Goal: Task Accomplishment & Management: Manage account settings

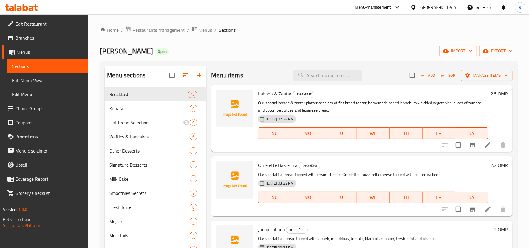
click at [419, 8] on div at bounding box center [414, 7] width 9 height 6
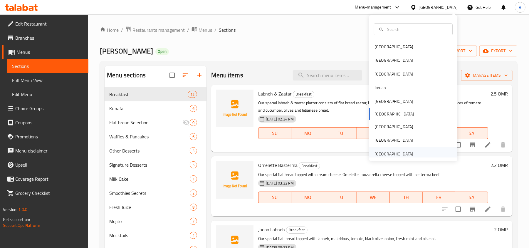
click at [384, 152] on div "[GEOGRAPHIC_DATA]" at bounding box center [393, 154] width 39 height 6
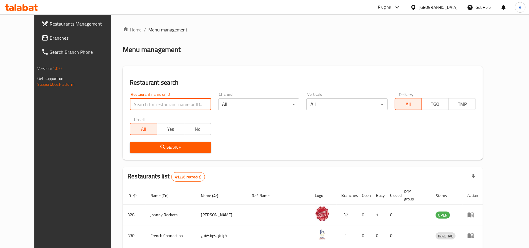
paste input "643462"
type input "643462"
click at [154, 147] on span "Search" at bounding box center [170, 147] width 72 height 7
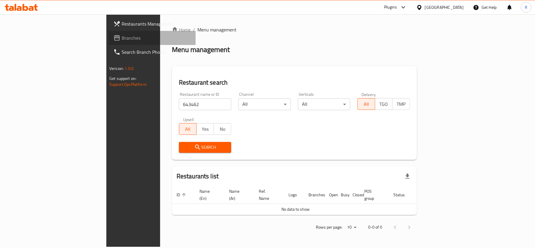
click at [122, 35] on span "Branches" at bounding box center [156, 37] width 69 height 7
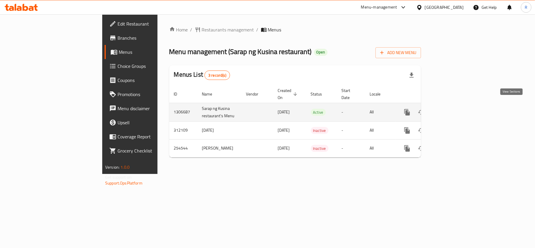
click at [456, 105] on link "enhanced table" at bounding box center [449, 112] width 14 height 14
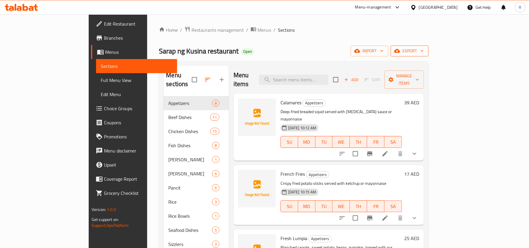
click at [424, 49] on span "export" at bounding box center [409, 50] width 28 height 7
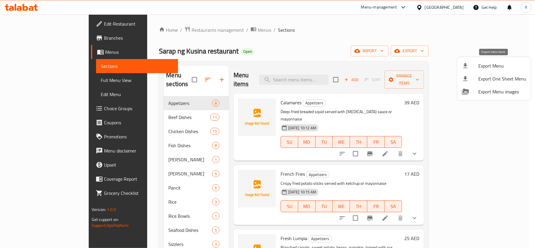
click at [482, 62] on span "Export Menu" at bounding box center [502, 65] width 48 height 7
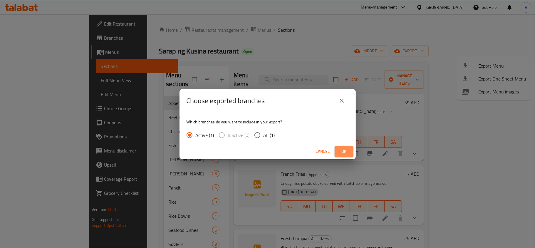
click at [347, 151] on span "Ok" at bounding box center [343, 151] width 9 height 7
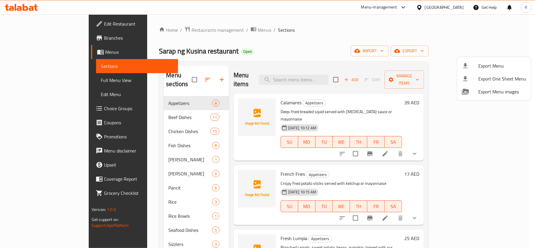
click at [341, 28] on div at bounding box center [267, 124] width 535 height 248
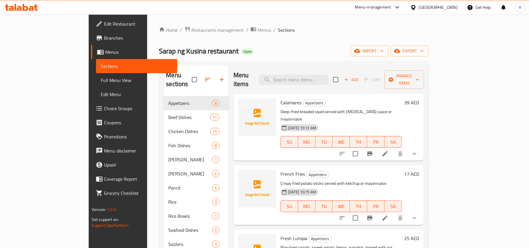
click at [282, 55] on div "Sarap ng Kusina restaurant Open import export" at bounding box center [294, 51] width 270 height 11
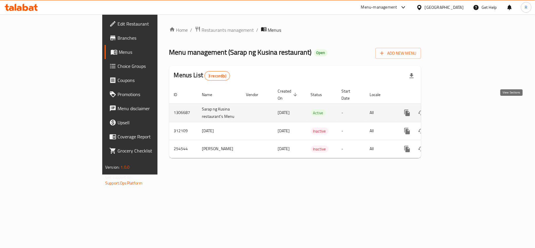
click at [453, 110] on icon "enhanced table" at bounding box center [449, 112] width 7 height 7
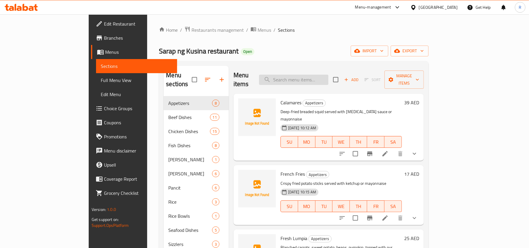
click at [311, 76] on input "search" at bounding box center [293, 80] width 69 height 10
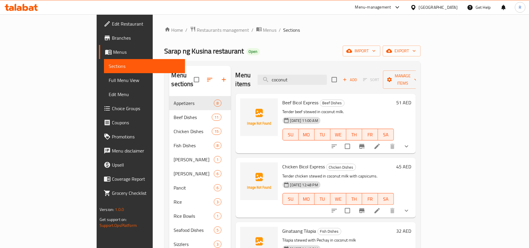
type input "coconut"
click at [289, 39] on div "Home / Restaurants management / Menus / Sections Sarap ng Kusina restaurant Ope…" at bounding box center [292, 191] width 256 height 331
click at [309, 76] on input "coconut" at bounding box center [292, 80] width 69 height 10
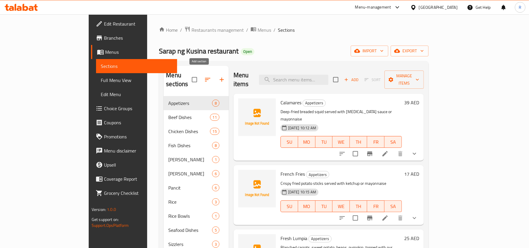
click at [218, 78] on icon "button" at bounding box center [221, 79] width 7 height 7
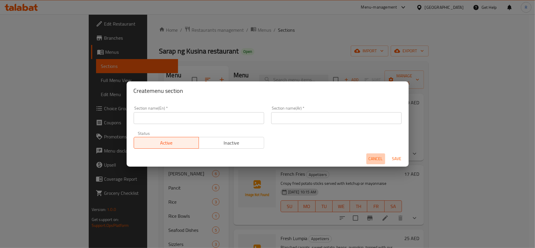
click at [378, 159] on span "Cancel" at bounding box center [375, 158] width 14 height 7
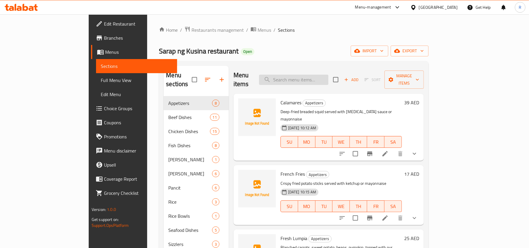
click at [314, 77] on input "search" at bounding box center [293, 80] width 69 height 10
paste input "Lemonade"
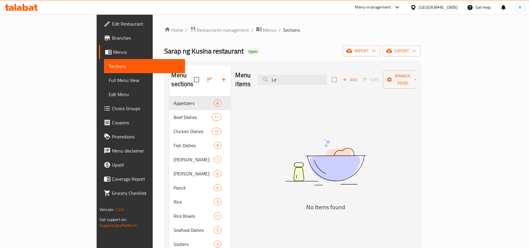
type input "L"
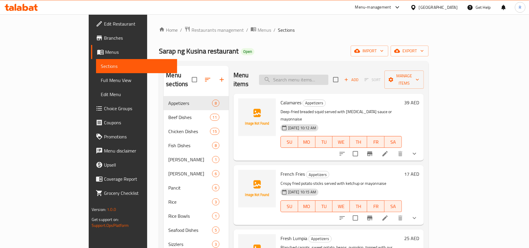
click at [321, 75] on input "search" at bounding box center [293, 80] width 69 height 10
paste input "Sago at Gulaman"
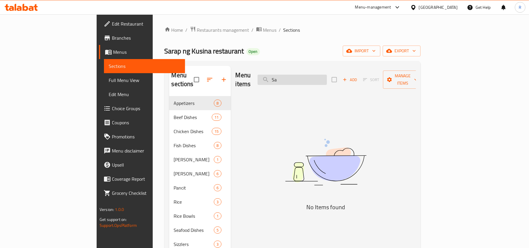
type input "S"
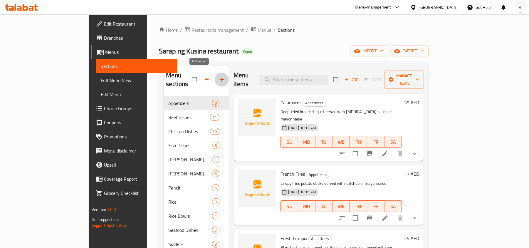
click at [218, 76] on icon "button" at bounding box center [221, 79] width 7 height 7
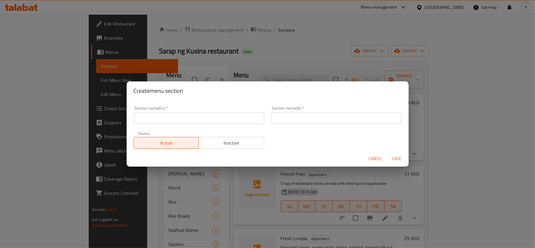
click at [173, 121] on input "text" at bounding box center [199, 118] width 130 height 12
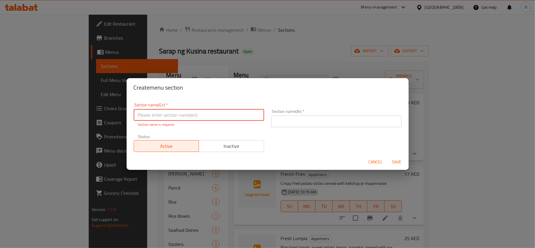
click at [181, 116] on input "text" at bounding box center [199, 115] width 130 height 12
paste input "Beverages"
type input "Beverages"
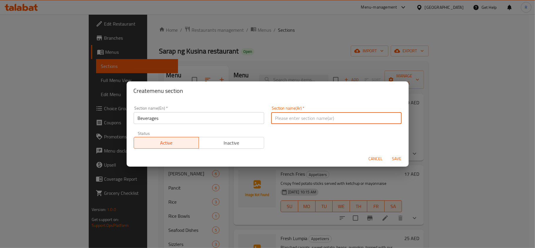
click at [297, 120] on input "text" at bounding box center [336, 118] width 130 height 12
paste input "مشروبات"
type input "مشروبات"
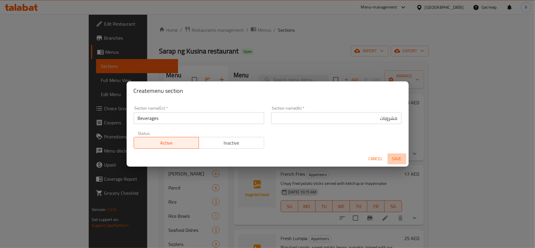
click at [393, 156] on span "Save" at bounding box center [397, 158] width 14 height 7
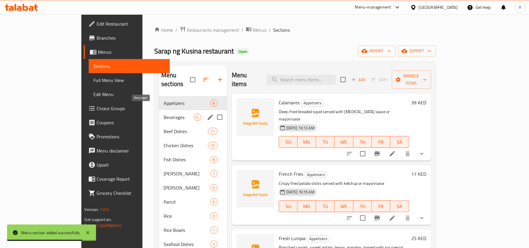
click at [164, 114] on span "Beverages" at bounding box center [179, 117] width 30 height 7
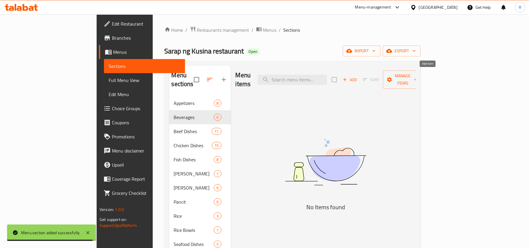
click at [358, 76] on span "Add" at bounding box center [350, 79] width 16 height 7
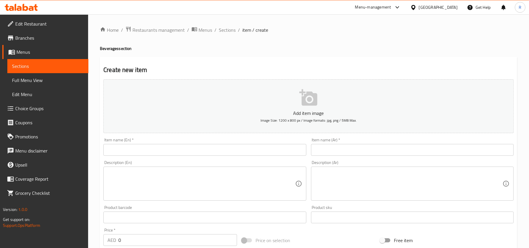
click at [140, 158] on div "Item name (En)   * Item name (En) *" at bounding box center [204, 146] width 207 height 23
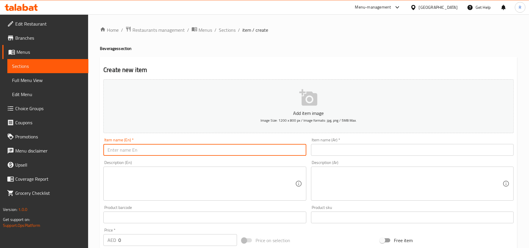
click at [139, 147] on input "text" at bounding box center [204, 150] width 203 height 12
paste input "Coconut Juice (Buco)"
click at [134, 150] on input "Coconut Juice (Buco)" at bounding box center [204, 150] width 203 height 12
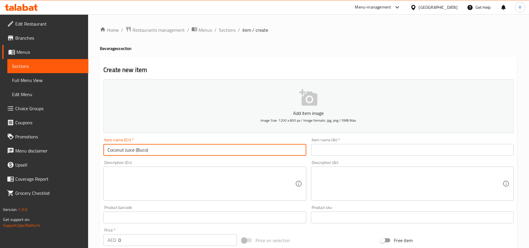
type input "Coconut Juice (Buco)"
click at [342, 152] on input "text" at bounding box center [412, 150] width 203 height 12
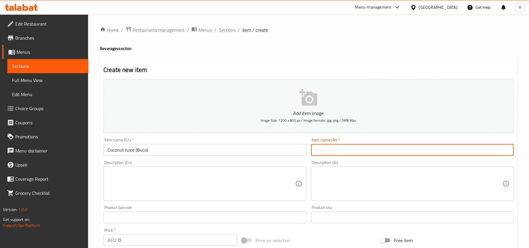
paste input "عصير جوز الهند (بوكو)"
click at [502, 150] on input "عصير جوز الهند (بوكو)" at bounding box center [412, 150] width 203 height 12
click at [488, 150] on input "جوز الهند (بوكو)" at bounding box center [412, 150] width 203 height 12
click at [473, 151] on input "جوز الهند بوكو)" at bounding box center [412, 150] width 203 height 12
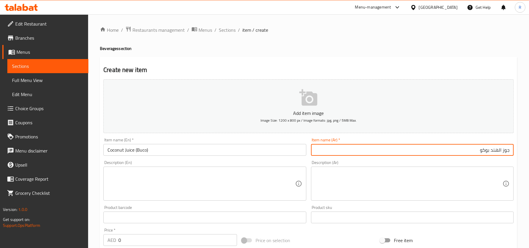
type input "جوز الهند بوكو"
click at [147, 150] on input "Coconut Juice (Buco)" at bounding box center [204, 150] width 203 height 12
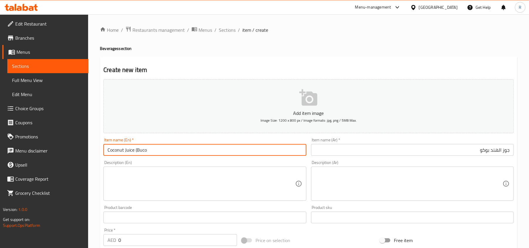
click at [137, 149] on input "Coconut Juice (Buco" at bounding box center [204, 150] width 203 height 12
type input "Coconut Juice Buco"
click at [144, 181] on textarea at bounding box center [200, 184] width 187 height 28
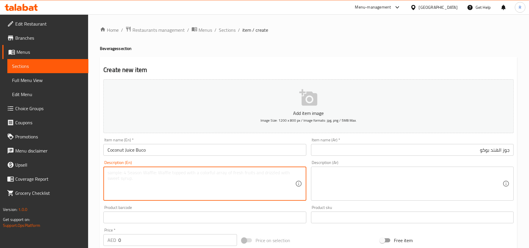
click at [154, 189] on textarea at bounding box center [200, 184] width 187 height 28
paste textarea "Coconut water with pulp"
type textarea "Coconut water with pulp"
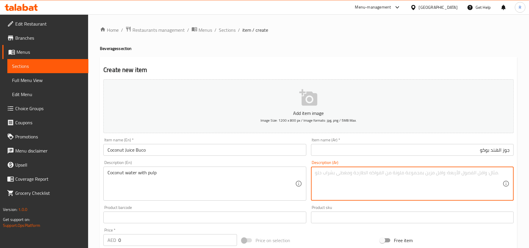
click at [364, 170] on textarea at bounding box center [408, 184] width 187 height 28
paste textarea "ماء جوز الهند مع اللب"
type textarea "ماء جوز الهند مع اللب"
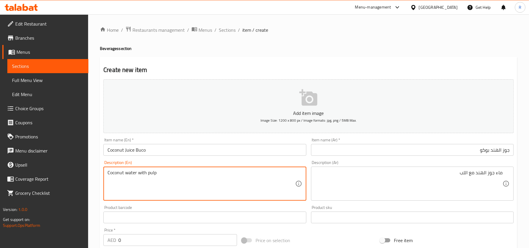
scroll to position [39, 0]
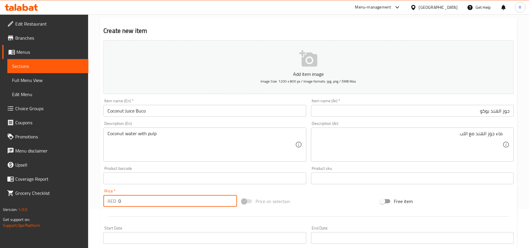
drag, startPoint x: 124, startPoint y: 200, endPoint x: 115, endPoint y: 201, distance: 8.6
click at [115, 201] on div "AED 0 Price *" at bounding box center [170, 201] width 134 height 12
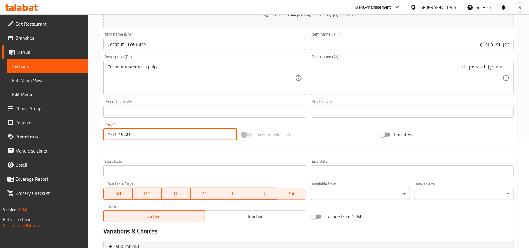
scroll to position [117, 0]
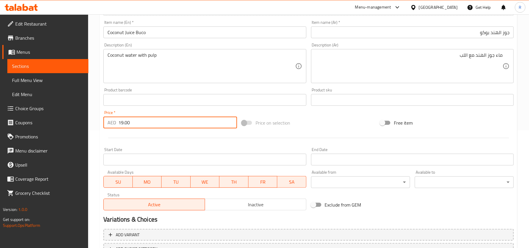
type input "19.00"
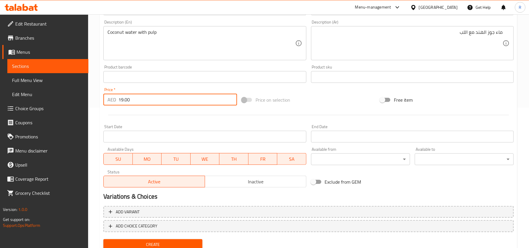
scroll to position [162, 0]
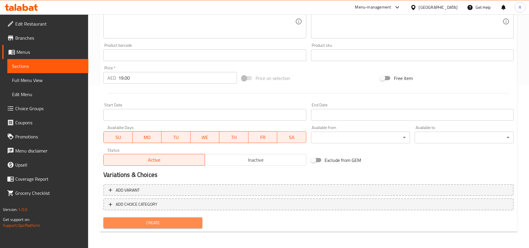
click at [167, 220] on span "Create" at bounding box center [153, 222] width 90 height 7
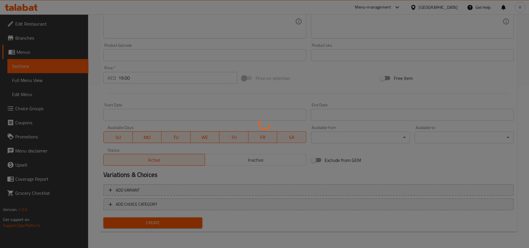
scroll to position [0, 0]
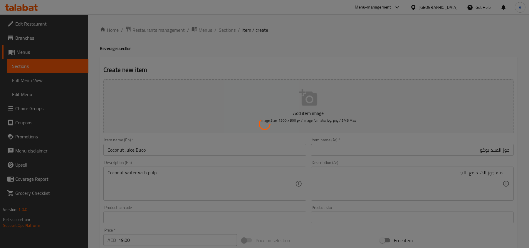
type input "0"
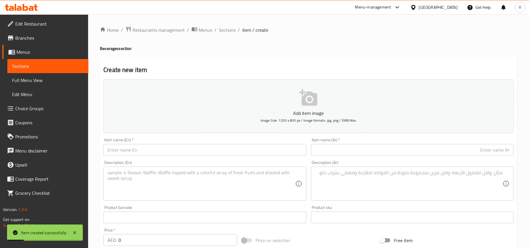
click at [235, 29] on ol "Home / Restaurants management / Menus / Sections / item / create" at bounding box center [308, 30] width 417 height 8
click at [235, 31] on ol "Home / Restaurants management / Menus / Sections / item / create" at bounding box center [308, 30] width 417 height 8
click at [228, 29] on span "Sections" at bounding box center [227, 29] width 17 height 7
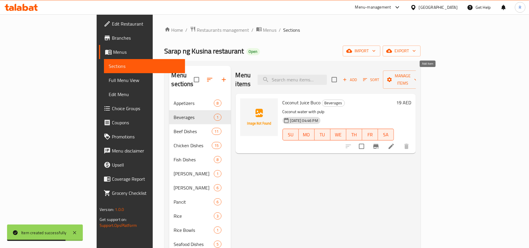
click at [358, 76] on span "Add" at bounding box center [350, 79] width 16 height 7
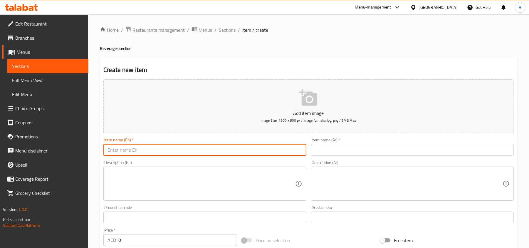
click at [178, 147] on input "text" at bounding box center [204, 150] width 203 height 12
paste input "Lemonade"
type input "Lemonade"
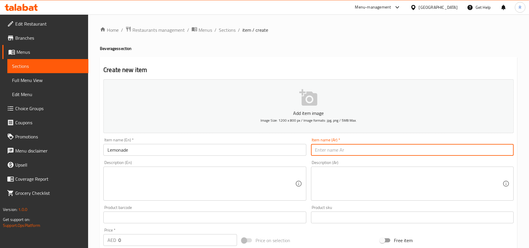
click at [333, 156] on input "text" at bounding box center [412, 150] width 203 height 12
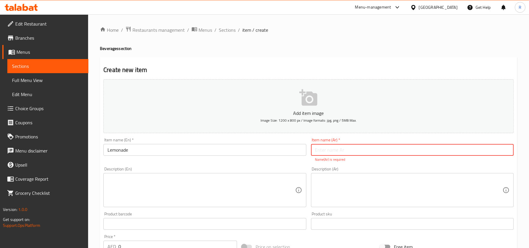
paste input "ليمونادة"
type input "ليمونادة"
click at [221, 181] on textarea at bounding box center [200, 190] width 187 height 28
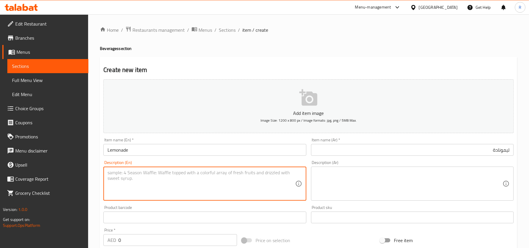
click at [178, 186] on textarea at bounding box center [200, 184] width 187 height 28
paste textarea "Cold concoction of Sprite and powdered tea and slices of cucumber with crushed …"
type textarea "Cold concoction of Sprite and powdered tea and slices of cucumber with crushed …"
click at [334, 195] on textarea at bounding box center [408, 184] width 187 height 28
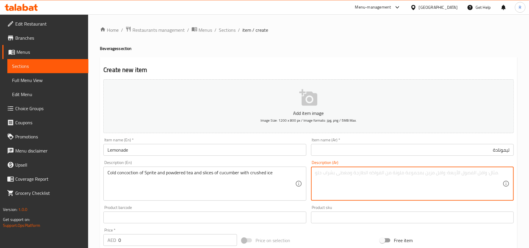
paste textarea "مشروب بارد من سبرايت والشاي المطحون وشرائح الخيار مع الثلج المجروش"
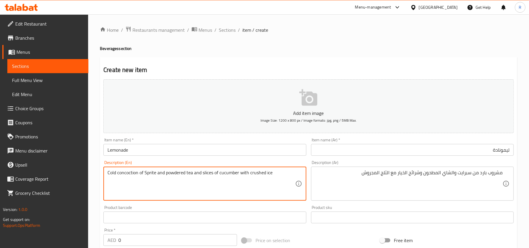
click at [255, 175] on textarea "Cold concoction of Sprite and powdered tea and slices of cucumber with crushed …" at bounding box center [200, 184] width 187 height 28
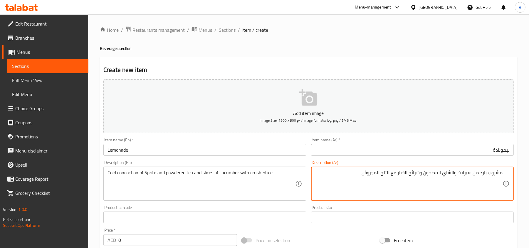
click at [368, 174] on textarea "مشروب بارد من سبرايت والشاي المطحون وشرائح الخيار مع الثلج المجروش" at bounding box center [408, 184] width 187 height 28
paste textarea "مطحونة"
type textarea "مشروب بارد من سبرايت والشاي المطحون وشرائح الخيار مع الثلج مطحون"
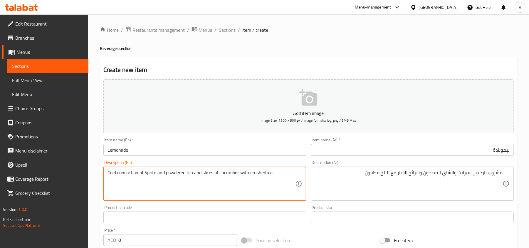
click at [276, 173] on textarea "Cold concoction of Sprite and powdered tea and slices of cucumber with crushed …" at bounding box center [200, 184] width 187 height 28
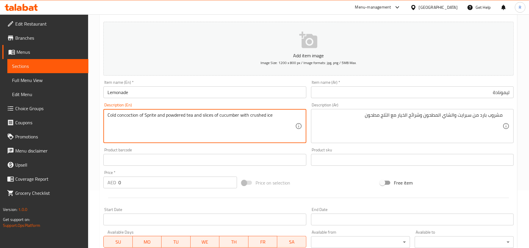
scroll to position [78, 0]
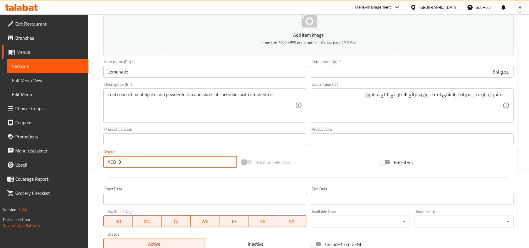
drag, startPoint x: 122, startPoint y: 161, endPoint x: 113, endPoint y: 161, distance: 8.8
click at [113, 161] on div "AED 0 Price *" at bounding box center [170, 162] width 134 height 12
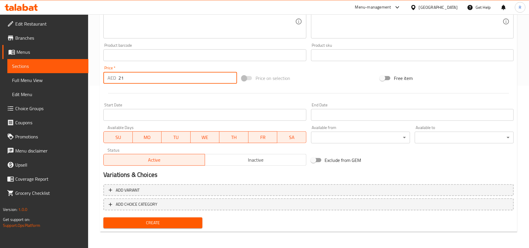
type input "21"
click at [156, 223] on span "Create" at bounding box center [153, 222] width 90 height 7
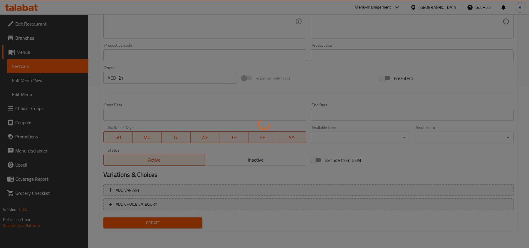
scroll to position [1, 0]
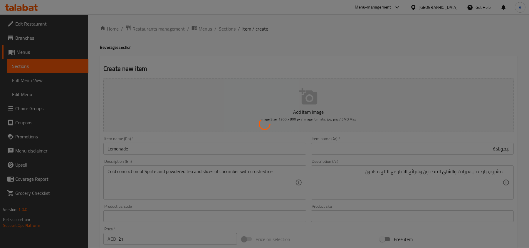
type input "0"
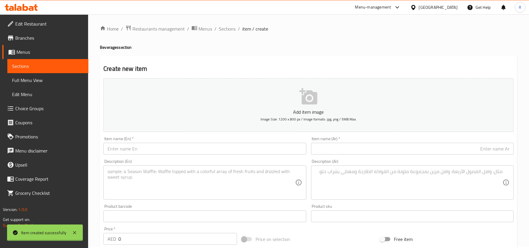
scroll to position [0, 0]
click at [230, 31] on span "Sections" at bounding box center [227, 29] width 17 height 7
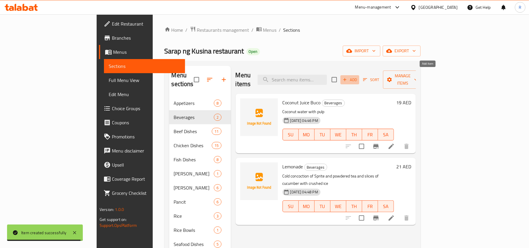
click at [358, 77] on span "Add" at bounding box center [350, 79] width 16 height 7
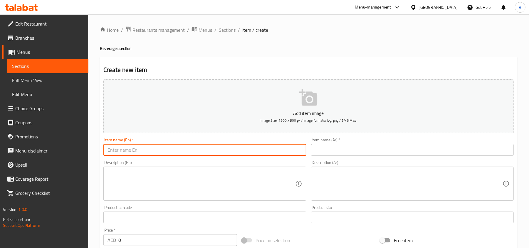
click at [121, 148] on input "text" at bounding box center [204, 150] width 203 height 12
paste input "Beverages Beverages Sago at Gulaman BV-03 21.00 A blend of sweetened tapioca an…"
type input "Beverages Beverages Sago at Gulaman BV-03 21.00 A blend of sweetened tapioca an…"
click at [194, 150] on input "Beverages Beverages Sago at Gulaman BV-03 21.00 A blend of sweetened tapioca an…" at bounding box center [204, 150] width 203 height 12
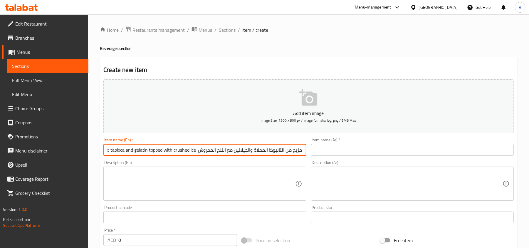
click at [194, 150] on input "Beverages Beverages Sago at Gulaman BV-03 21.00 A blend of sweetened tapioca an…" at bounding box center [204, 150] width 203 height 12
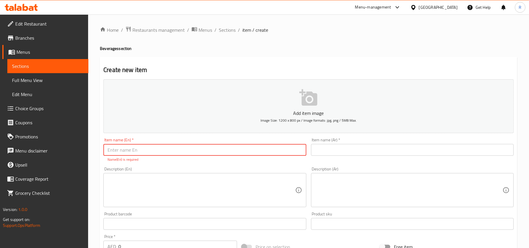
click at [163, 151] on input "text" at bounding box center [204, 150] width 203 height 12
paste input "Sago at Gulaman"
type input "Sago at Gulaman"
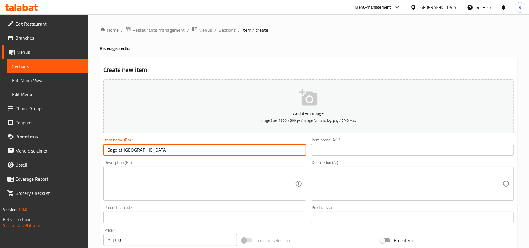
click at [363, 154] on input "text" at bounding box center [412, 150] width 203 height 12
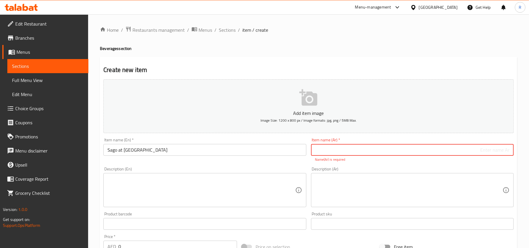
paste input "ساغو في جولامان"
drag, startPoint x: 492, startPoint y: 152, endPoint x: 497, endPoint y: 152, distance: 5.3
click at [497, 152] on input "ساغو في جولامان" at bounding box center [412, 150] width 203 height 12
click at [475, 150] on input "ساغو ات جولامان" at bounding box center [412, 150] width 203 height 12
type input "ساغو ات جولامان"
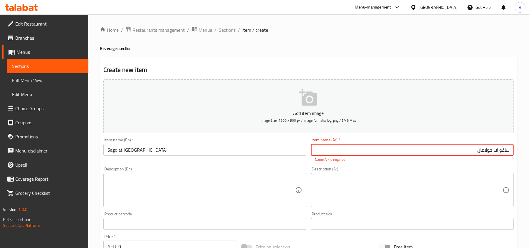
click at [171, 183] on textarea at bounding box center [200, 190] width 187 height 28
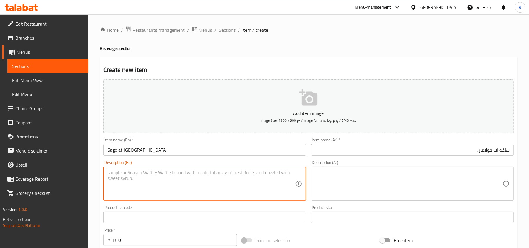
click at [223, 180] on textarea at bounding box center [200, 184] width 187 height 28
paste textarea "A blend of sweetened tapioca and gelatin topped with crushed ice"
type textarea "A blend of sweetened tapioca and gelatin topped with crushed ice"
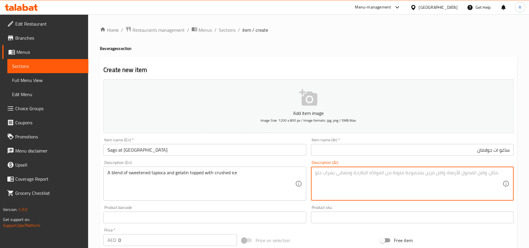
click at [371, 175] on textarea at bounding box center [408, 184] width 187 height 28
paste textarea "مزيج من التابيوكا المحلاة والجيلاتين مع الثلج المجروش"
click at [429, 173] on textarea "مزيج من التابيوكا المحلاة والجيلاتين مع الثلج المجروش" at bounding box center [408, 184] width 187 height 28
click at [378, 174] on textarea "مزيج من التابيوكا المحلاة والجيلاتين مغطاة الثلج المجروش" at bounding box center [408, 184] width 187 height 28
click at [399, 174] on textarea "مزيج من التابيوكا المحلاة والجيلاتين مغطاة الثلج المجروش" at bounding box center [408, 184] width 187 height 28
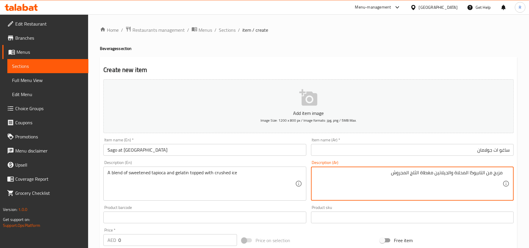
click at [399, 174] on textarea "مزيج من التابيوكا المحلاة والجيلاتين مغطاة الثلج المجروش" at bounding box center [408, 184] width 187 height 28
type textarea "مزيج من التابيوكا المحلاة والجيلاتين مغطاة الثلج المطحون"
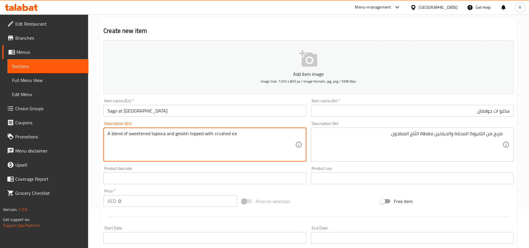
scroll to position [78, 0]
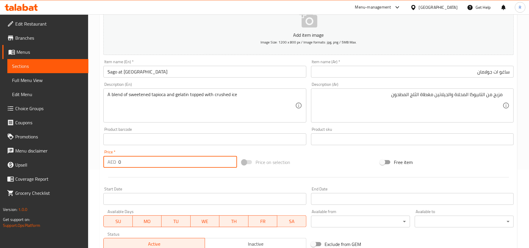
drag, startPoint x: 120, startPoint y: 162, endPoint x: 114, endPoint y: 162, distance: 6.2
click at [114, 162] on div "AED 0 Price *" at bounding box center [170, 162] width 134 height 12
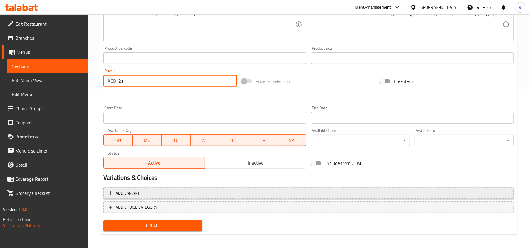
scroll to position [162, 0]
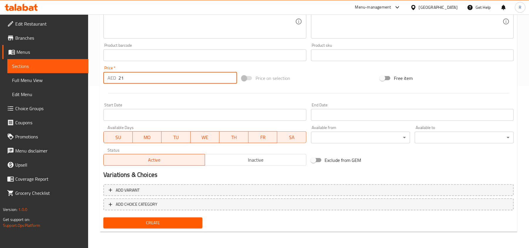
type input "21"
click at [148, 224] on span "Create" at bounding box center [153, 222] width 90 height 7
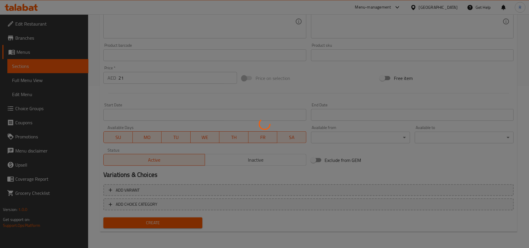
scroll to position [0, 0]
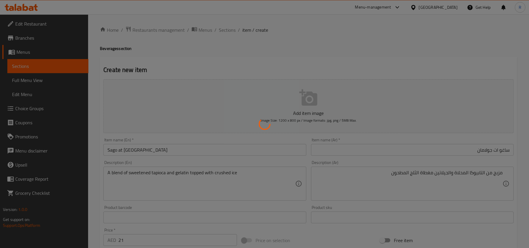
type input "0"
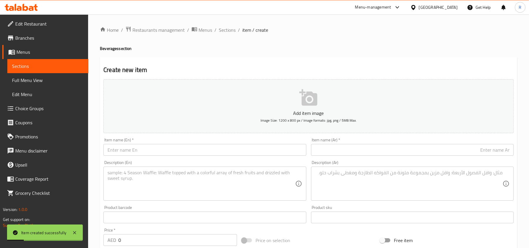
click at [158, 151] on input "text" at bounding box center [204, 150] width 203 height 12
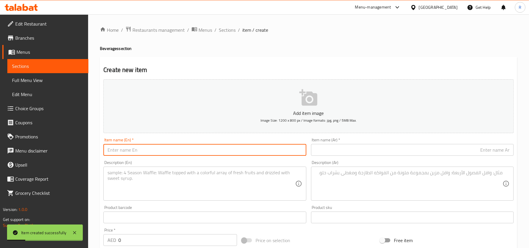
paste input "Mineral Water"
type input "Mineral Water"
click at [325, 147] on input "text" at bounding box center [412, 150] width 203 height 12
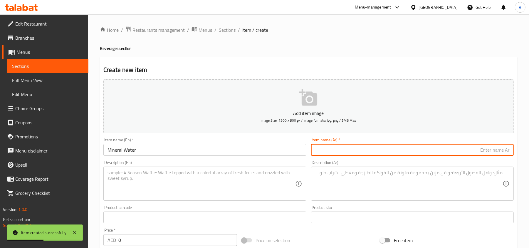
paste input "مياه معدنية"
type input "مياه معدنية"
click at [191, 179] on textarea at bounding box center [200, 184] width 187 height 28
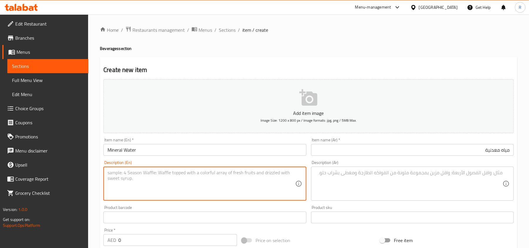
click at [192, 186] on textarea at bounding box center [200, 184] width 187 height 28
paste textarea "Arwa Mineral water"
type textarea "Arwa Mineral water"
click at [359, 178] on textarea at bounding box center [408, 184] width 187 height 28
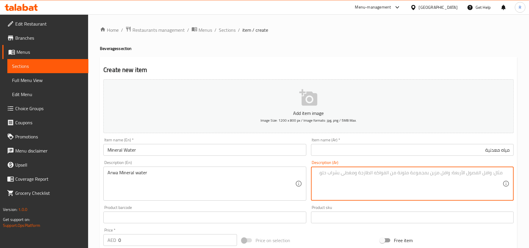
paste textarea "مياه أروى المعدنية"
click at [488, 174] on textarea "مياه أروى المعدنية" at bounding box center [408, 184] width 187 height 28
click at [502, 174] on textarea "مياه المعدنية" at bounding box center [408, 184] width 187 height 28
paste textarea "أروى"
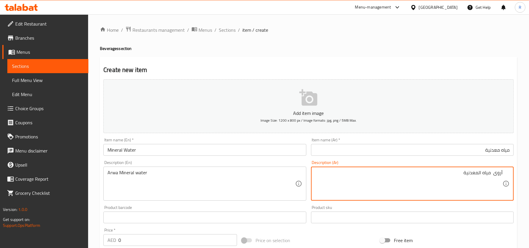
click at [478, 171] on textarea "أروى مياه المعدنية" at bounding box center [408, 184] width 187 height 28
type textarea "أروى مياه معدنية"
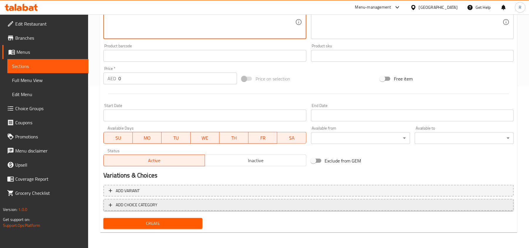
scroll to position [162, 0]
click at [153, 203] on span "ADD CHOICE CATEGORY" at bounding box center [137, 204] width 42 height 7
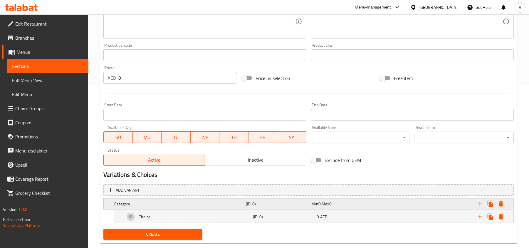
click at [155, 203] on h5 "Category" at bounding box center [178, 204] width 129 height 6
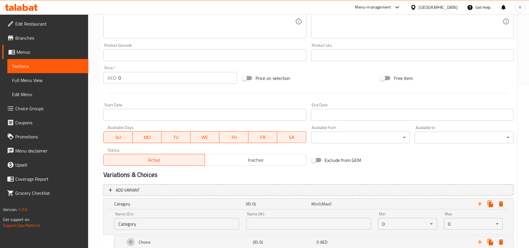
click at [147, 223] on input "Category" at bounding box center [176, 224] width 125 height 12
type input "Your Choice Of Size:"
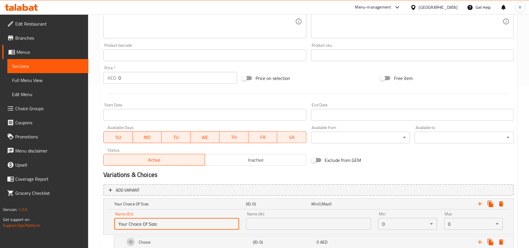
click at [270, 223] on input "text" at bounding box center [308, 224] width 125 height 12
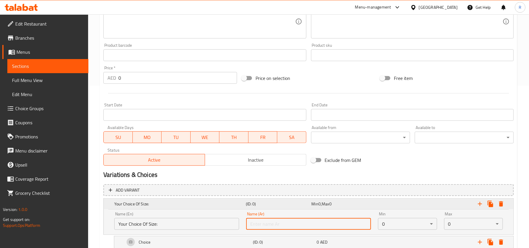
type input "إختيارك من الحجم:"
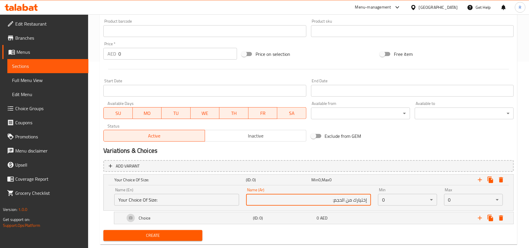
scroll to position [200, 0]
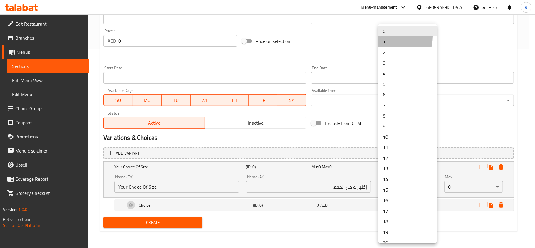
click at [389, 36] on li "1" at bounding box center [407, 41] width 59 height 11
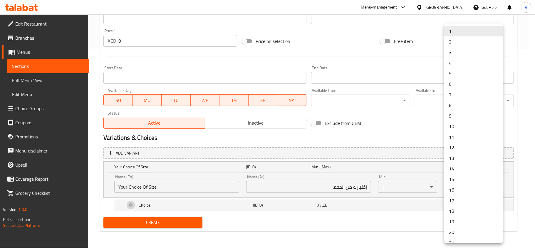
click at [426, 187] on div at bounding box center [267, 124] width 535 height 248
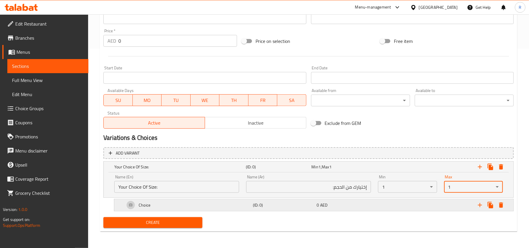
click at [206, 205] on div "Choice" at bounding box center [188, 205] width 128 height 14
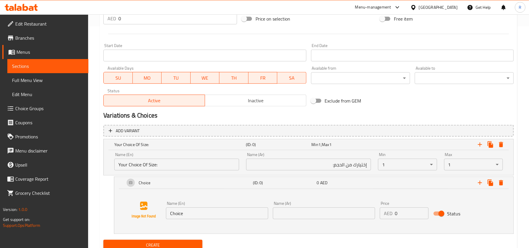
scroll to position [245, 0]
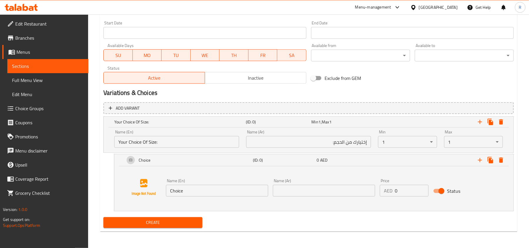
click at [195, 190] on input "Choice" at bounding box center [217, 191] width 102 height 12
paste input "50 ml,"
type input "50 ml"
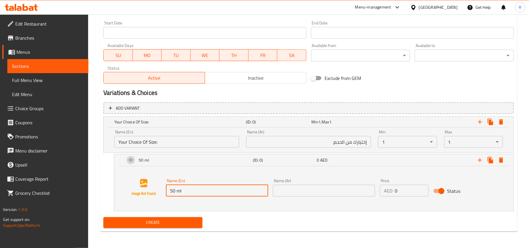
click at [312, 191] on input "text" at bounding box center [324, 191] width 102 height 12
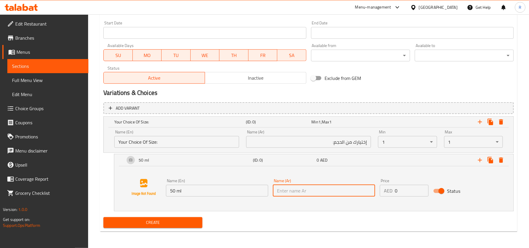
click at [174, 191] on input "50 ml" at bounding box center [217, 191] width 102 height 12
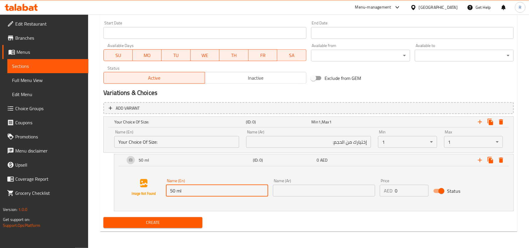
click at [174, 191] on input "50 ml" at bounding box center [217, 191] width 102 height 12
click at [324, 192] on input "text" at bounding box center [324, 191] width 102 height 12
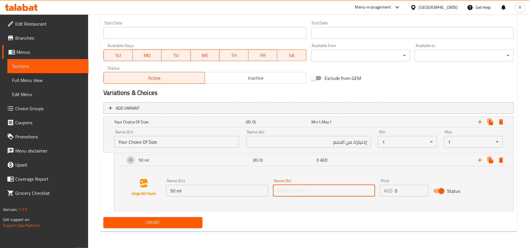
paste input "50 مل"
type input "50 مل"
click at [407, 190] on input "0" at bounding box center [412, 191] width 34 height 12
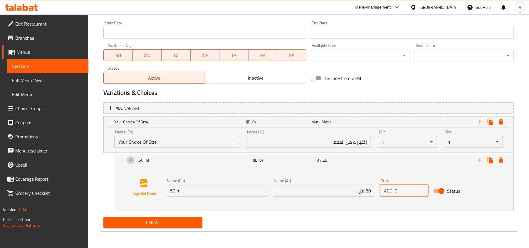
click at [407, 190] on input "0" at bounding box center [412, 191] width 34 height 12
click at [407, 191] on input "0" at bounding box center [412, 191] width 34 height 12
paste input "11"
type input "11"
click at [488, 159] on icon "Expand" at bounding box center [490, 160] width 6 height 6
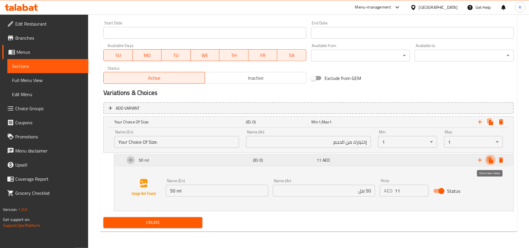
scroll to position [188, 0]
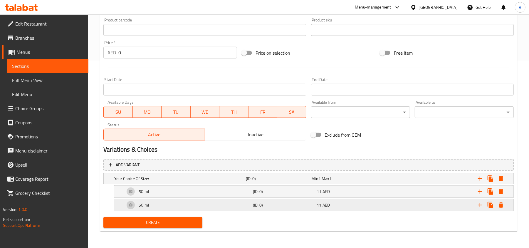
click at [305, 205] on h5 "(ID: 0)" at bounding box center [284, 205] width 62 height 6
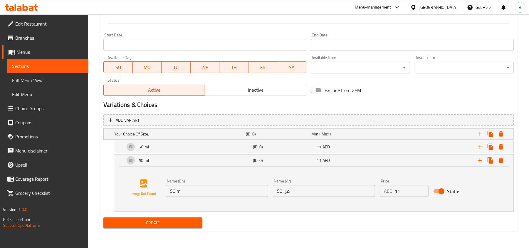
scroll to position [233, 0]
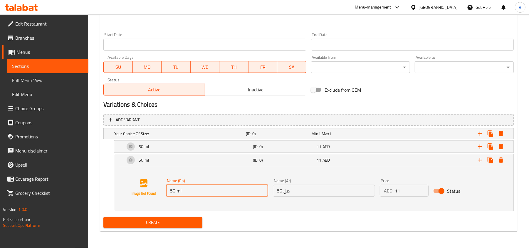
drag, startPoint x: 173, startPoint y: 191, endPoint x: 168, endPoint y: 190, distance: 4.5
click at [168, 190] on input "50 ml" at bounding box center [217, 191] width 102 height 12
type input "100 ml"
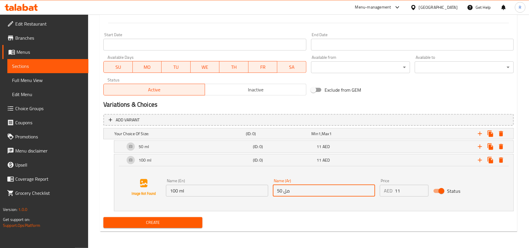
drag, startPoint x: 279, startPoint y: 190, endPoint x: 275, endPoint y: 189, distance: 3.8
click at [275, 189] on input "50 مل" at bounding box center [324, 191] width 102 height 12
type input "100 مل"
click at [398, 189] on input "11" at bounding box center [412, 191] width 34 height 12
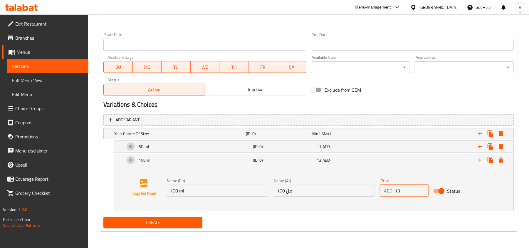
type input "13"
click at [193, 223] on span "Create" at bounding box center [153, 222] width 90 height 7
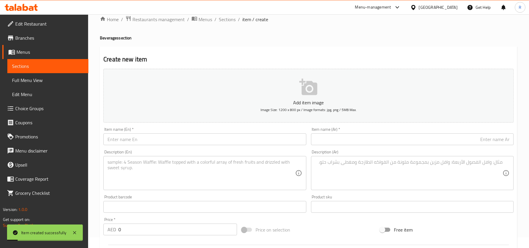
scroll to position [0, 0]
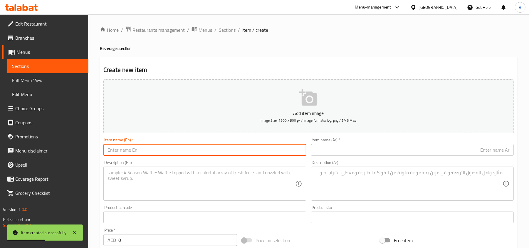
click at [143, 152] on input "text" at bounding box center [204, 150] width 203 height 12
paste input "Soft Beverage (Small Bottle)"
click at [138, 150] on input "Soft Beverage (Small Bottle)" at bounding box center [204, 150] width 203 height 12
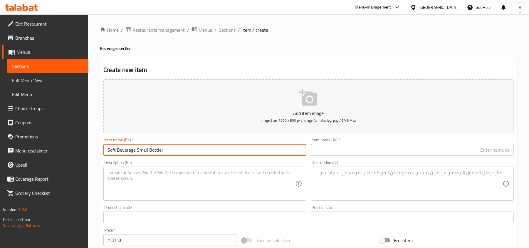
click at [169, 152] on input "Soft Beverage Small Bottle)" at bounding box center [204, 150] width 203 height 12
click at [146, 152] on input "Soft Beverage Small Bottle" at bounding box center [204, 150] width 203 height 12
click at [141, 150] on input "Soft Beverage Small Bottle" at bounding box center [204, 150] width 203 height 12
drag, startPoint x: 136, startPoint y: 151, endPoint x: 174, endPoint y: 152, distance: 38.2
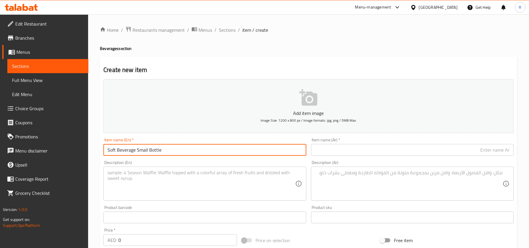
click at [174, 152] on input "Soft Beverage Small Bottle" at bounding box center [204, 150] width 203 height 12
type input "Soft Beverage"
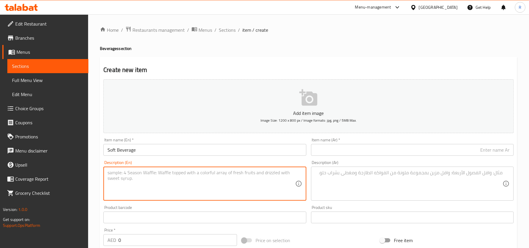
click at [142, 174] on textarea at bounding box center [200, 184] width 187 height 28
paste textarea "Small Bottle"
type textarea "Small Bottle"
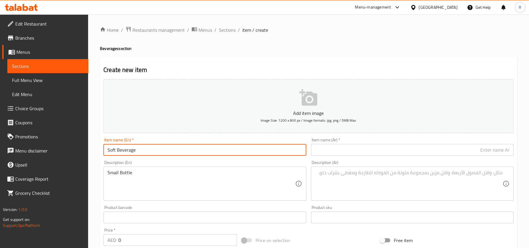
click at [129, 150] on input "Soft Beverage" at bounding box center [204, 150] width 203 height 12
click at [356, 148] on input "text" at bounding box center [412, 150] width 203 height 12
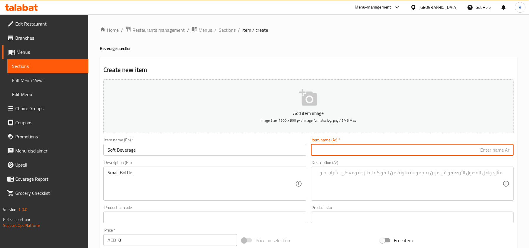
paste input "مشروب غازي"
type input "مشروب غازي"
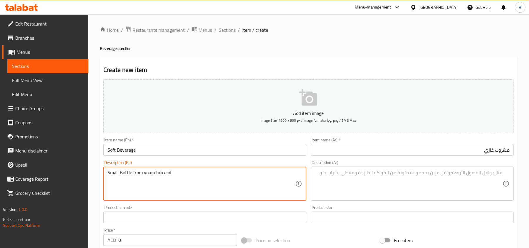
paste textarea "Coke, Fanta, Sprite"
type textarea "Small Bottle from your choice of Coke, Fanta, Sprite"
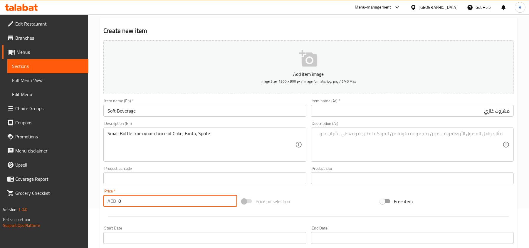
drag, startPoint x: 123, startPoint y: 201, endPoint x: 112, endPoint y: 199, distance: 11.9
click at [112, 199] on div "AED 0 Price *" at bounding box center [170, 201] width 134 height 12
type input "13"
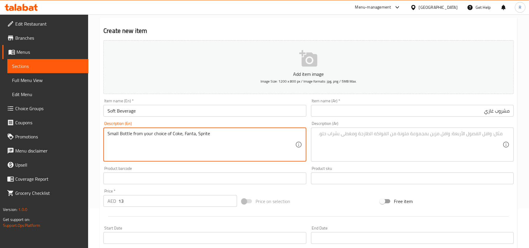
click at [158, 133] on textarea "Small Bottle from your choice of Coke, Fanta, Sprite" at bounding box center [200, 145] width 187 height 28
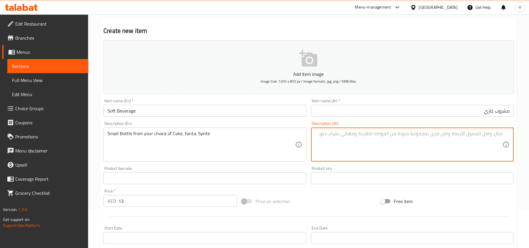
click at [359, 144] on textarea at bounding box center [408, 145] width 187 height 28
paste textarea "زجاجة صغيرة من اختيارك من كوكاكولا أو فانتا أو سبرايت"
type textarea "زجاجة صغيرة من اختيارك من كوكاكولا أو فانتا أو سبرايت"
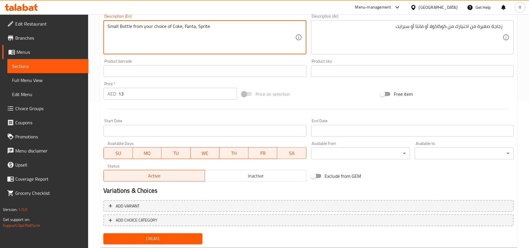
scroll to position [156, 0]
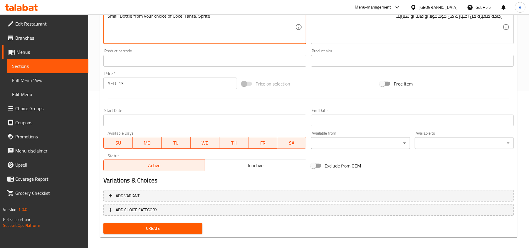
click at [176, 232] on button "Create" at bounding box center [152, 228] width 99 height 11
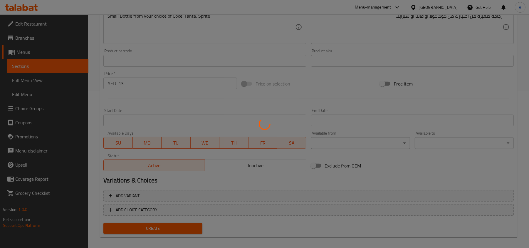
type input "0"
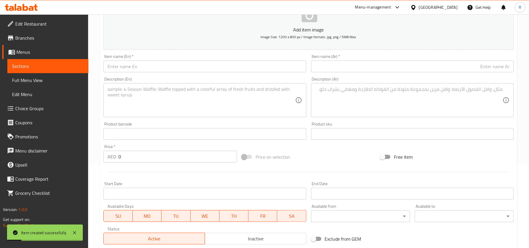
scroll to position [0, 0]
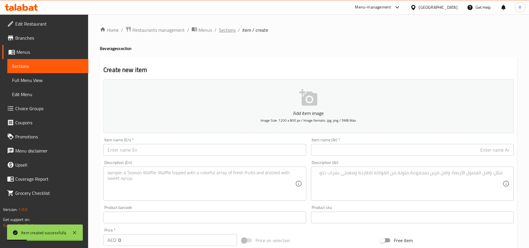
click at [225, 29] on span "Sections" at bounding box center [227, 29] width 17 height 7
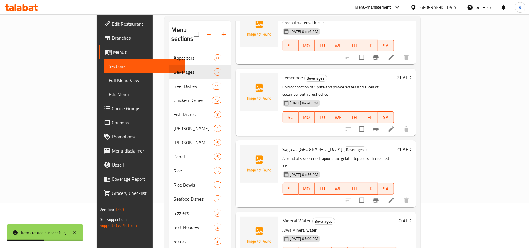
scroll to position [126, 0]
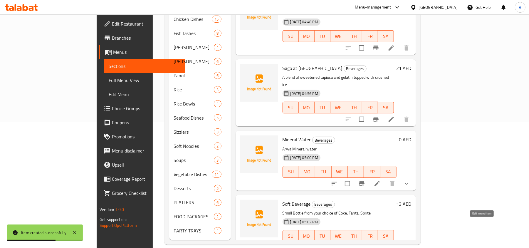
click at [394, 245] on icon at bounding box center [390, 247] width 5 height 5
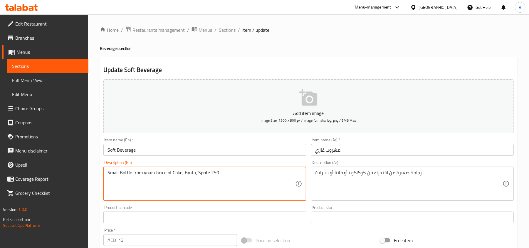
drag, startPoint x: 209, startPoint y: 174, endPoint x: 227, endPoint y: 175, distance: 18.2
click at [227, 175] on textarea "Small Bottle from your choice of Coke, Fanta, Sprite 250" at bounding box center [200, 184] width 187 height 28
paste textarea "ml"
type textarea "Small Bottle from your choice of Coke, Fanta, Sprite 250 ml"
click at [313, 173] on div "زجاجة صغيرة من اختيارك من كوكاكولا أو فانتا أو سبرايت Description (Ar)" at bounding box center [412, 183] width 203 height 34
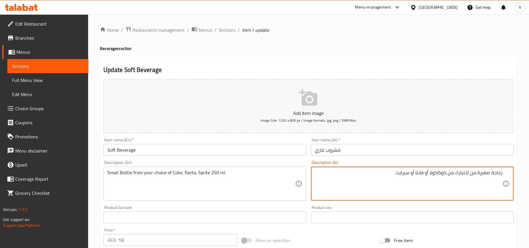
click at [393, 175] on textarea "زجاجة صغيرة من اختيارك من كوكاكولا أو فانتا أو سبرايت" at bounding box center [408, 184] width 187 height 28
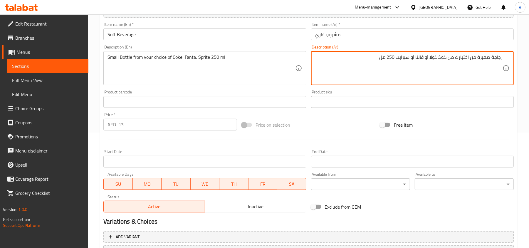
scroll to position [162, 0]
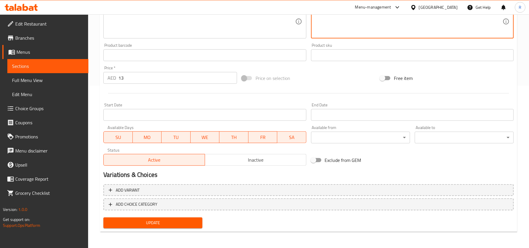
type textarea "زجاجة صغيرة من اختيارك من كوكاكولا أو فانتا أو سبرايت 250 مل"
click at [173, 218] on button "Update" at bounding box center [152, 222] width 99 height 11
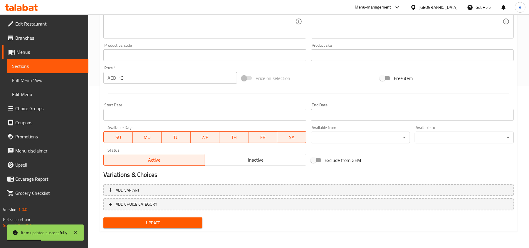
scroll to position [5, 0]
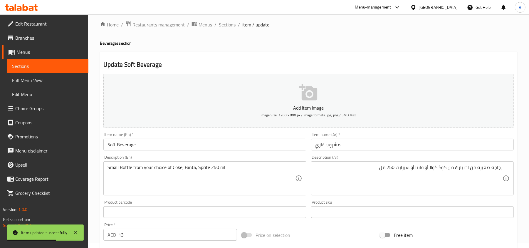
click at [227, 23] on span "Sections" at bounding box center [227, 24] width 17 height 7
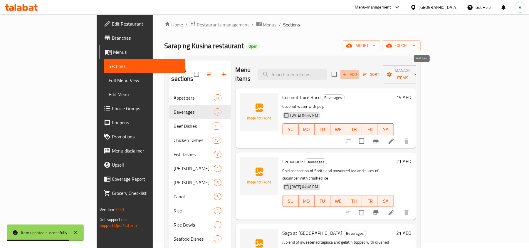
click at [358, 72] on span "Add" at bounding box center [350, 74] width 16 height 7
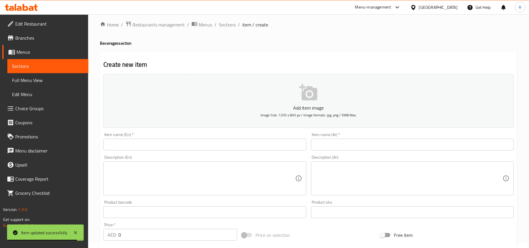
click at [150, 143] on input "text" at bounding box center [204, 145] width 203 height 12
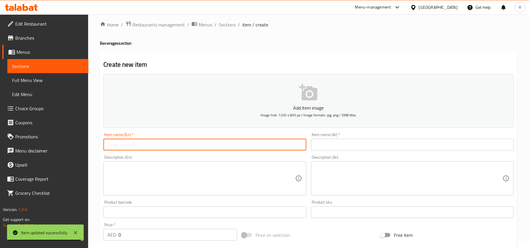
paste input "Soft Beverage (Can)"
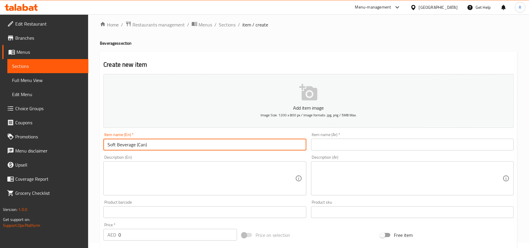
click at [135, 144] on input "Soft Beverage (Can)" at bounding box center [204, 145] width 203 height 12
drag, startPoint x: 142, startPoint y: 143, endPoint x: 148, endPoint y: 145, distance: 5.8
click at [148, 145] on input "Soft Beverage Can)" at bounding box center [204, 145] width 203 height 12
type input "Soft Beverage Can"
click at [343, 141] on input "text" at bounding box center [412, 145] width 203 height 12
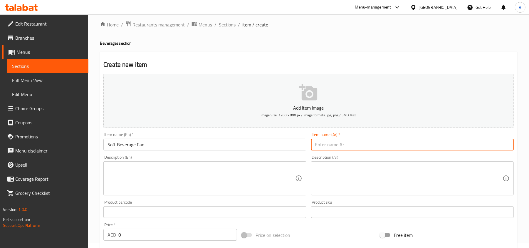
click at [129, 147] on input "Soft Beverage Can" at bounding box center [204, 145] width 203 height 12
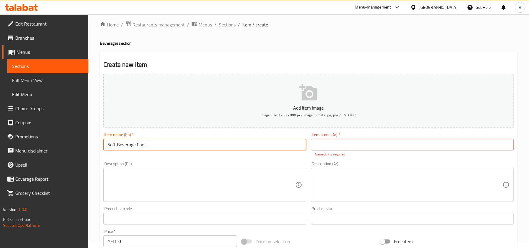
click at [129, 147] on input "Soft Beverage Can" at bounding box center [204, 145] width 203 height 12
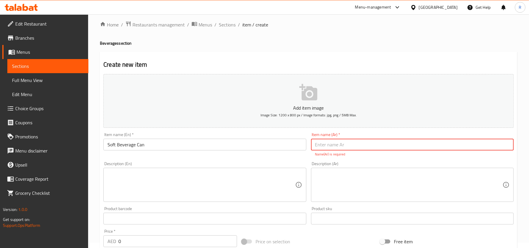
click at [360, 142] on input "text" at bounding box center [412, 145] width 203 height 12
paste input "علبة مشروبات غازية"
type input "علبة مشروبات غازية"
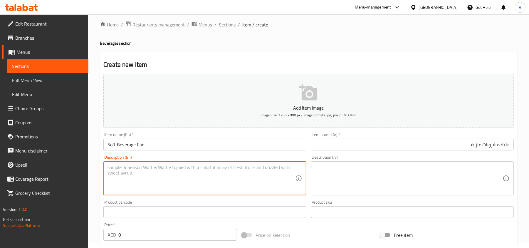
click at [165, 175] on textarea at bounding box center [200, 178] width 187 height 28
click at [145, 182] on textarea at bounding box center [200, 178] width 187 height 28
paste textarea "330 ml"
click at [107, 170] on textarea "330 ml" at bounding box center [200, 178] width 187 height 28
paste textarea "Coke, Fanta, Sprite"
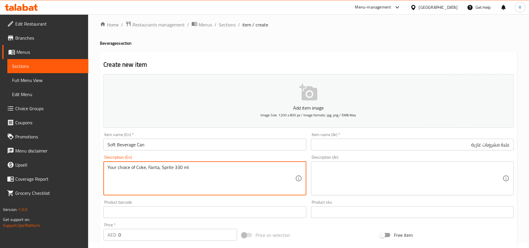
click at [198, 168] on textarea "Your choice of Coke, Fanta, Sprite 330 ml" at bounding box center [200, 178] width 187 height 28
type textarea "Your choice of Coke, Fanta, Sprite 330 ml"
click at [343, 168] on textarea at bounding box center [408, 178] width 187 height 28
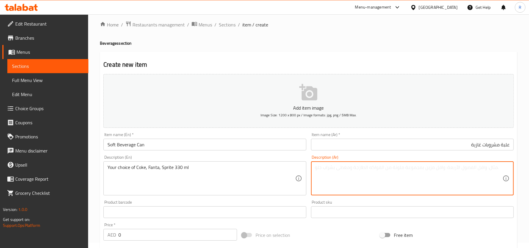
paste textarea "اختيارك من كوكاكولا، فانتا، سبرايت 330 مل"
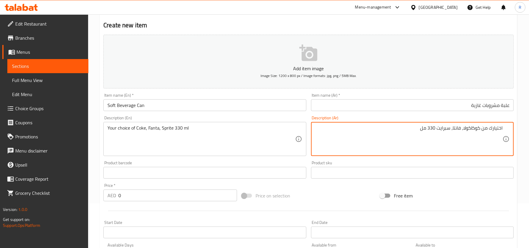
type textarea "اختيارك من كوكاكولا، فانتا، سبرايت 330 مل"
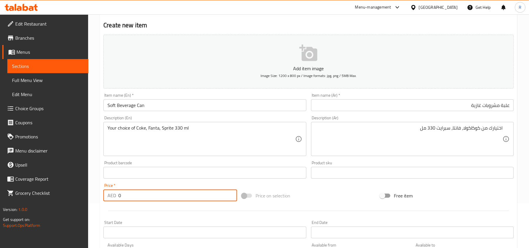
drag, startPoint x: 122, startPoint y: 196, endPoint x: 113, endPoint y: 193, distance: 8.9
click at [113, 193] on div "AED 0 Price *" at bounding box center [170, 195] width 134 height 12
type input "13"
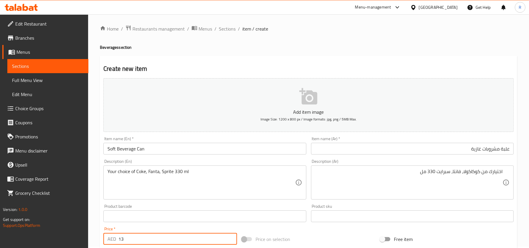
scroll to position [0, 0]
click at [231, 32] on span "Sections" at bounding box center [227, 29] width 17 height 7
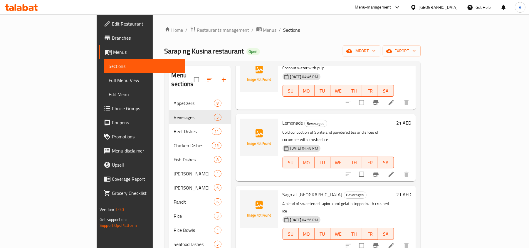
scroll to position [126, 0]
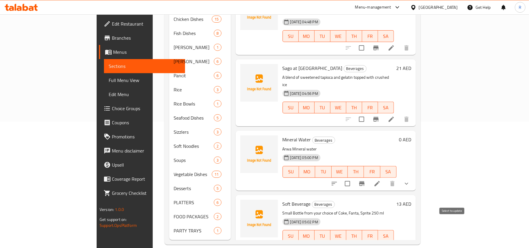
click at [368, 241] on input "checkbox" at bounding box center [361, 247] width 12 height 12
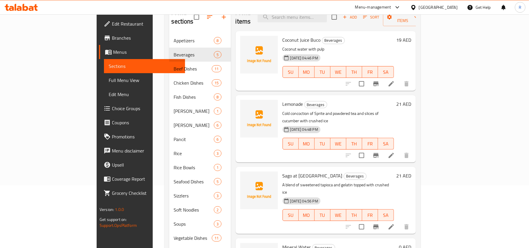
scroll to position [0, 0]
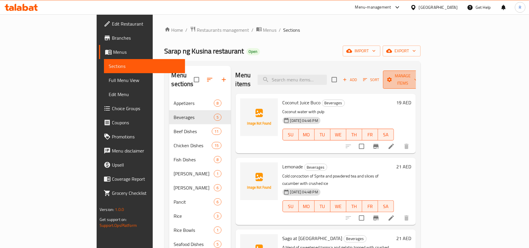
click at [418, 72] on span "Manage items" at bounding box center [403, 79] width 30 height 15
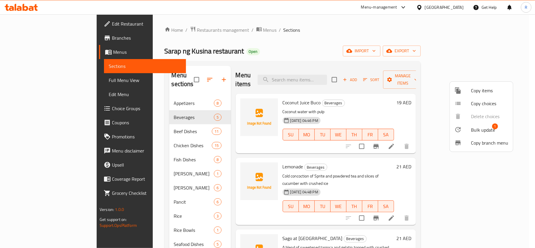
click at [489, 129] on span "Bulk update" at bounding box center [483, 129] width 24 height 7
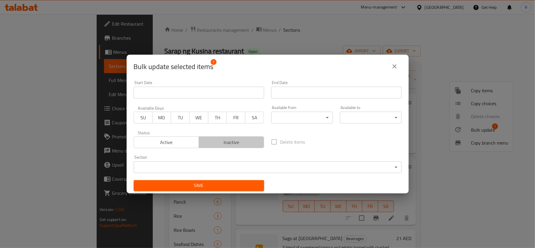
click at [230, 144] on span "Inactive" at bounding box center [231, 142] width 60 height 9
click at [222, 186] on span "Save" at bounding box center [198, 185] width 121 height 7
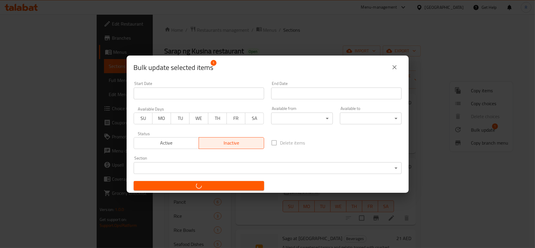
checkbox input "false"
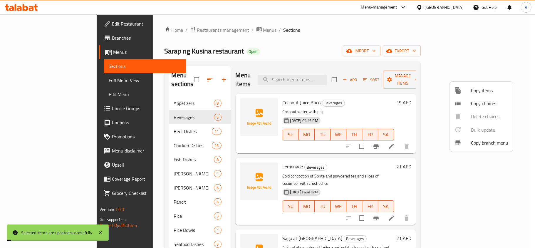
click at [345, 48] on div at bounding box center [267, 124] width 535 height 248
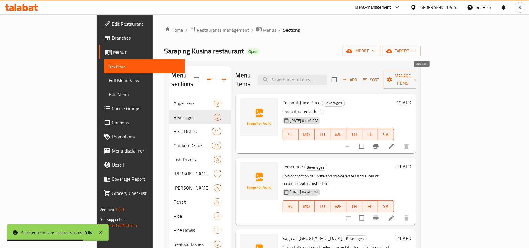
click at [358, 78] on span "Add" at bounding box center [350, 79] width 16 height 7
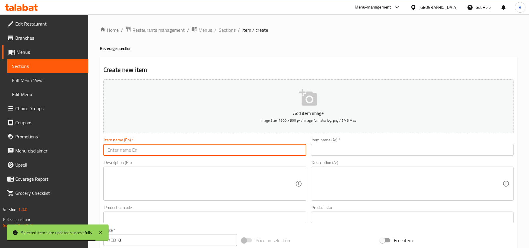
click at [154, 147] on input "text" at bounding box center [204, 150] width 203 height 12
paste input "Soft Beverage (Big Bottle)"
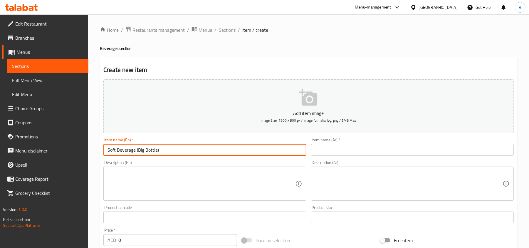
drag, startPoint x: 136, startPoint y: 151, endPoint x: 167, endPoint y: 152, distance: 31.1
click at [167, 152] on input "Soft Beverage (Big Bottle)" at bounding box center [204, 150] width 203 height 12
type input "Soft Beverage"
click at [129, 183] on textarea at bounding box center [200, 184] width 187 height 28
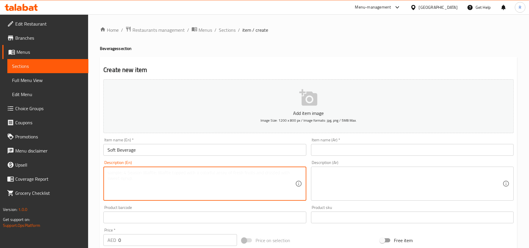
paste textarea "(Big Bottle)"
click at [109, 173] on textarea "(Big Bottle)" at bounding box center [200, 184] width 187 height 28
click at [133, 176] on textarea "Big Bottle)" at bounding box center [200, 184] width 187 height 28
click at [118, 173] on textarea "Big Bottle" at bounding box center [200, 184] width 187 height 28
click at [147, 169] on div "Big bottle Description (En)" at bounding box center [204, 183] width 203 height 34
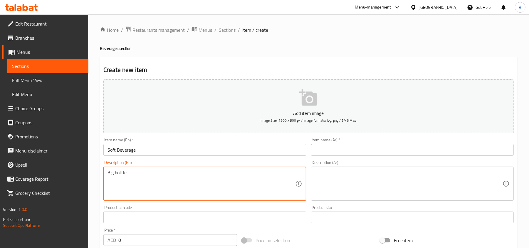
click at [144, 173] on textarea "Big bottle" at bounding box center [200, 184] width 187 height 28
paste textarea "Coke, Fanta, Sprite"
paste textarea "1.48 L"
click at [228, 171] on textarea "Big bottle from your choice of Coke, Fanta, Sprite 1.48 L" at bounding box center [200, 184] width 187 height 28
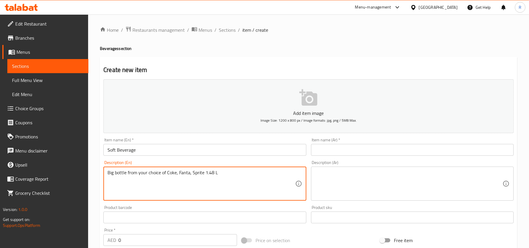
click at [228, 171] on textarea "Big bottle from your choice of Coke, Fanta, Sprite 1.48 L" at bounding box center [200, 184] width 187 height 28
type textarea "Big bottle from your choice of Coke, Fanta, Sprite 1.48 L"
click at [339, 183] on textarea at bounding box center [408, 184] width 187 height 28
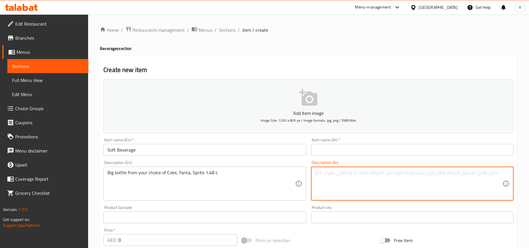
paste textarea "زجاجة كبيرة من اختيارك من كوكاكولا أو فانتا أو سبرايت 1.48 لتر"
type textarea "زجاجة كبيرة من اختيارك من كوكاكولا أو فانتا أو سبرايت 1.48 لتر"
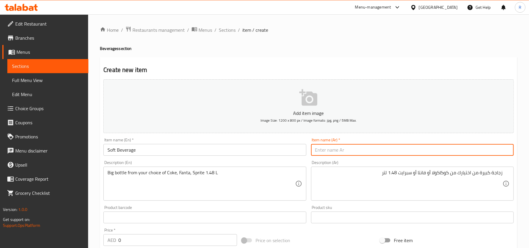
click at [338, 146] on input "text" at bounding box center [412, 150] width 203 height 12
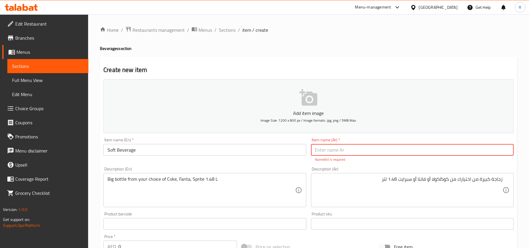
click at [127, 154] on input "Soft Beverage" at bounding box center [204, 150] width 203 height 12
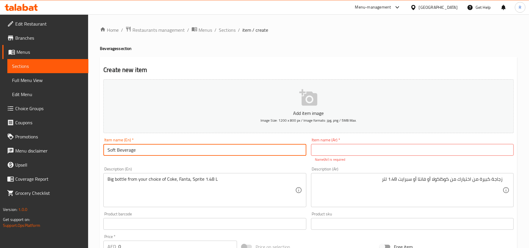
click at [127, 154] on input "Soft Beverage" at bounding box center [204, 150] width 203 height 12
click at [356, 149] on input "text" at bounding box center [412, 150] width 203 height 12
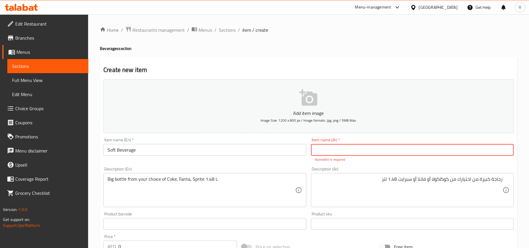
paste input "مشروب غازي"
type input "مشروب غازي"
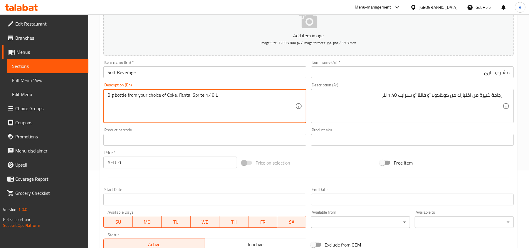
scroll to position [78, 0]
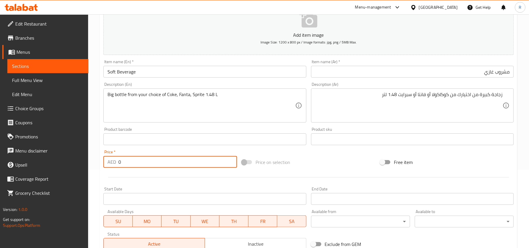
drag, startPoint x: 123, startPoint y: 163, endPoint x: 113, endPoint y: 163, distance: 9.7
click at [113, 163] on div "AED 0 Price *" at bounding box center [170, 162] width 134 height 12
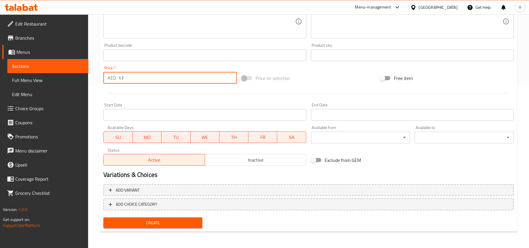
type input "17"
click at [147, 222] on span "Create" at bounding box center [153, 222] width 90 height 7
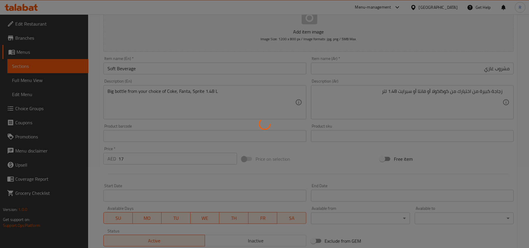
scroll to position [0, 0]
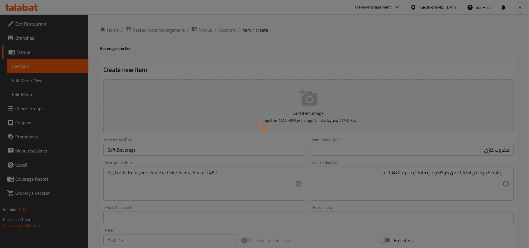
type input "0"
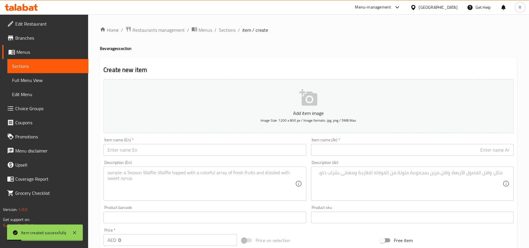
click at [186, 146] on input "text" at bounding box center [204, 150] width 203 height 12
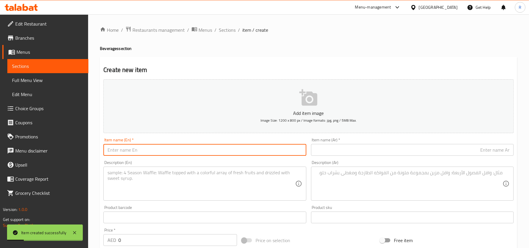
paste input "Soft Beverage (Large Bottle)"
drag, startPoint x: 134, startPoint y: 148, endPoint x: 180, endPoint y: 153, distance: 46.1
click at [180, 153] on input "Soft Beverage (Large Bottle)" at bounding box center [204, 150] width 203 height 12
type input "Soft Beverage"
click at [133, 176] on textarea at bounding box center [200, 184] width 187 height 28
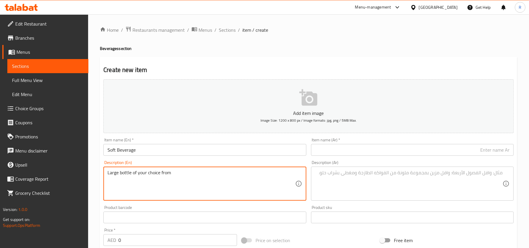
paste textarea "Coke, Fanta, Sprite"
click at [179, 177] on textarea "Large bottle of your choice from Coke, Fanta, Sprite" at bounding box center [200, 184] width 187 height 28
type textarea "Large bottle of your choice from Coke, Fanta, Sprite"
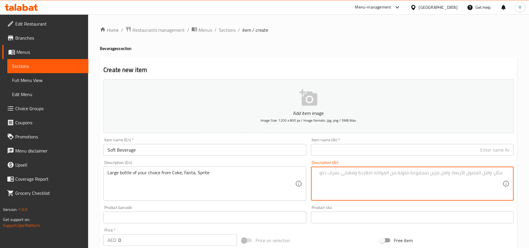
click at [345, 185] on textarea at bounding box center [408, 184] width 187 height 28
paste textarea "زجاجة كبيرة من اختيارك من كوكاكولا أو فانتا أو سبرايت"
type textarea "زجاجة كبيرة من اختيارك من كوكاكولا أو فانتا أو سبرايت"
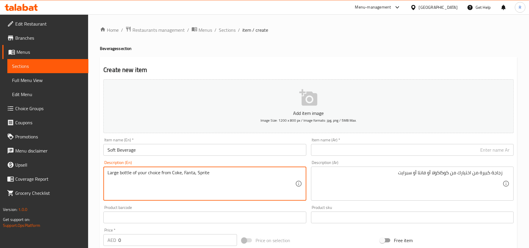
paste textarea "2.25 L"
type textarea "Large bottle of your choice from Coke, Fanta, Sprite 2.25 L"
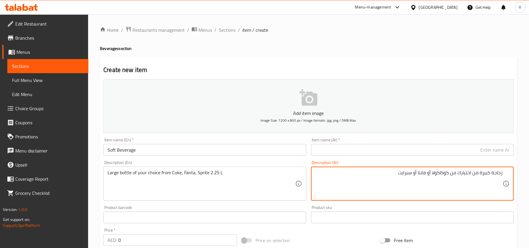
paste textarea "2.25 لتر"
type textarea "زجاجة كبيرة من اختيارك من كوكاكولا أو فانتا أو سبرايت 2.25 لتر"
click at [470, 148] on input "text" at bounding box center [412, 150] width 203 height 12
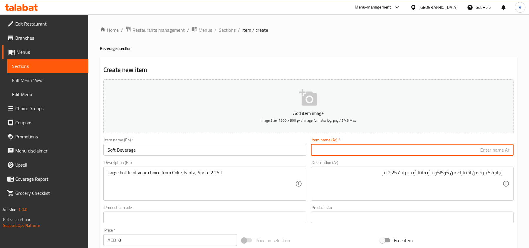
click at [146, 150] on input "Soft Beverage" at bounding box center [204, 150] width 203 height 12
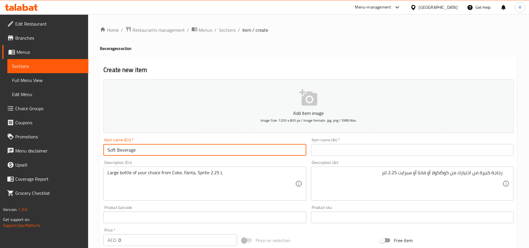
click at [146, 150] on input "Soft Beverage" at bounding box center [204, 150] width 203 height 12
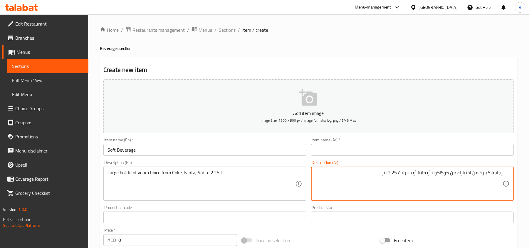
click at [375, 144] on input "text" at bounding box center [412, 150] width 203 height 12
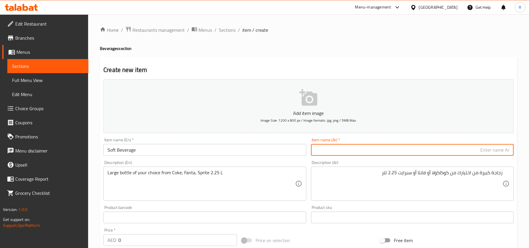
click at [379, 151] on input "text" at bounding box center [412, 150] width 203 height 12
paste input "مشروب غازي"
type input "مشروب غازي"
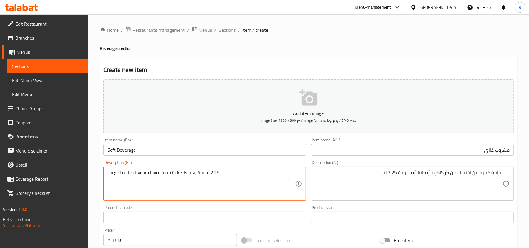
scroll to position [78, 0]
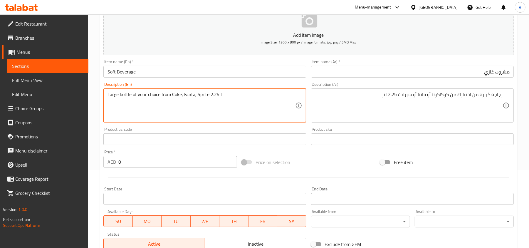
click at [134, 167] on input "0" at bounding box center [177, 162] width 119 height 12
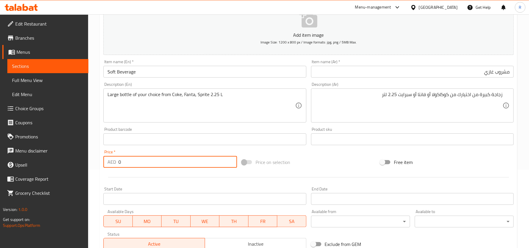
click at [134, 167] on input "0" at bounding box center [177, 162] width 119 height 12
drag, startPoint x: 121, startPoint y: 166, endPoint x: 113, endPoint y: 161, distance: 9.1
click at [113, 161] on div "AED 0 Price *" at bounding box center [170, 162] width 134 height 12
type input "19"
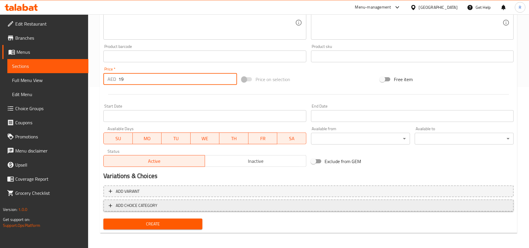
scroll to position [162, 0]
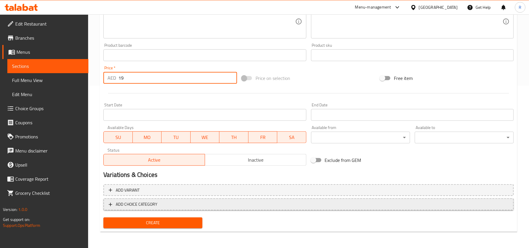
click at [163, 203] on span "ADD CHOICE CATEGORY" at bounding box center [309, 204] width 400 height 7
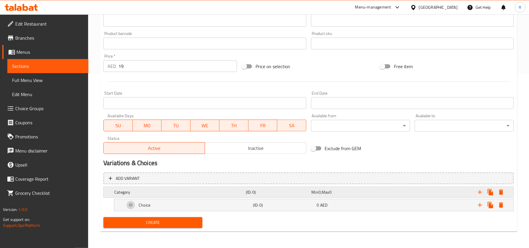
click at [157, 189] on h5 "Category" at bounding box center [178, 192] width 129 height 6
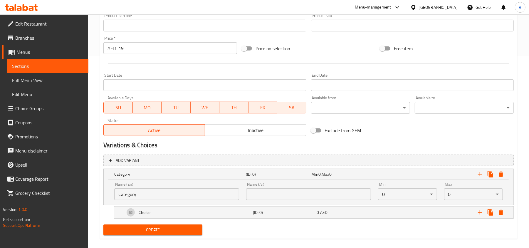
scroll to position [200, 0]
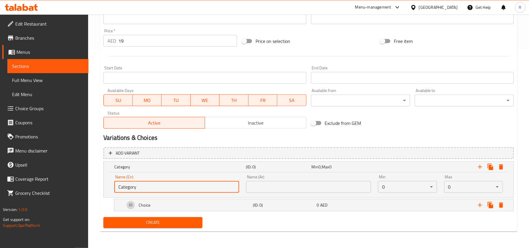
click at [149, 189] on input "Category" at bounding box center [176, 187] width 125 height 12
click at [156, 184] on input "text" at bounding box center [176, 187] width 125 height 12
type input "Your Choice Of Size:"
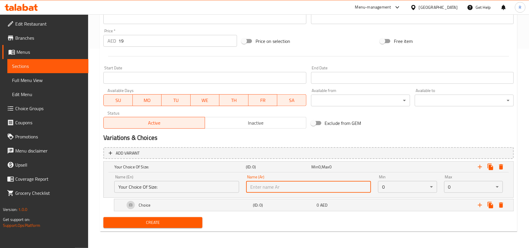
click at [285, 188] on input "text" at bounding box center [308, 187] width 125 height 12
type input "إختيارك من الحجم:"
click at [158, 189] on input "Your Choice Of Size:" at bounding box center [176, 187] width 125 height 12
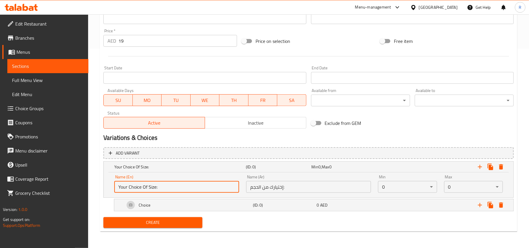
drag, startPoint x: 156, startPoint y: 187, endPoint x: 149, endPoint y: 187, distance: 7.1
click at [149, 187] on input "Your Choice Of Size:" at bounding box center [176, 187] width 125 height 12
type input "Your Choice Of:"
click at [288, 187] on input "إختيارك من الحجم:" at bounding box center [308, 187] width 125 height 12
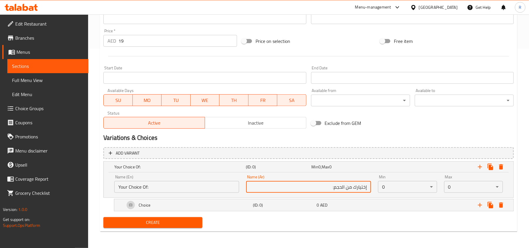
drag, startPoint x: 335, startPoint y: 188, endPoint x: 345, endPoint y: 186, distance: 10.8
click at [345, 186] on input "إختيارك من الحجم:" at bounding box center [308, 187] width 125 height 12
type input "إختيارك من:"
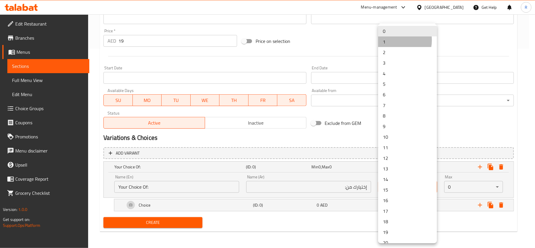
click at [392, 40] on li "1" at bounding box center [407, 41] width 59 height 11
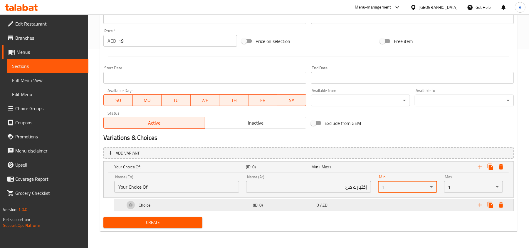
click at [250, 209] on div "Choice" at bounding box center [188, 205] width 128 height 14
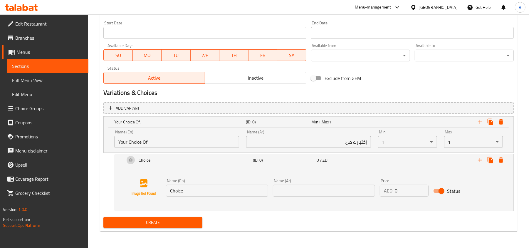
scroll to position [245, 0]
click at [217, 191] on input "Choice" at bounding box center [217, 191] width 102 height 12
type input "Coke"
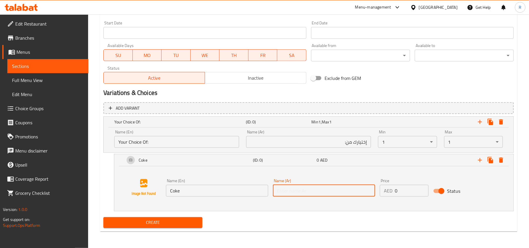
click at [342, 189] on input "text" at bounding box center [324, 191] width 102 height 12
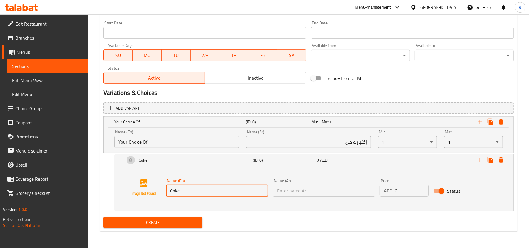
click at [196, 192] on input "Coke" at bounding box center [217, 191] width 102 height 12
click at [336, 193] on input "text" at bounding box center [324, 191] width 102 height 12
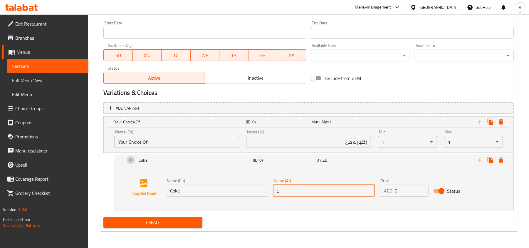
type input ";"
click at [328, 193] on input "كوك" at bounding box center [324, 191] width 102 height 12
paste input "اكولا"
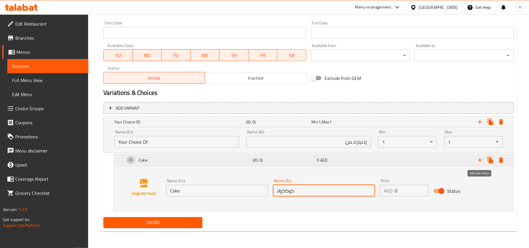
type input "كوكاكولا"
click at [481, 161] on icon "Expand" at bounding box center [479, 159] width 7 height 7
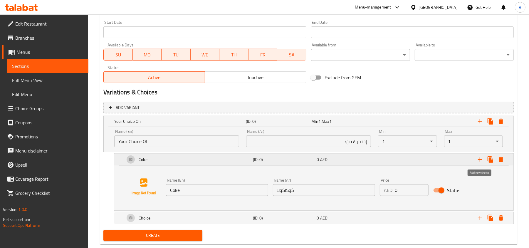
click at [481, 161] on icon "Expand" at bounding box center [479, 159] width 7 height 7
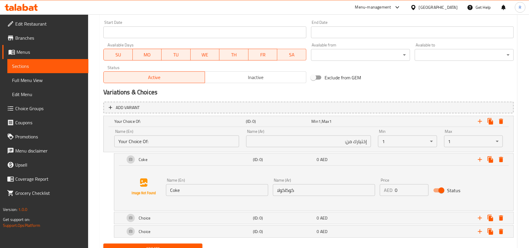
scroll to position [272, 0]
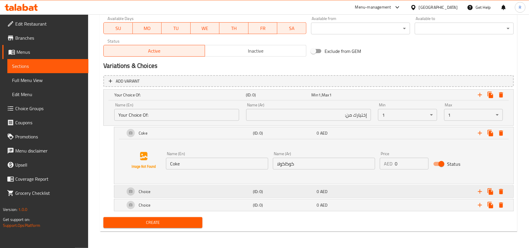
click at [248, 192] on div "Choice" at bounding box center [188, 191] width 128 height 14
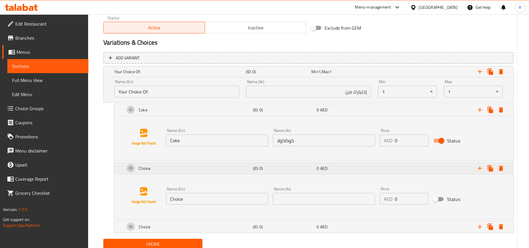
scroll to position [317, 0]
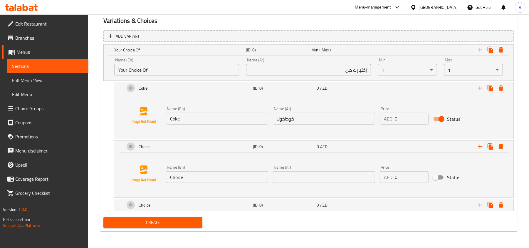
click at [188, 176] on input "Choice" at bounding box center [217, 177] width 102 height 12
paste input "Fanta"
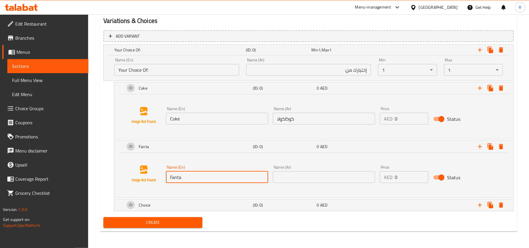
type input "Fanta"
click at [299, 176] on input "text" at bounding box center [324, 177] width 102 height 12
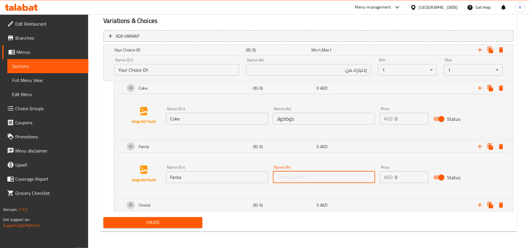
paste input "فانتا"
type input "فانتا"
click at [279, 208] on div "(ID: 0)" at bounding box center [284, 205] width 64 height 8
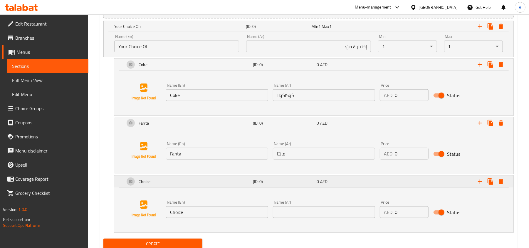
scroll to position [362, 0]
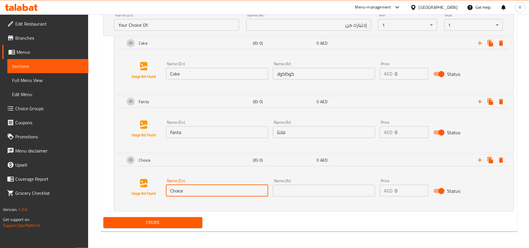
drag, startPoint x: 187, startPoint y: 189, endPoint x: 164, endPoint y: 191, distance: 23.6
click at [164, 191] on div "Name (En) Choice Name (En)" at bounding box center [217, 187] width 107 height 23
paste input "Sprit"
type input "Sprite"
click at [301, 191] on input "text" at bounding box center [324, 191] width 102 height 12
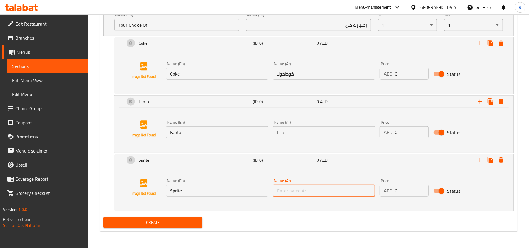
paste input "سبرايت"
type input "سبرايت"
click at [194, 219] on span "Create" at bounding box center [153, 222] width 90 height 7
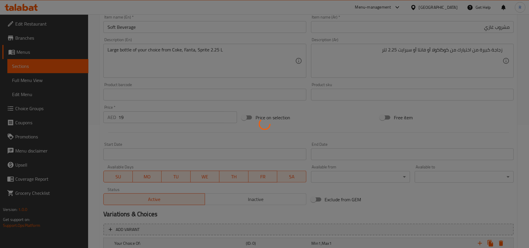
type input "0"
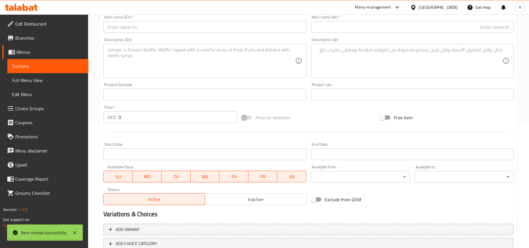
scroll to position [9, 0]
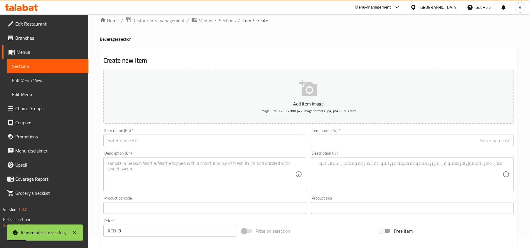
click at [157, 142] on input "text" at bounding box center [204, 140] width 203 height 12
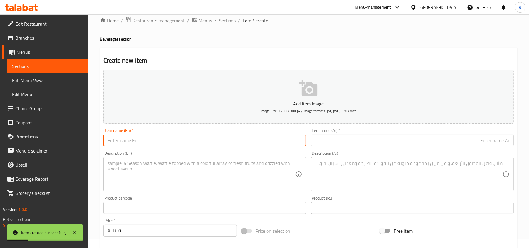
paste input "C2 Iced Tea"
click at [142, 140] on input "C2 Iced Tea" at bounding box center [204, 140] width 203 height 12
paste input "text"
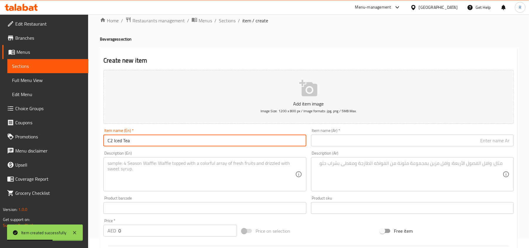
type input "C2 Iced Tea"
click at [142, 147] on div "Item name (En)   * C2 Iced Tea Item name (En) *" at bounding box center [204, 137] width 207 height 23
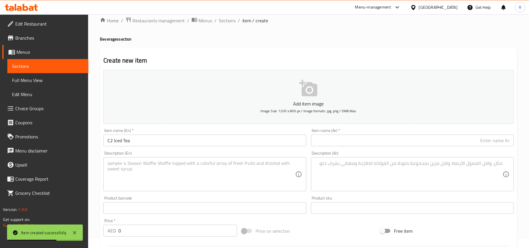
click at [142, 143] on input "C2 Iced Tea" at bounding box center [204, 140] width 203 height 12
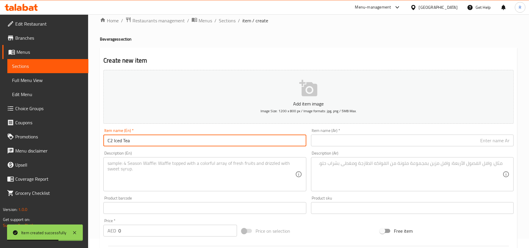
click at [142, 143] on input "C2 Iced Tea" at bounding box center [204, 140] width 203 height 12
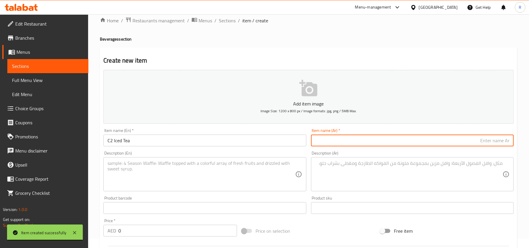
click at [351, 139] on input "text" at bounding box center [412, 140] width 203 height 12
paste input "شاي مثلج C2"
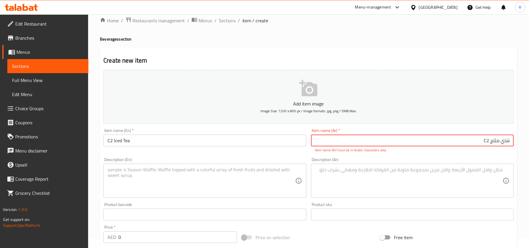
drag, startPoint x: 484, startPoint y: 141, endPoint x: 489, endPoint y: 140, distance: 4.2
click at [489, 140] on input "شاي مثلج C2" at bounding box center [412, 140] width 203 height 12
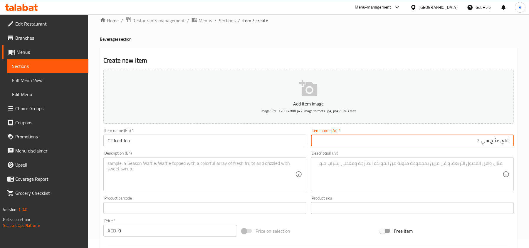
type input "شاي مثلج سي 2"
click at [267, 164] on textarea at bounding box center [200, 174] width 187 height 28
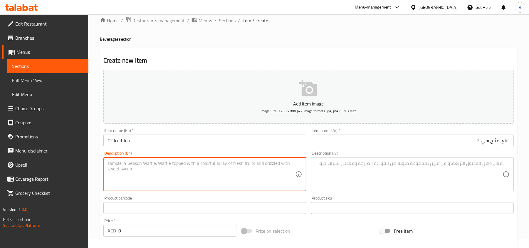
click at [140, 174] on textarea at bounding box center [200, 174] width 187 height 28
paste textarea "Apple, Honey Lemon"
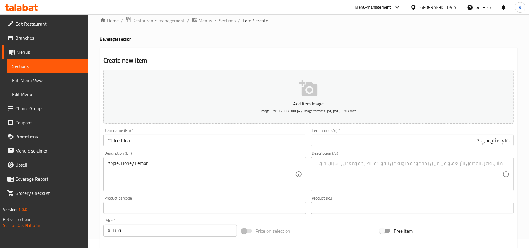
click at [103, 160] on div "Description (En) Apple, Honey Lemon Description (En)" at bounding box center [204, 171] width 207 height 45
click at [106, 162] on div "Apple, Honey Lemon Description (En)" at bounding box center [204, 174] width 203 height 34
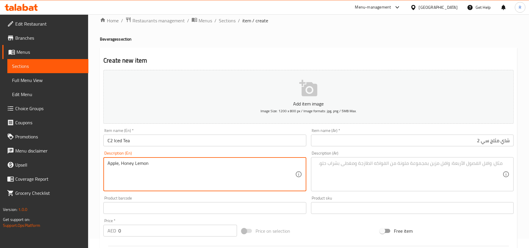
click at [107, 164] on textarea "Apple, Honey Lemon" at bounding box center [200, 174] width 187 height 28
click at [208, 169] on textarea "Your choice from Apple, Honey Lemon" at bounding box center [200, 174] width 187 height 28
click at [144, 164] on textarea "Your choice from Apple, Honey Lemon" at bounding box center [200, 174] width 187 height 28
click at [157, 164] on textarea "Your choice from apple, Honey Lemon" at bounding box center [200, 174] width 187 height 28
click at [170, 163] on textarea "Your choice from apple, honey Lemon" at bounding box center [200, 174] width 187 height 28
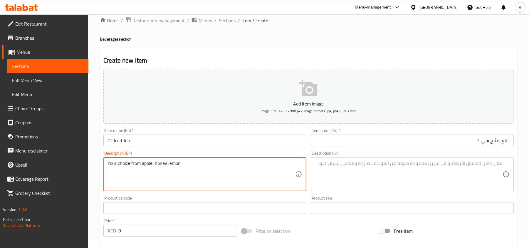
click at [213, 179] on textarea "Your choice from apple, honey lemon" at bounding box center [200, 174] width 187 height 28
type textarea "Your choice from apple, honey lemon"
click at [357, 173] on textarea at bounding box center [408, 174] width 187 height 28
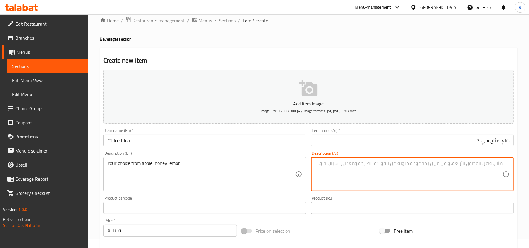
click at [191, 168] on textarea "Your choice from apple, honey lemon" at bounding box center [200, 174] width 187 height 28
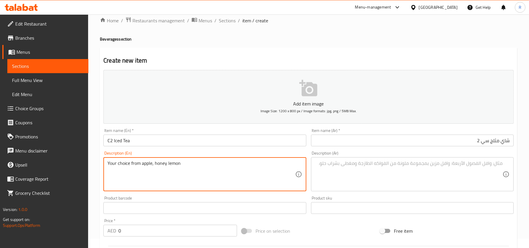
click at [191, 168] on textarea "Your choice from apple, honey lemon" at bounding box center [200, 174] width 187 height 28
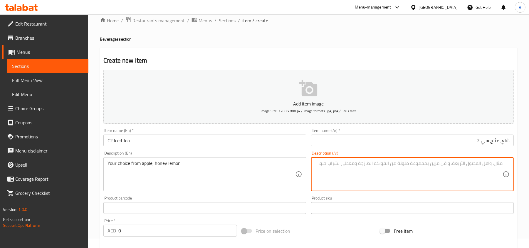
click at [360, 171] on textarea at bounding box center [408, 174] width 187 height 28
paste textarea "اختيارك من التفاح والعسل والليمون"
click at [400, 171] on textarea "اختيارك من التفاح والعسل والليمون" at bounding box center [408, 174] width 187 height 28
type textarea "اختيارك من التفاح والعسل والليمون"
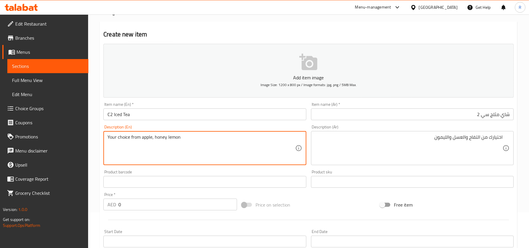
scroll to position [48, 0]
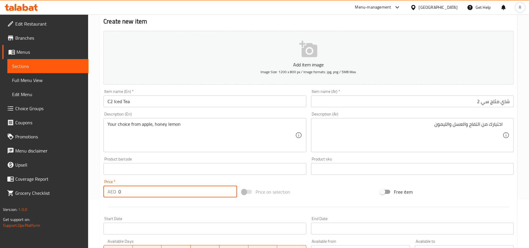
drag, startPoint x: 122, startPoint y: 192, endPoint x: 104, endPoint y: 191, distance: 18.3
click at [104, 191] on div "AED 0 Price *" at bounding box center [170, 192] width 134 height 12
paste input "15.0"
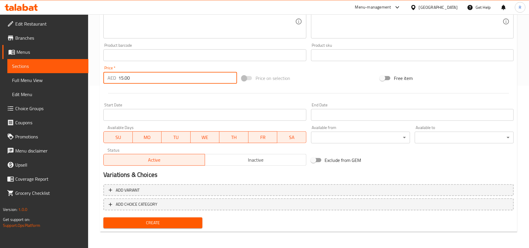
type input "15.00"
click at [146, 218] on button "Create" at bounding box center [152, 222] width 99 height 11
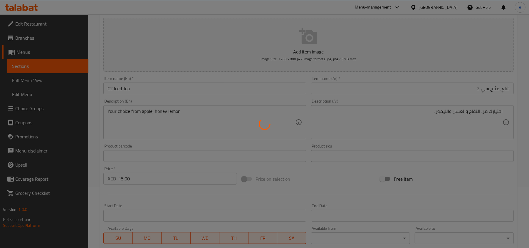
scroll to position [0, 0]
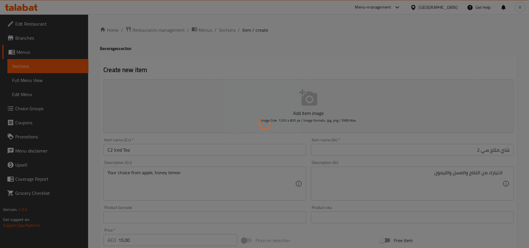
type input "0"
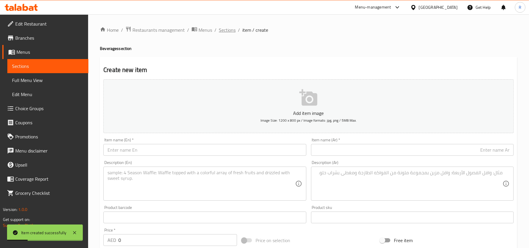
click at [227, 29] on span "Sections" at bounding box center [227, 29] width 17 height 7
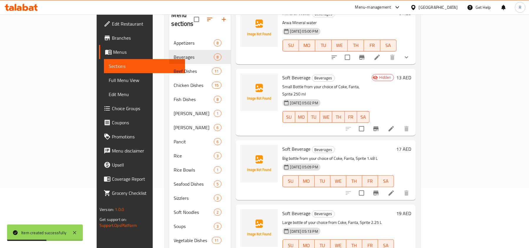
scroll to position [126, 0]
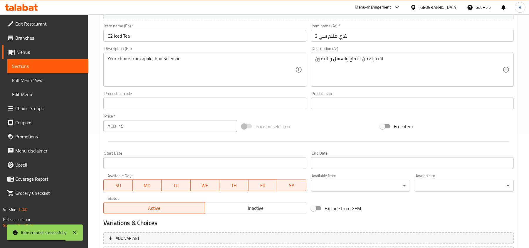
scroll to position [117, 0]
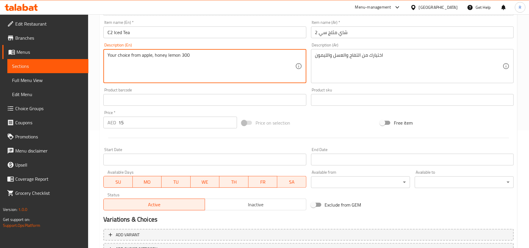
drag, startPoint x: 183, startPoint y: 55, endPoint x: 207, endPoint y: 59, distance: 24.3
click at [207, 59] on textarea "Your choice from apple, honey lemon 300" at bounding box center [200, 66] width 187 height 28
paste textarea "ml"
type textarea "Your choice from apple, honey lemon 300 ml"
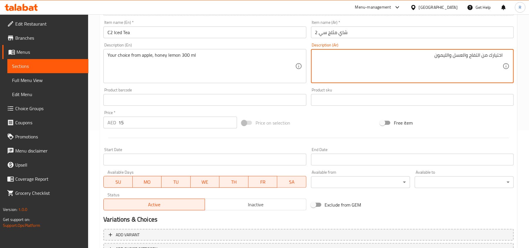
click at [416, 58] on textarea "اختيارك من التفاح والعسل والليمون" at bounding box center [408, 66] width 187 height 28
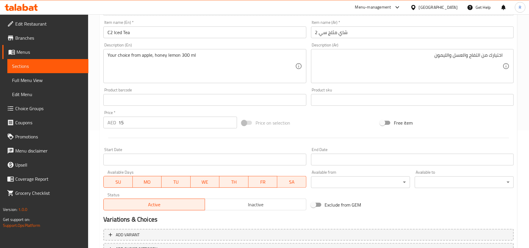
click at [420, 60] on textarea "اختيارك من التفاح والعسل والليمون" at bounding box center [408, 66] width 187 height 28
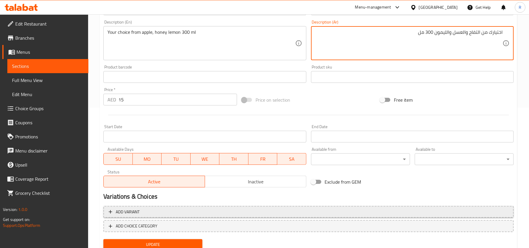
scroll to position [162, 0]
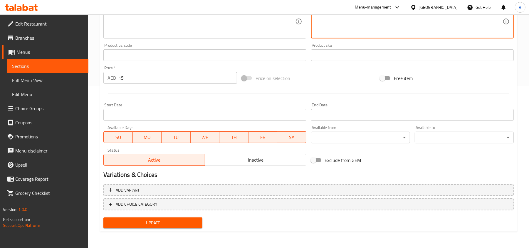
type textarea "اختيارك من التفاح والعسل والليمون 300 مل"
click at [172, 224] on span "Update" at bounding box center [153, 222] width 90 height 7
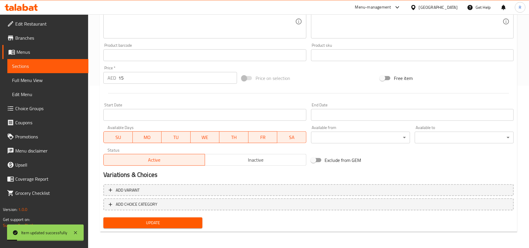
scroll to position [0, 0]
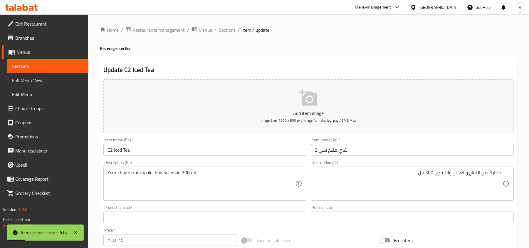
click at [222, 29] on span "Sections" at bounding box center [227, 29] width 17 height 7
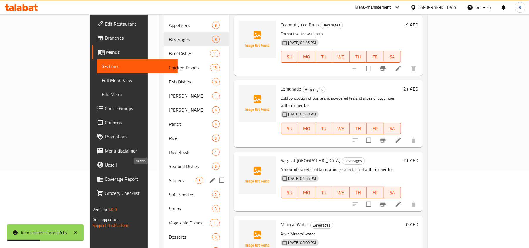
scroll to position [78, 0]
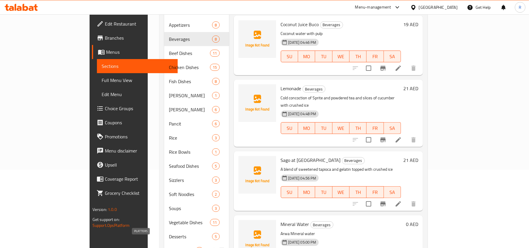
click at [169, 247] on span "PLATTERS" at bounding box center [182, 250] width 27 height 7
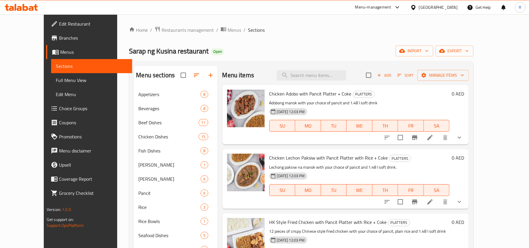
click at [463, 137] on icon "show more" at bounding box center [459, 137] width 7 height 7
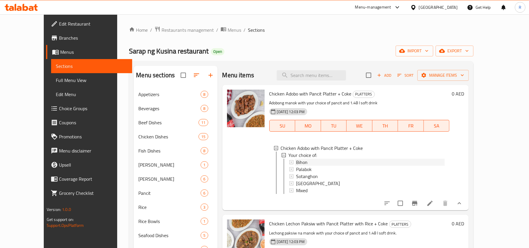
click at [296, 163] on span "Bihon" at bounding box center [301, 162] width 11 height 7
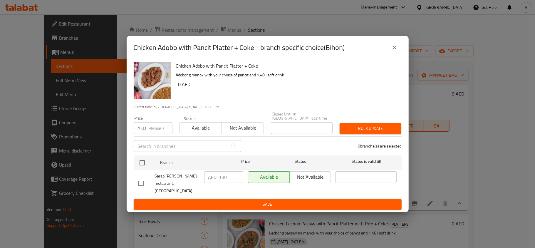
click at [397, 51] on icon "close" at bounding box center [394, 47] width 7 height 7
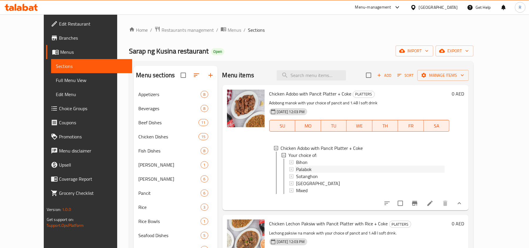
click at [296, 171] on span "Palabok" at bounding box center [304, 169] width 16 height 7
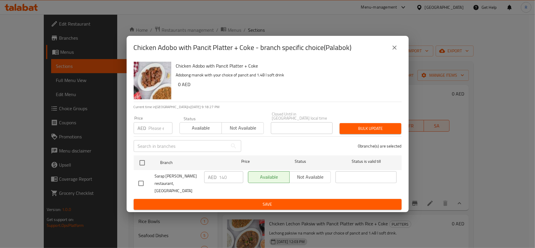
click at [397, 49] on icon "close" at bounding box center [394, 47] width 7 height 7
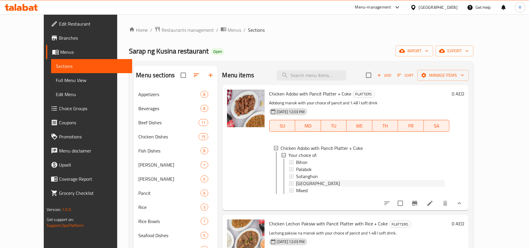
click at [303, 183] on div "Canton" at bounding box center [370, 183] width 149 height 7
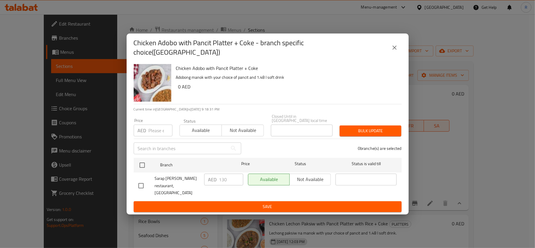
click at [395, 50] on icon "close" at bounding box center [394, 47] width 7 height 7
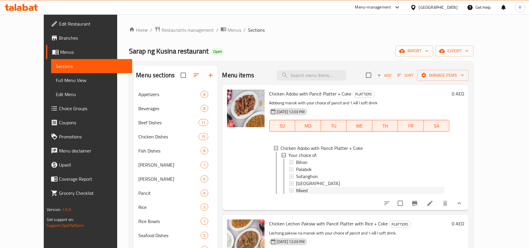
click at [296, 190] on span "Mixed" at bounding box center [301, 190] width 11 height 7
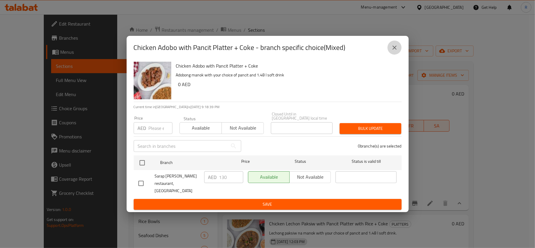
click at [395, 51] on icon "close" at bounding box center [394, 47] width 7 height 7
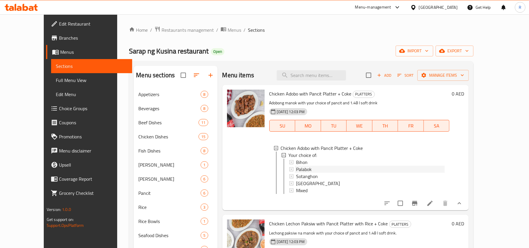
click at [296, 167] on span "Palabok" at bounding box center [304, 169] width 16 height 7
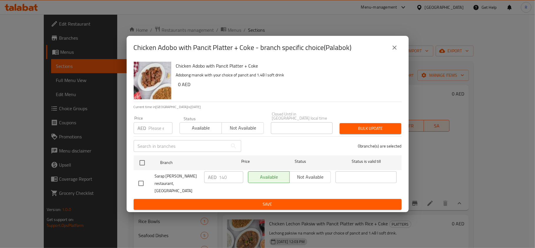
click at [392, 51] on icon "close" at bounding box center [394, 47] width 7 height 7
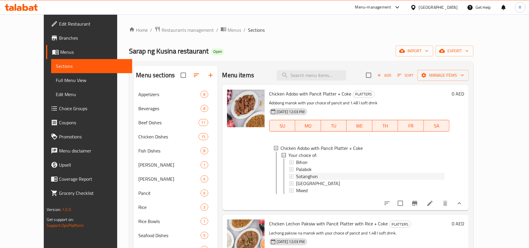
click at [299, 176] on span "Sotanghon" at bounding box center [307, 176] width 22 height 7
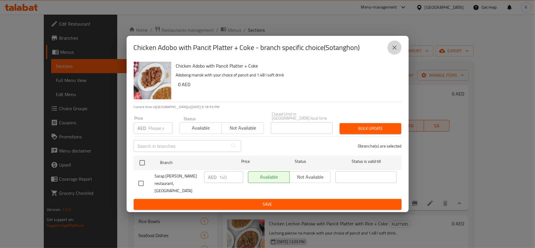
click at [393, 49] on icon "close" at bounding box center [394, 48] width 4 height 4
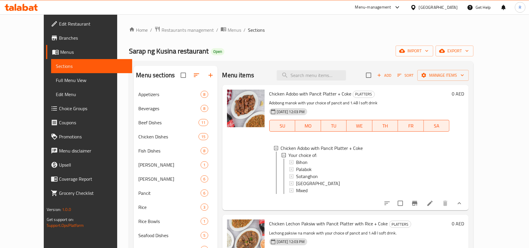
click at [241, 184] on div at bounding box center [246, 147] width 42 height 121
click at [433, 207] on icon at bounding box center [429, 203] width 7 height 7
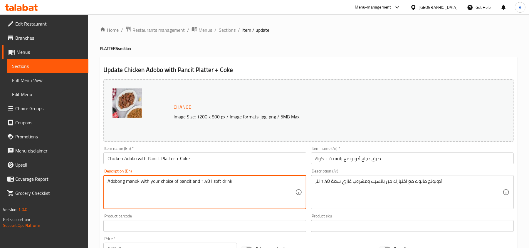
click at [166, 182] on textarea "Adobong manok with your choice of pancit and 1.48 l soft drink" at bounding box center [200, 192] width 187 height 28
paste textarea "Manok with your choice of Pancit Bihon (or Canton or Mixed) and 1.48L Soft"
type textarea "Adobong Manok with your choice of Pancit Bihon (or Canton or Mixed) and 1.48L S…"
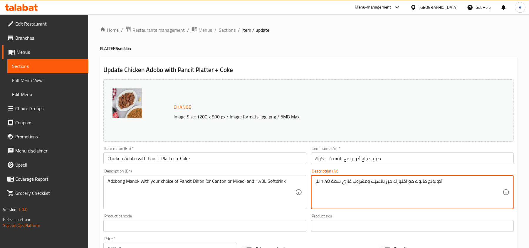
click at [337, 182] on textarea "أدوبونج مانوك مع اختيارك من بانسيت ومشروب غازي سعة 1.48 لتر" at bounding box center [408, 192] width 187 height 28
paste textarea "بيهون (أو كانتون أو مختلط)"
click at [416, 180] on textarea "أدوبونج مانوك مع اختيارك من بانسيت بيهون (أو كانتون أو مختلط) ومشروب غازي سعة 1…" at bounding box center [408, 192] width 187 height 28
click at [380, 180] on textarea "أدوبونج مانوك مع اختيارك من بانسيت بيهون أو كانتون أو مختلط) ومشروب غازي سعة 1.…" at bounding box center [408, 192] width 187 height 28
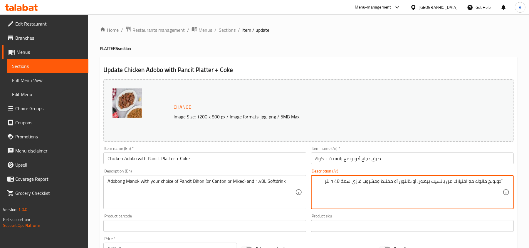
click at [321, 183] on textarea "أدوبونج مانوك مع اختيارك من بانسيت بيهون أو كانتون أو مختلط ومشروب غازي سعة 1.4…" at bounding box center [408, 192] width 187 height 28
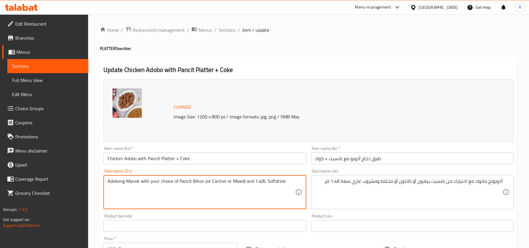
click at [237, 180] on textarea "Adobong Manok with your choice of Pancit Bihon (or Canton or Mixed) and 1.48L S…" at bounding box center [200, 192] width 187 height 28
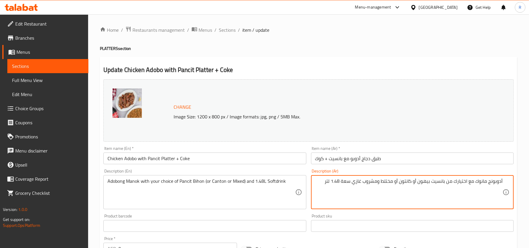
click at [389, 179] on textarea "أدوبونج مانوك مع اختيارك من بانسيت بيهون أو كانتون أو مختلط ومشروب غازي سعة 1.4…" at bounding box center [408, 192] width 187 height 28
paste textarea "كل"
type textarea "أدوبونج مانوك مع اختيارك من بانسيت بيهون أو كانتون أو مشكل ومشروب غازي سعة 1.48…"
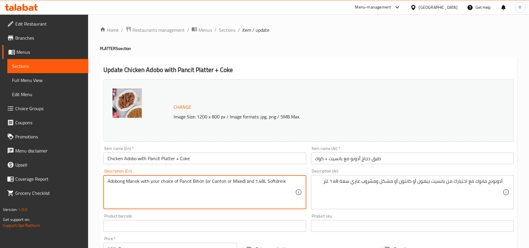
click at [207, 183] on textarea "Adobong Manok with your choice of Pancit Bihon (or Canton or Mixed) and 1.48L S…" at bounding box center [200, 192] width 187 height 28
click at [206, 181] on textarea "Adobong Manok with your choice of Pancit Bihon (or Canton or Mixed) and 1.48L S…" at bounding box center [200, 192] width 187 height 28
click at [243, 181] on textarea "Adobong Manok with your choice of Pancit Bihon or Canton or Mixed) and 1.48L So…" at bounding box center [200, 192] width 187 height 28
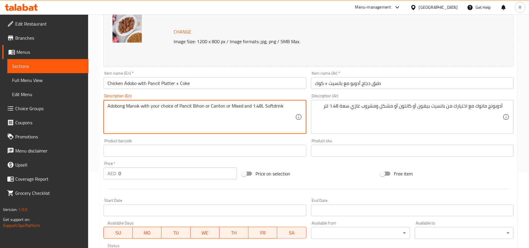
scroll to position [78, 0]
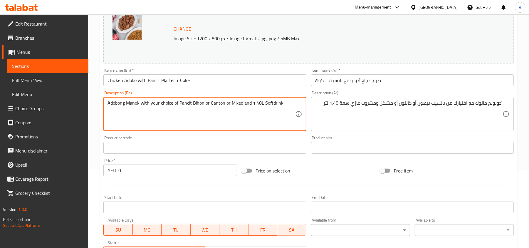
type textarea "Adobong Manok with your choice of Pancit Bihon or Canton or Mixed and 1.48L Sof…"
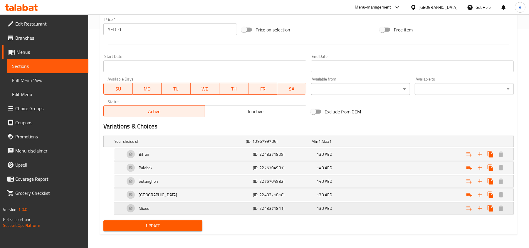
scroll to position [223, 0]
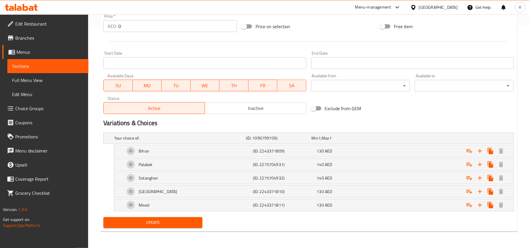
click at [159, 221] on span "Update" at bounding box center [153, 222] width 90 height 7
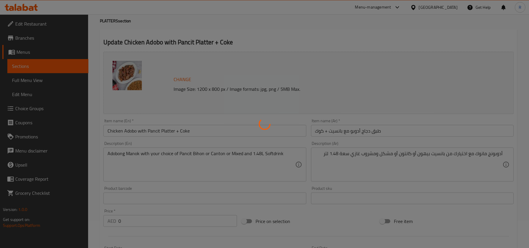
scroll to position [0, 0]
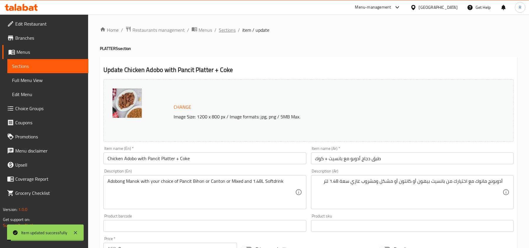
click at [228, 29] on span "Sections" at bounding box center [227, 29] width 17 height 7
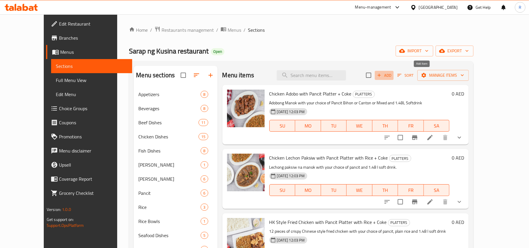
click at [392, 74] on span "Add" at bounding box center [384, 75] width 16 height 7
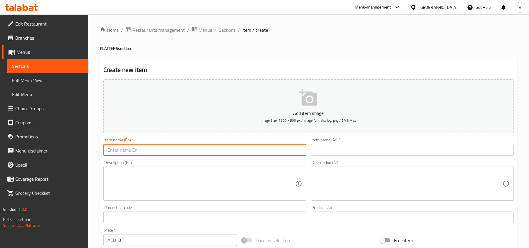
paste input "Calamares with Pancit Platter"
type input "Calamares with Pancit Platter"
click at [345, 154] on input "text" at bounding box center [412, 150] width 203 height 12
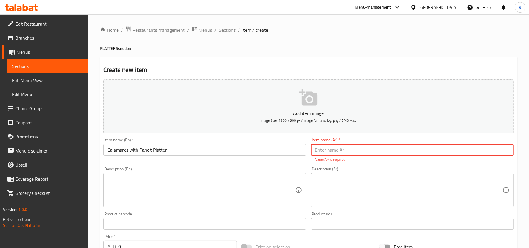
paste input "طبق كالاماريس مع بانسيت"
click at [349, 150] on input "طبق كالامارطبق كالاماريس مع بانسيتيس مع بانسيت" at bounding box center [412, 150] width 203 height 12
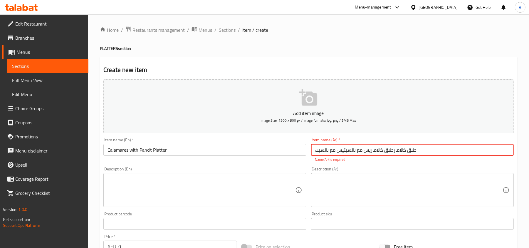
paste input "text"
click at [440, 152] on input "طبق كالاماريس مع بانسيت" at bounding box center [412, 150] width 203 height 12
type input "طبق كالاماريس مع بانسيت"
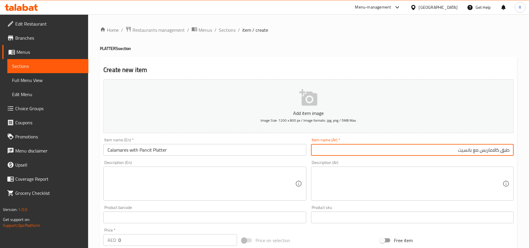
click at [221, 189] on textarea at bounding box center [200, 184] width 187 height 28
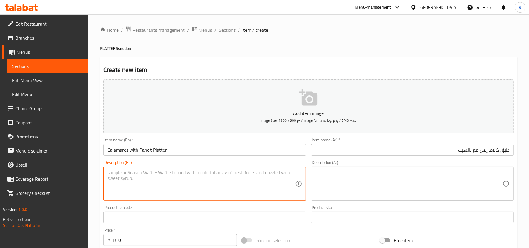
paste textarea "Crispy Calamares with Tartar sauce and your choice of Pancit Bihon (or Canton o…"
click at [241, 173] on textarea "Crispy Calamares with Tartar sauce and your choice of Pancit Bihon (or Canton o…" at bounding box center [200, 184] width 187 height 28
click at [286, 174] on textarea "Crispy Calamares with Tartar sauce and your choice of Pancit Bihon or Canton or…" at bounding box center [200, 184] width 187 height 28
click at [234, 180] on textarea "Crispy Calamares with Tartar sauce and your choice of Pancit Bihon or Canton or…" at bounding box center [200, 184] width 187 height 28
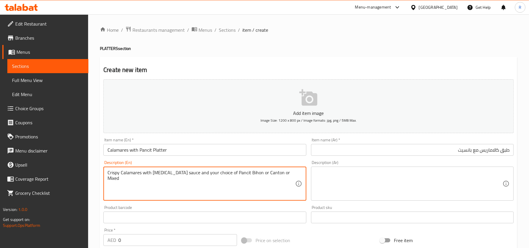
click at [234, 180] on textarea "Crispy Calamares with Tartar sauce and your choice of Pancit Bihon or Canton or…" at bounding box center [200, 184] width 187 height 28
type textarea "Crispy Calamares with Tartar sauce and your choice of Pancit Bihon or Canton or…"
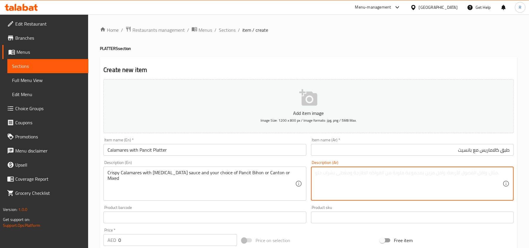
paste textarea "كاليماري مقرمش مع صلصة التارتار واختيارك من بانسيت بيهون أو كانتون أو مختلط"
click at [349, 176] on textarea "كاليماري مقرمش مع صلصة التارتار واختيارك من بانسيت بيهون أو كانتون أو مختلط" at bounding box center [408, 184] width 187 height 28
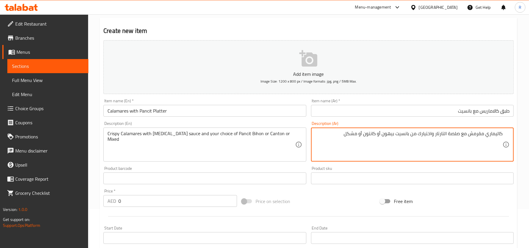
type textarea "كاليماري مقرمش مع صلصة التارتار واختيارك من بانسيت بيهون أو كانتون أو مشكل"
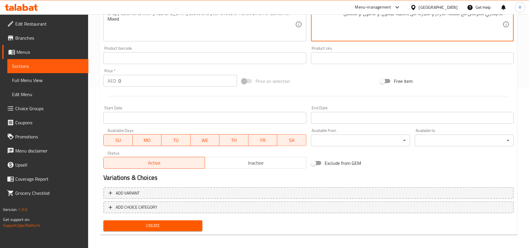
scroll to position [162, 0]
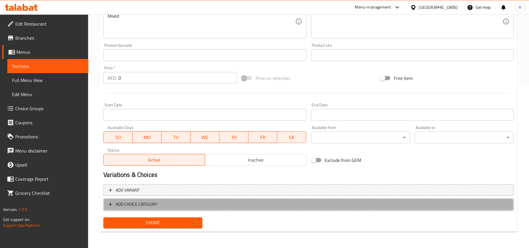
click at [146, 203] on span "ADD CHOICE CATEGORY" at bounding box center [137, 204] width 42 height 7
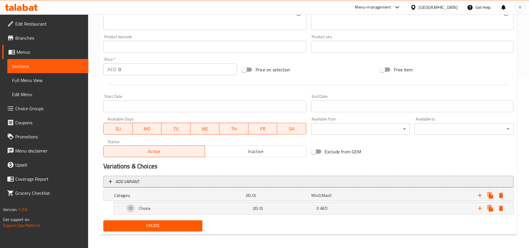
scroll to position [174, 0]
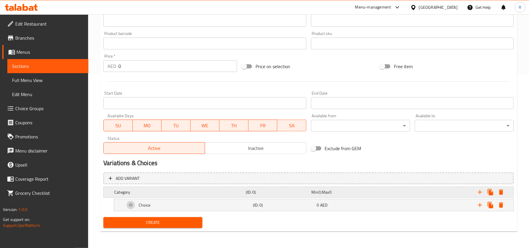
click at [218, 189] on h5 "Category" at bounding box center [178, 192] width 129 height 6
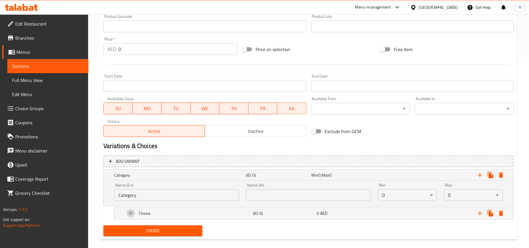
scroll to position [200, 0]
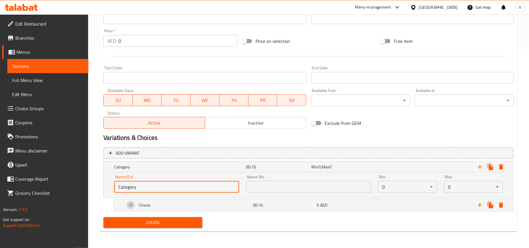
click at [152, 190] on input "Category" at bounding box center [176, 187] width 125 height 12
type input "إ"
type input "Your Choice Of:"
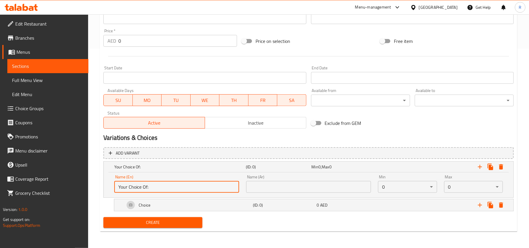
click at [329, 185] on input "text" at bounding box center [308, 187] width 125 height 12
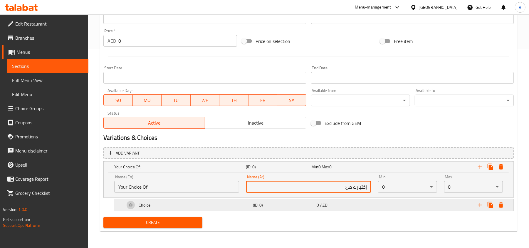
type input "إختيارك من:"
click at [156, 207] on div "Choice" at bounding box center [188, 205] width 128 height 14
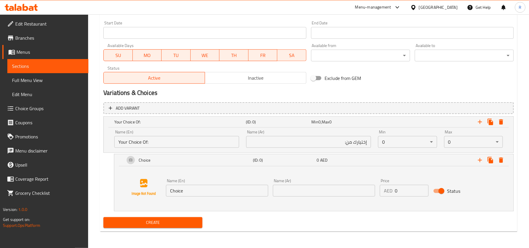
scroll to position [245, 0]
click at [200, 194] on input "Choice" at bounding box center [217, 191] width 102 height 12
click at [182, 190] on input "text" at bounding box center [217, 191] width 102 height 12
paste input "Bihon"
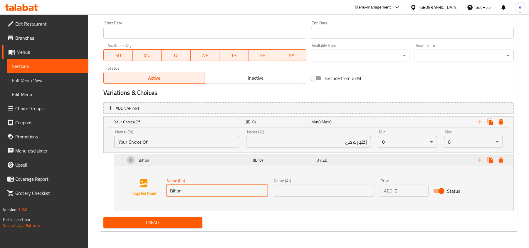
type input "Bihon"
click at [479, 160] on icon "Expand" at bounding box center [480, 160] width 4 height 4
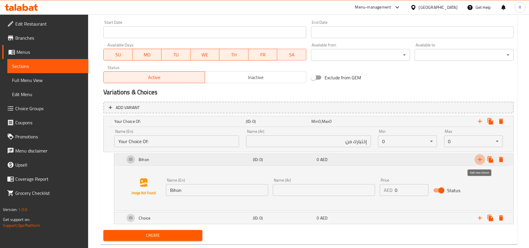
click at [479, 160] on icon "Expand" at bounding box center [480, 159] width 4 height 4
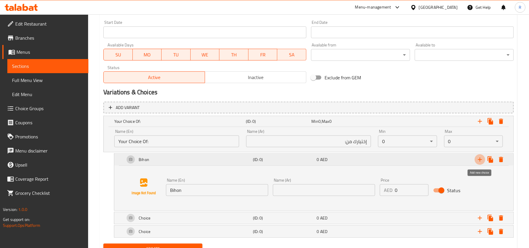
click at [479, 160] on icon "Expand" at bounding box center [480, 159] width 4 height 4
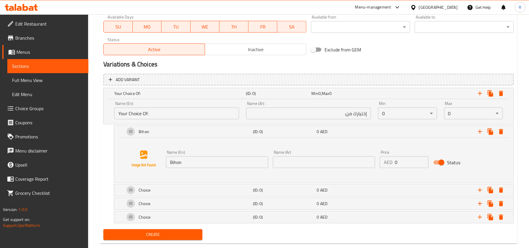
scroll to position [286, 0]
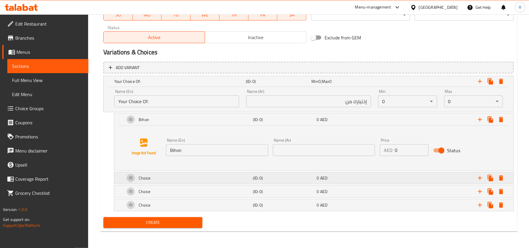
click at [204, 174] on div "Choice" at bounding box center [188, 178] width 128 height 14
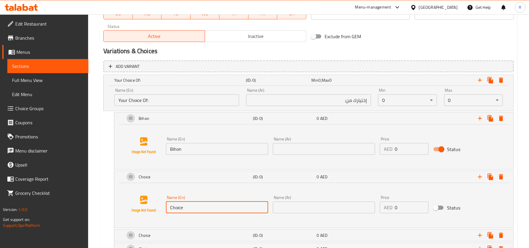
drag, startPoint x: 184, startPoint y: 208, endPoint x: 171, endPoint y: 211, distance: 14.2
click at [171, 211] on input "Choice" at bounding box center [217, 207] width 102 height 12
paste input "Canton"
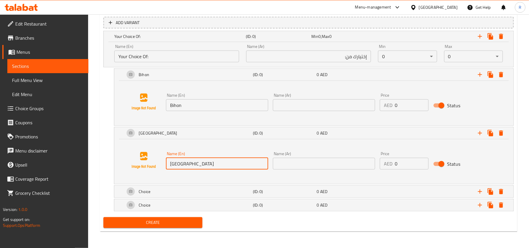
scroll to position [331, 0]
type input "Canton"
click at [171, 187] on div "Choice" at bounding box center [188, 191] width 128 height 14
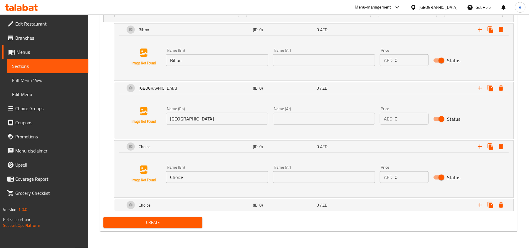
scroll to position [375, 0]
drag, startPoint x: 184, startPoint y: 176, endPoint x: 172, endPoint y: 177, distance: 12.7
click at [172, 177] on input "Choice" at bounding box center [217, 177] width 102 height 12
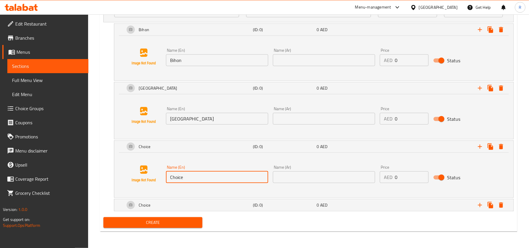
paste input "Mix"
type input "Mix"
click at [194, 202] on div "Choice" at bounding box center [188, 205] width 128 height 14
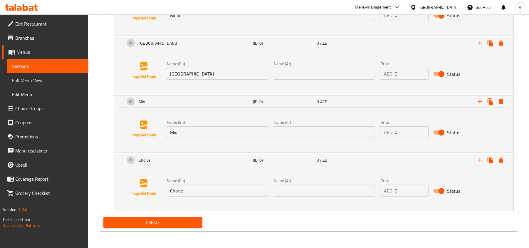
scroll to position [420, 0]
click at [183, 186] on input "Choice" at bounding box center [217, 191] width 102 height 12
paste input "Palabok"
type input "Palabok"
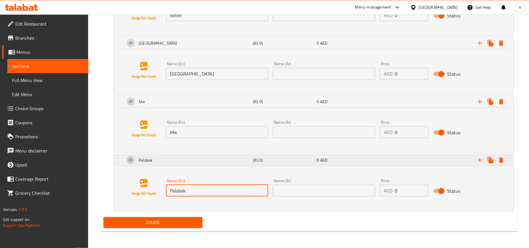
click at [476, 159] on icon "Expand" at bounding box center [479, 159] width 7 height 7
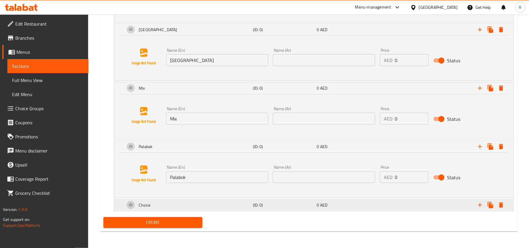
click at [180, 200] on div "Choice" at bounding box center [188, 205] width 128 height 14
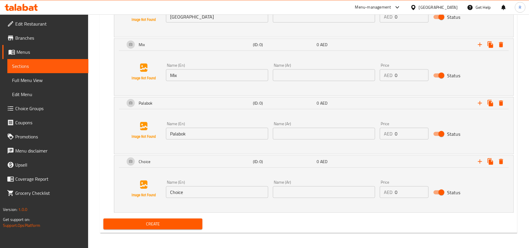
scroll to position [479, 0]
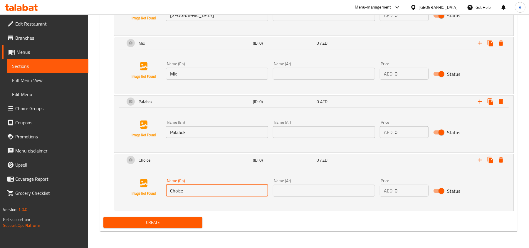
click at [189, 189] on input "Choice" at bounding box center [217, 191] width 102 height 12
paste input "Sotanghon"
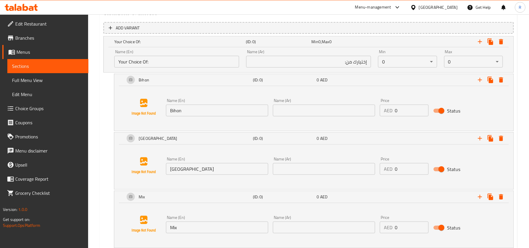
scroll to position [322, 0]
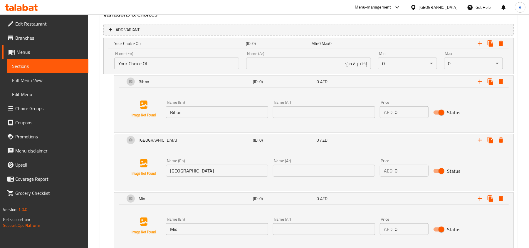
type input "Sotanghon"
click at [194, 112] on input "Bihon" at bounding box center [217, 112] width 102 height 12
click at [299, 113] on input "text" at bounding box center [324, 112] width 102 height 12
paste input "بيهون"
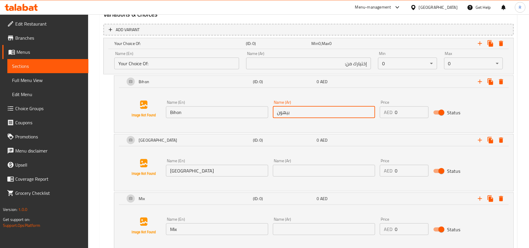
type input "بيهون"
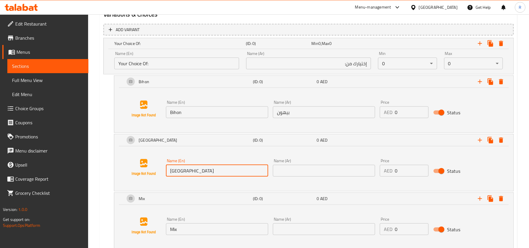
click at [214, 173] on input "Canton" at bounding box center [217, 171] width 102 height 12
click at [317, 165] on input "text" at bounding box center [324, 171] width 102 height 12
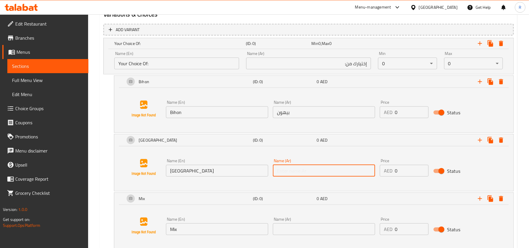
paste input "كانتون"
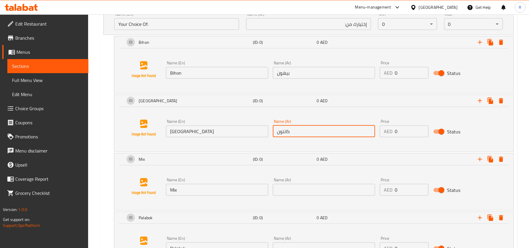
type input "كانتون"
click at [281, 196] on input "text" at bounding box center [324, 190] width 102 height 12
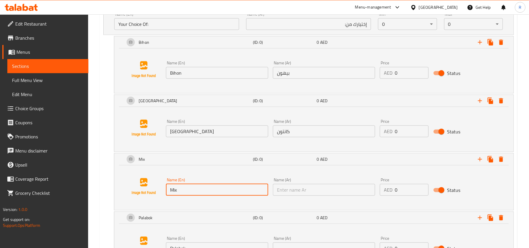
click at [216, 193] on input "Mix" at bounding box center [217, 190] width 102 height 12
click at [317, 187] on input "text" at bounding box center [324, 190] width 102 height 12
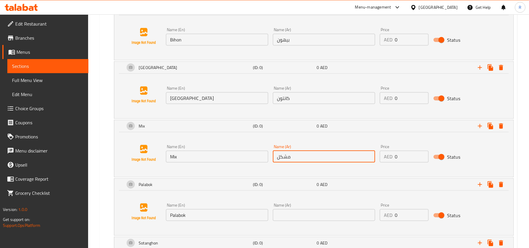
scroll to position [440, 0]
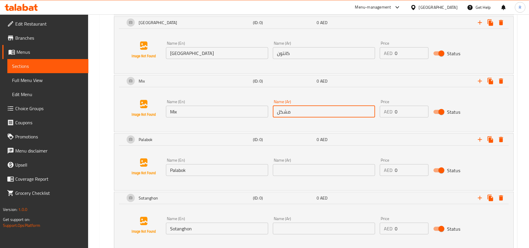
type input "مشكل"
click at [237, 176] on input "Palabok" at bounding box center [217, 170] width 102 height 12
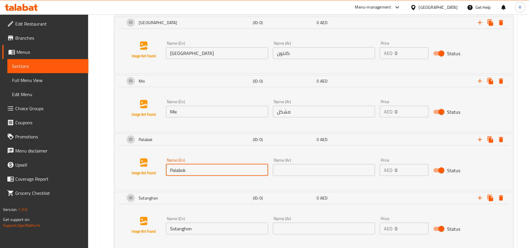
click at [237, 176] on input "Palabok" at bounding box center [217, 170] width 102 height 12
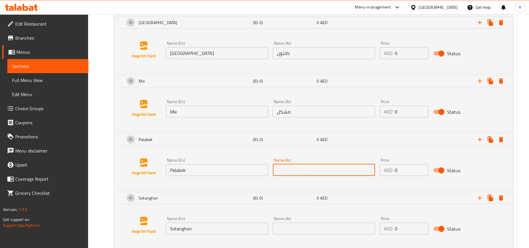
click at [323, 174] on input "text" at bounding box center [324, 170] width 102 height 12
paste input "بالابوك"
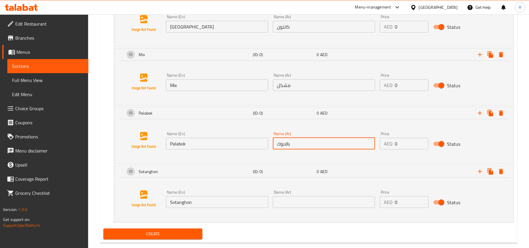
scroll to position [479, 0]
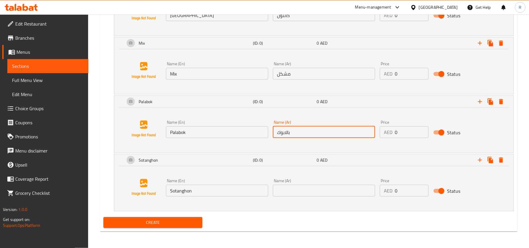
type input "بالابوك"
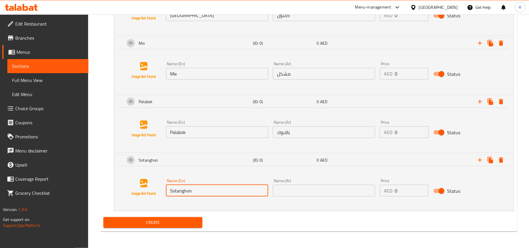
click at [215, 190] on input "Sotanghon" at bounding box center [217, 191] width 102 height 12
click at [318, 195] on input "text" at bounding box center [324, 191] width 102 height 12
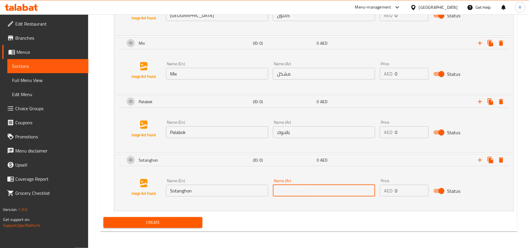
paste input "سوتانغون"
type input "سوتانغون"
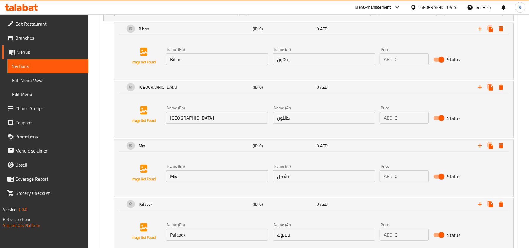
scroll to position [362, 0]
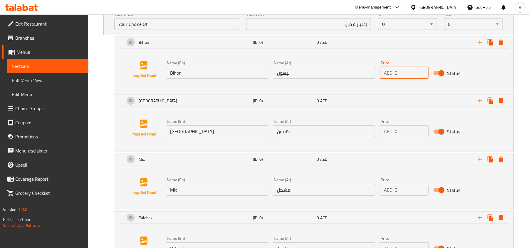
drag, startPoint x: 398, startPoint y: 72, endPoint x: 393, endPoint y: 73, distance: 4.8
click at [393, 73] on div "AED 0 Price" at bounding box center [404, 73] width 49 height 12
type input "141"
drag, startPoint x: 400, startPoint y: 129, endPoint x: 391, endPoint y: 130, distance: 9.4
click at [391, 130] on div "AED 0 Price" at bounding box center [404, 131] width 49 height 12
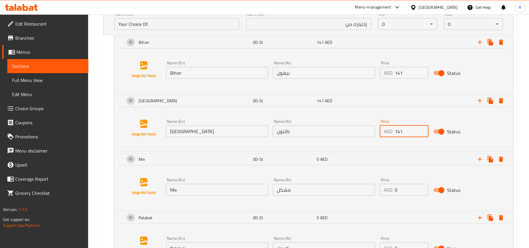
type input "141"
drag, startPoint x: 397, startPoint y: 194, endPoint x: 389, endPoint y: 194, distance: 8.2
click at [389, 194] on div "AED 0 Price" at bounding box center [404, 190] width 49 height 12
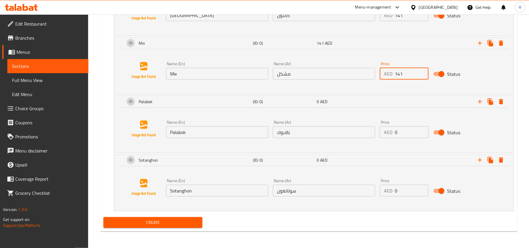
scroll to position [479, 0]
type input "141"
drag, startPoint x: 398, startPoint y: 130, endPoint x: 390, endPoint y: 130, distance: 7.6
click at [390, 130] on div "AED 0 Price" at bounding box center [404, 132] width 49 height 12
type input "151"
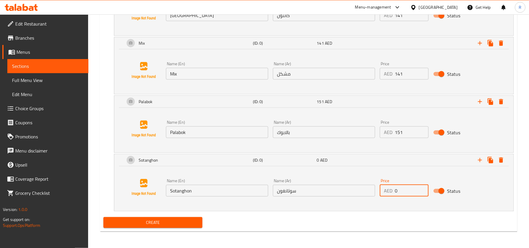
drag, startPoint x: 399, startPoint y: 193, endPoint x: 391, endPoint y: 192, distance: 8.9
click at [391, 192] on div "AED 0 Price" at bounding box center [404, 191] width 49 height 12
type input "151"
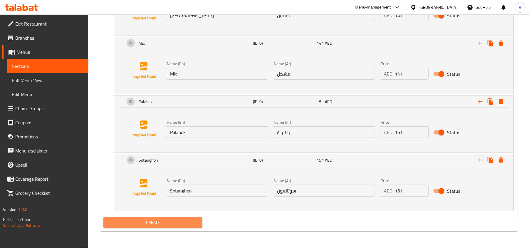
click at [189, 218] on button "Create" at bounding box center [152, 222] width 99 height 11
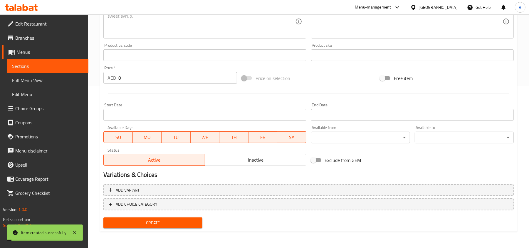
scroll to position [0, 0]
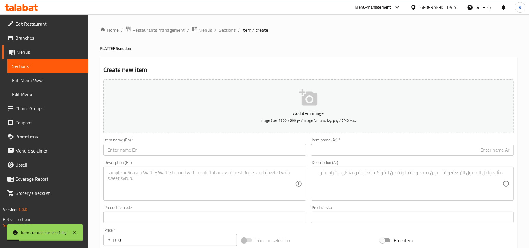
click at [227, 26] on span "Sections" at bounding box center [227, 29] width 17 height 7
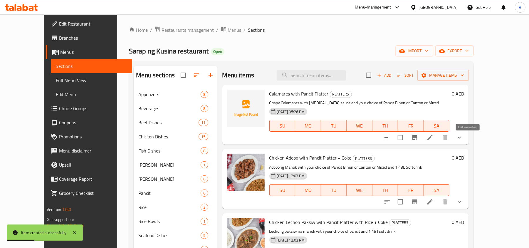
click at [433, 135] on icon at bounding box center [429, 137] width 7 height 7
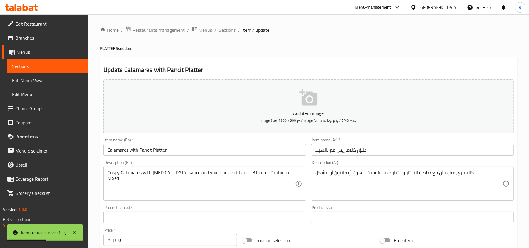
click at [223, 32] on span "Sections" at bounding box center [227, 29] width 17 height 7
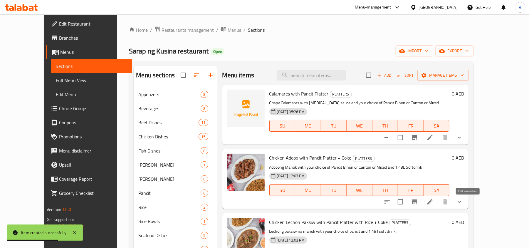
click at [433, 201] on icon at bounding box center [429, 201] width 5 height 5
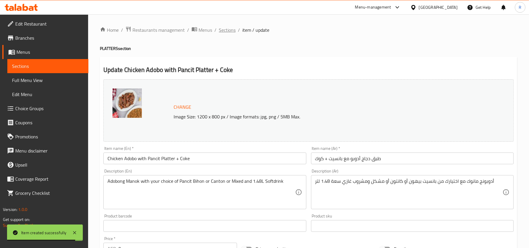
click at [219, 29] on span "Sections" at bounding box center [227, 29] width 17 height 7
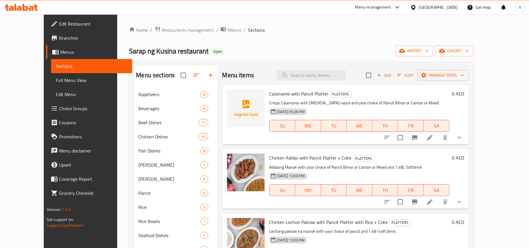
click at [295, 93] on span "Calamares with Pancit Platter" at bounding box center [298, 93] width 59 height 9
copy span "Pancit"
click at [433, 139] on icon at bounding box center [429, 137] width 7 height 7
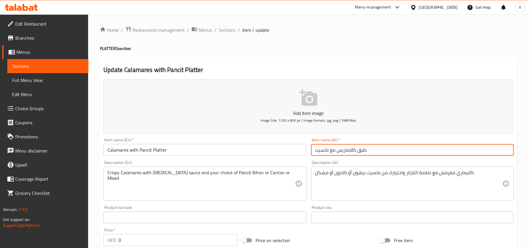
click at [324, 152] on input "طبق كالاماريس مع بانسيت" at bounding box center [412, 150] width 203 height 12
click at [321, 150] on input "طبق كالاماريس مع بانسيت" at bounding box center [412, 150] width 203 height 12
type input "طبق كالاماريس مع بانكيت"
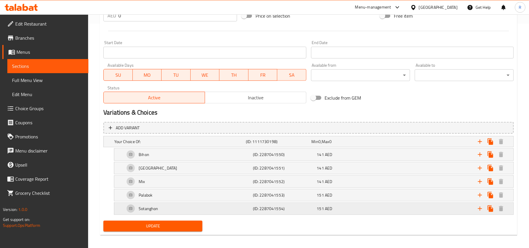
scroll to position [229, 0]
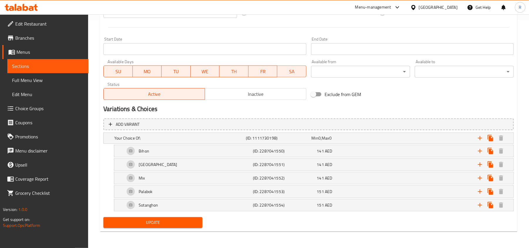
click at [172, 220] on span "Update" at bounding box center [153, 222] width 90 height 7
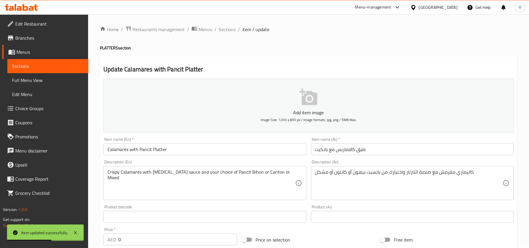
scroll to position [0, 0]
drag, startPoint x: 223, startPoint y: 31, endPoint x: 225, endPoint y: 41, distance: 10.1
click at [223, 31] on span "Sections" at bounding box center [227, 29] width 17 height 7
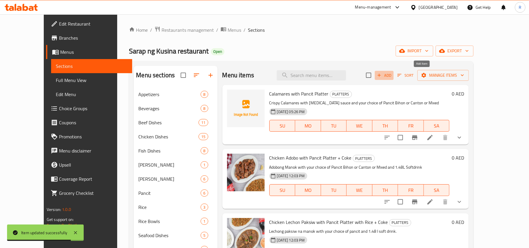
click at [392, 75] on span "Add" at bounding box center [384, 75] width 16 height 7
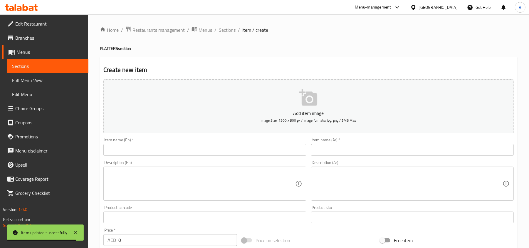
click at [199, 160] on div "Description (En) Description (En)" at bounding box center [204, 180] width 207 height 45
click at [201, 153] on input "text" at bounding box center [204, 150] width 203 height 12
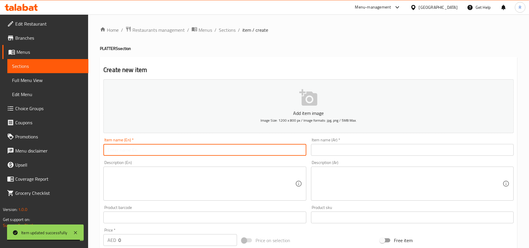
paste input "Chicken Lechon Paksiw with Pancit Platter with Rice + Coke"
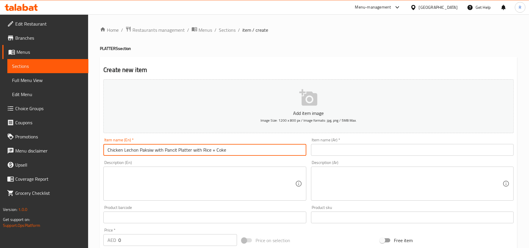
click at [212, 151] on input "Chicken Lechon Paksiw with Pancit Platter with Rice + Coke" at bounding box center [204, 150] width 203 height 12
click at [166, 152] on input "Chicken Lechon Paksiw with Pancit Platter with Rice + Coke" at bounding box center [204, 150] width 203 height 12
drag, startPoint x: 191, startPoint y: 151, endPoint x: 237, endPoint y: 151, distance: 46.1
click at [237, 151] on input "Chicken Lechon Paksiw with Pancit Platter with Rice + Coke" at bounding box center [204, 150] width 203 height 12
type input "Chicken Lechon Paksiw with Pancit Platter"
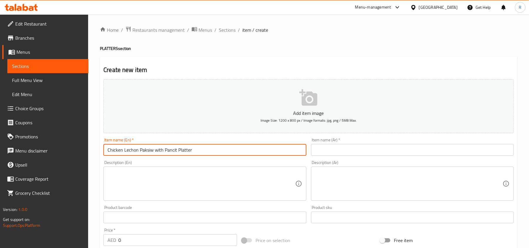
click at [182, 185] on textarea at bounding box center [200, 184] width 187 height 28
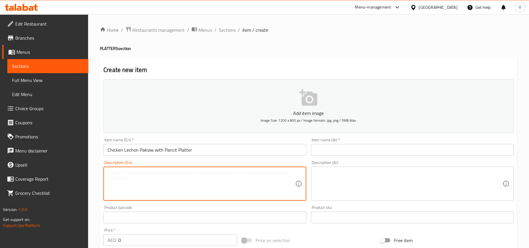
paste textarea "with Rice + Coke"
paste textarea "Lechong Paksiw na Manok with your choice of Pancit Bihon (or Canton or Mixed) a…"
drag, startPoint x: 141, startPoint y: 173, endPoint x: 103, endPoint y: 173, distance: 38.5
click at [103, 173] on div "Description (En) with Rice + Coke Lechong Paksiw na Manok with your choice of P…" at bounding box center [204, 180] width 207 height 45
click at [163, 173] on textarea "Lechong Paksiw na Manok with your choice of Pancit Bihon (or Canton or Mixed) a…" at bounding box center [200, 184] width 187 height 28
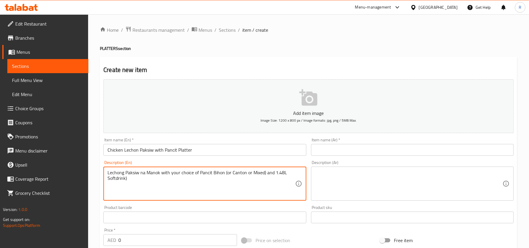
paste textarea "with Rice + Coke"
click at [184, 171] on textarea "Lechong Paksiw na Manok with Rice + Coke with your choice of Pancit Bihon (or C…" at bounding box center [200, 184] width 187 height 28
click at [212, 191] on textarea "Lechong Paksiw na Manok with Rice and Coke with your choice of Pancit Bihon (or…" at bounding box center [200, 184] width 187 height 28
click at [267, 171] on textarea "Lechong Paksiw na Manok with Rice and Coke with your choice of Pancit Bihon (or…" at bounding box center [200, 184] width 187 height 28
click at [161, 178] on textarea "Lechong Paksiw na Manok with Rice and Coke with your choice of Pancit Bihon or …" at bounding box center [200, 184] width 187 height 28
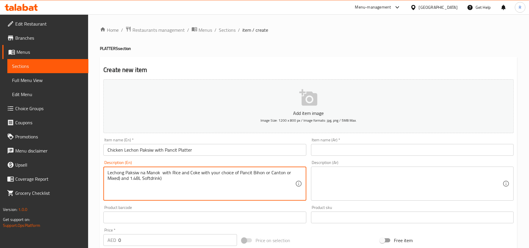
click at [166, 181] on textarea "Lechong Paksiw na Manok with Rice and Coke with your choice of Pancit Bihon or …" at bounding box center [200, 184] width 187 height 28
click at [162, 179] on textarea "Lechong Paksiw na Manok with Rice and Coke with your choice of Pancit Bihon or …" at bounding box center [200, 184] width 187 height 28
click at [120, 180] on textarea "Lechong Paksiw na Manok with Rice and Coke with your choice of Pancit Bihon or …" at bounding box center [200, 184] width 187 height 28
click at [186, 189] on textarea "Lechong Paksiw na Manok with Rice and Coke with your choice of Pancit Bihon or …" at bounding box center [200, 184] width 187 height 28
click at [162, 173] on textarea "Lechong Paksiw na Manok with Rice and Coke with your choice of Pancit Bihon or …" at bounding box center [200, 184] width 187 height 28
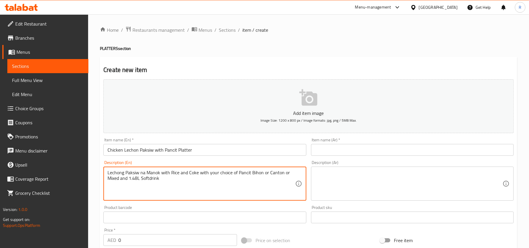
click at [213, 175] on textarea "Lechong Paksiw na Manok with Rice and Coke with your choice of Pancit Bihon or …" at bounding box center [200, 184] width 187 height 28
click at [153, 180] on textarea "Lechong Paksiw na Manok with Rice and Coke with your choice of Pancit Bihon or …" at bounding box center [200, 184] width 187 height 28
click at [149, 179] on textarea "Lechong Paksiw na Manok with Rice and Coke with your choice of Pancit Bihon or …" at bounding box center [200, 184] width 187 height 28
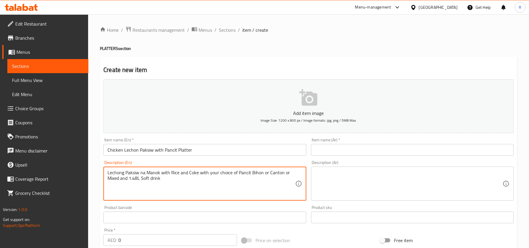
click at [161, 176] on textarea "Lechong Paksiw na Manok with Rice and Coke with your choice of Pancit Bihon or …" at bounding box center [200, 184] width 187 height 28
type textarea "Lechong Paksiw na Manok with Rice and Coke with your choice of Pancit Bihon or …"
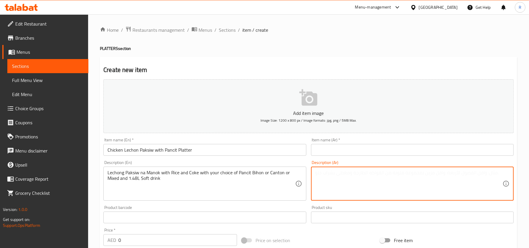
click at [341, 181] on textarea at bounding box center [408, 184] width 187 height 28
paste textarea "ليتشون باكسيو نا مانوك مع الأرز والكولا مع اختيارك من بانسيت بيهون أو كانتون أو…"
click at [426, 191] on textarea "ليتشون باكسيو نا مانوك مع الأرز والكولا مع اختيارك من بانسيت بيهون أو كانتون أو…" at bounding box center [408, 184] width 187 height 28
click at [428, 181] on textarea "ليتشون باكسيو نا مانوك مع الأرز والكولا مع اختيارك من بانسيت بيهون أو كانتون أو…" at bounding box center [408, 184] width 187 height 28
type textarea "ليتشون باكسيو نا مانوك مع الأرز والكولا مع اختيارك من بانسيت بيهون أو كانتون أو…"
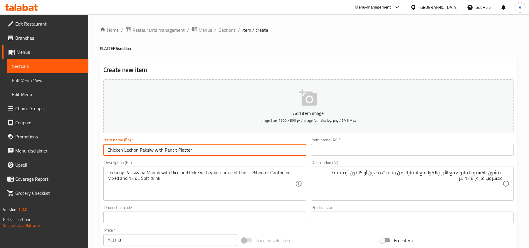
click at [177, 153] on input "Chicken Lechon Paksiw with Pancit Platter" at bounding box center [204, 150] width 203 height 12
click at [345, 154] on input "text" at bounding box center [412, 150] width 203 height 12
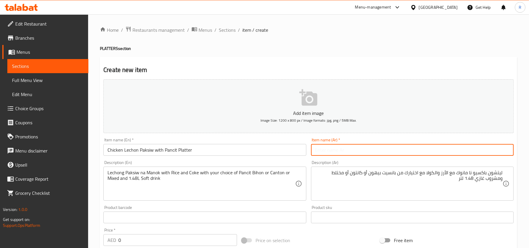
paste input "دجاج ليشون باكسيو مع طبق بانسيت"
click at [446, 151] on input "دجاج ليشون باكسيو مع طبق بانسيت" at bounding box center [412, 150] width 203 height 12
type input "دجاج ليشون باكسيو مع طبق بانكيت"
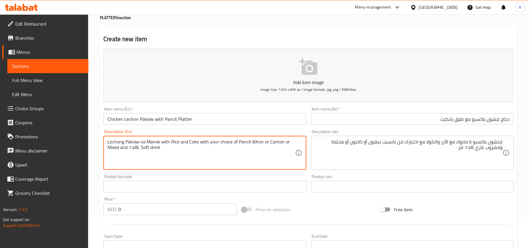
scroll to position [78, 0]
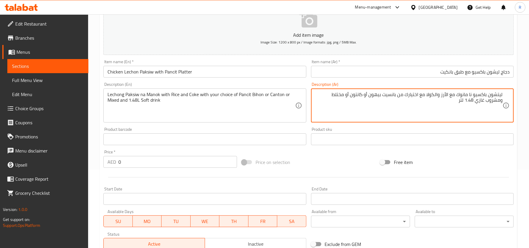
click at [338, 95] on textarea "ليتشون باكسيو نا مانوك مع الأرز والكولا مع اختيارك من بانسيت بيهون أو كانتون أو…" at bounding box center [408, 106] width 187 height 28
click at [398, 111] on textarea "ليتشون باكسيو نا مانوك مع الأرز والكولا مع اختيارك من بانسيت بيهون أو كانتون أو…" at bounding box center [408, 106] width 187 height 28
click at [388, 95] on textarea "ليتشون باكسيو نا مانوك مع الأرز والكولا مع اختيارك من بانسيت بيهون أو كانتون أو…" at bounding box center [408, 106] width 187 height 28
type textarea "ليتشون باكسيو نا مانوك مع الأرز والكولا مع اختيارك من بانكيت بيهون أو كانتون أو…"
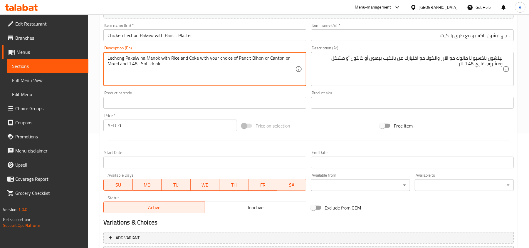
scroll to position [162, 0]
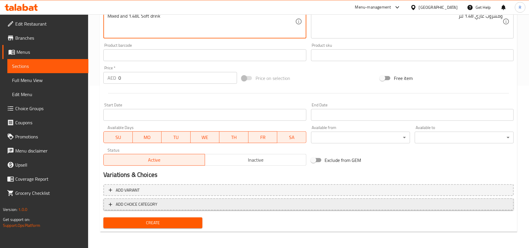
click at [137, 207] on span "ADD CHOICE CATEGORY" at bounding box center [137, 204] width 42 height 7
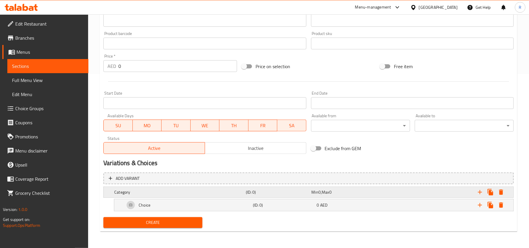
click at [183, 192] on h5 "Category" at bounding box center [178, 192] width 129 height 6
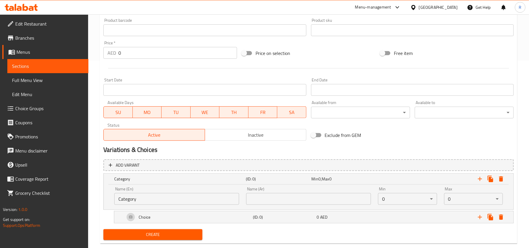
scroll to position [200, 0]
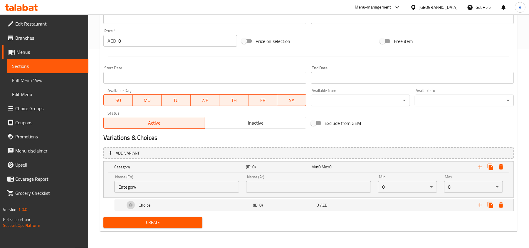
click at [160, 186] on input "Category" at bounding box center [176, 187] width 125 height 12
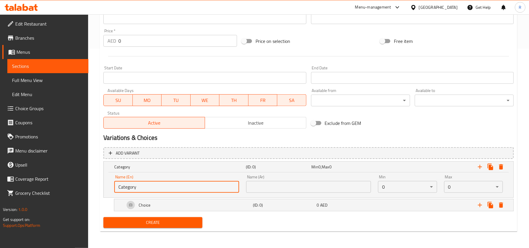
click at [160, 186] on input "Category" at bounding box center [176, 187] width 125 height 12
click at [160, 186] on input "text" at bounding box center [176, 187] width 125 height 12
type input "Your Choice Of:"
click at [279, 191] on input "text" at bounding box center [308, 187] width 125 height 12
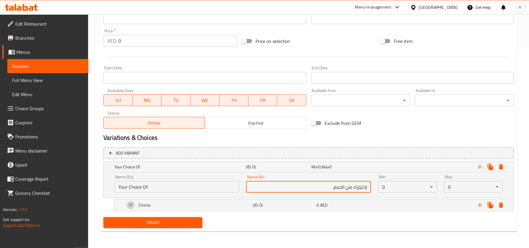
drag, startPoint x: 334, startPoint y: 188, endPoint x: 346, endPoint y: 186, distance: 13.1
click at [346, 186] on input "إختيارك من الحجم:" at bounding box center [308, 187] width 125 height 12
type input "إختيارك من:"
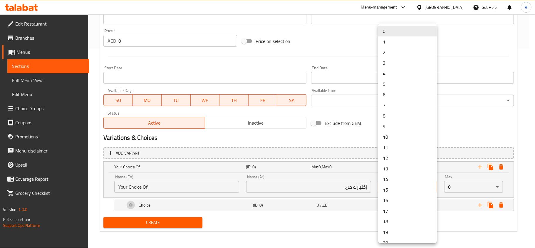
click at [389, 42] on li "1" at bounding box center [407, 41] width 59 height 11
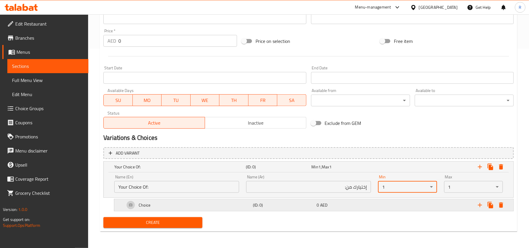
click at [297, 206] on h5 "(ID: 0)" at bounding box center [284, 205] width 62 height 6
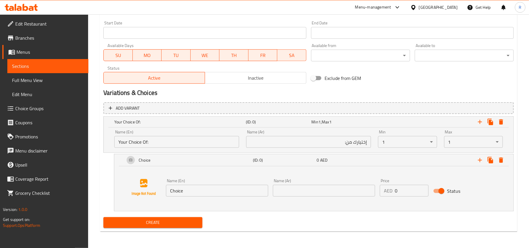
scroll to position [245, 0]
click at [196, 189] on input "Choice" at bounding box center [217, 191] width 102 height 12
click at [191, 190] on input "text" at bounding box center [217, 191] width 102 height 12
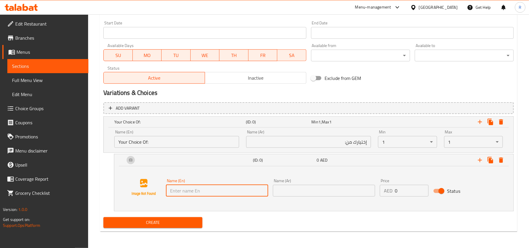
paste input "Bihon"
type input "Bihon"
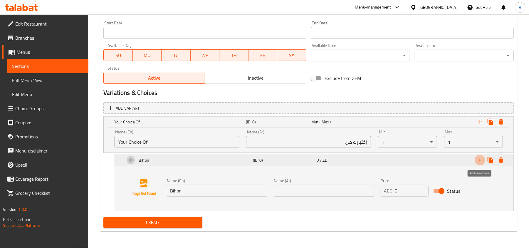
click at [479, 161] on icon "Expand" at bounding box center [479, 159] width 7 height 7
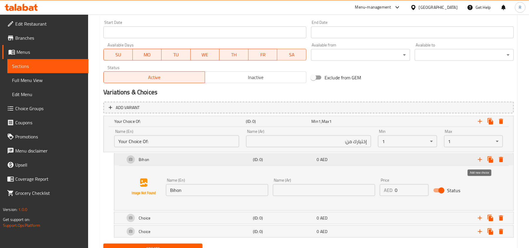
click at [479, 161] on icon "Expand" at bounding box center [479, 159] width 7 height 7
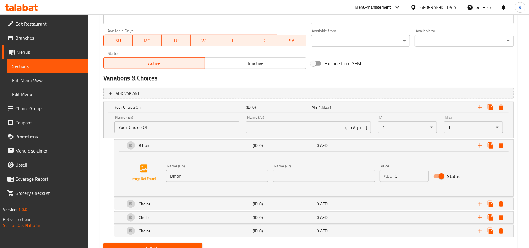
scroll to position [286, 0]
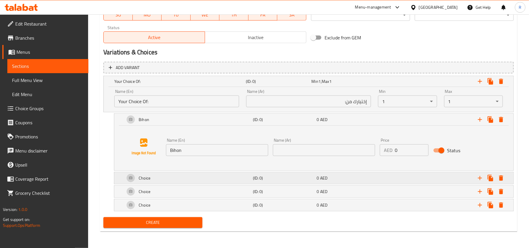
click at [213, 180] on div "Choice" at bounding box center [188, 178] width 128 height 14
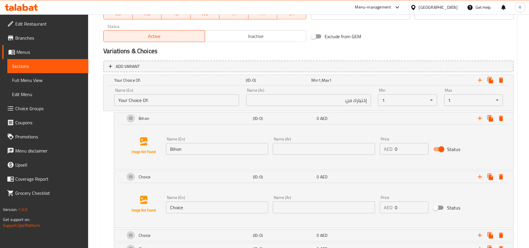
click at [200, 206] on input "Choice" at bounding box center [217, 207] width 102 height 12
paste input "Canton"
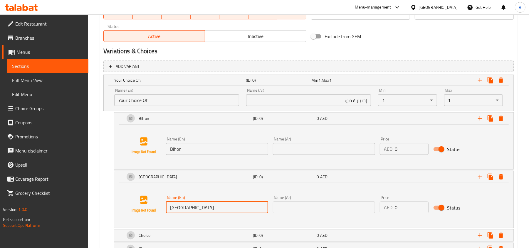
type input "Canton"
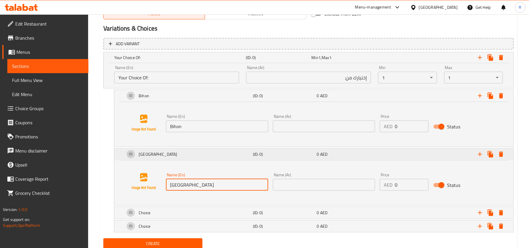
scroll to position [331, 0]
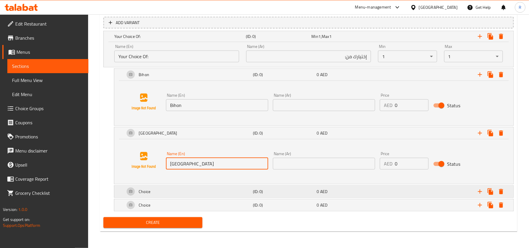
click at [195, 194] on div "Choice" at bounding box center [188, 191] width 128 height 14
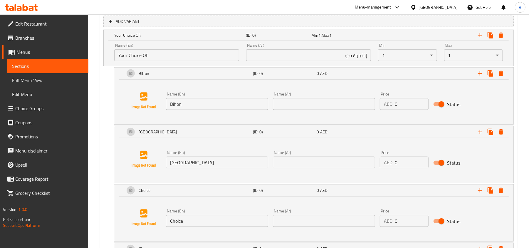
click at [199, 224] on input "Choice" at bounding box center [217, 221] width 102 height 12
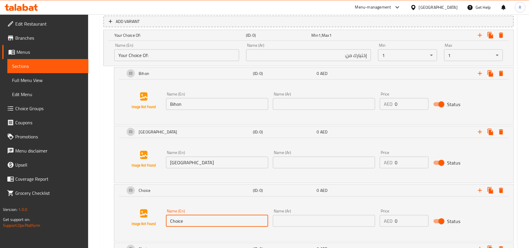
click at [199, 224] on input "Choice" at bounding box center [217, 221] width 102 height 12
paste input "Mix"
type input "Mix"
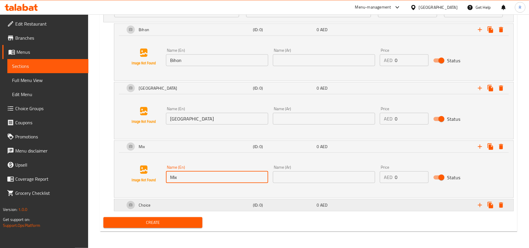
click at [224, 206] on div "Choice" at bounding box center [188, 205] width 128 height 14
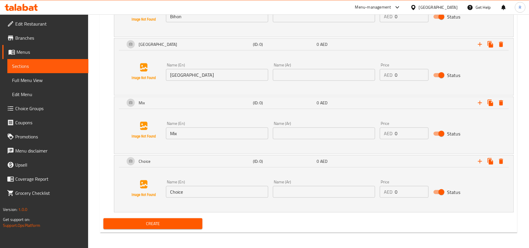
scroll to position [420, 0]
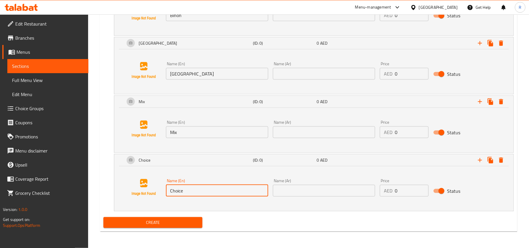
click at [197, 194] on input "Choice" at bounding box center [217, 191] width 102 height 12
paste input "Palabok"
type input "Palabok"
click at [483, 160] on button "Expand" at bounding box center [479, 160] width 11 height 11
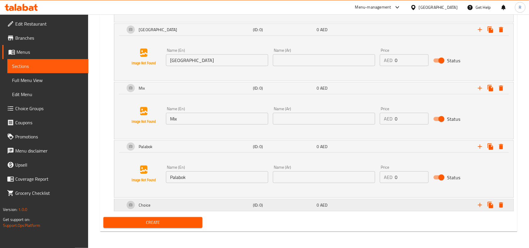
click at [206, 208] on div "Choice" at bounding box center [188, 205] width 128 height 14
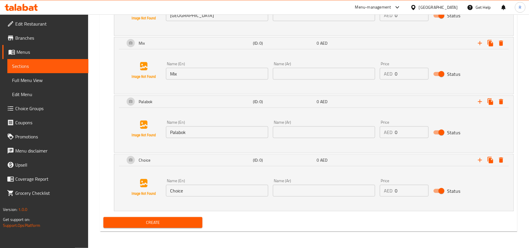
scroll to position [479, 0]
click at [207, 192] on input "Choice" at bounding box center [217, 191] width 102 height 12
paste input "Sotanghon"
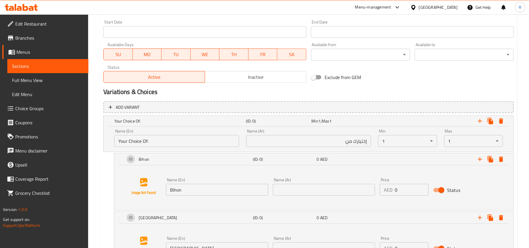
scroll to position [244, 0]
type input "Sotanghon"
click at [188, 191] on input "Bihon" at bounding box center [217, 190] width 102 height 12
click at [334, 187] on input "text" at bounding box center [324, 190] width 102 height 12
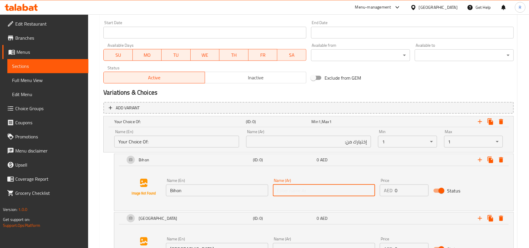
paste input "بيهون"
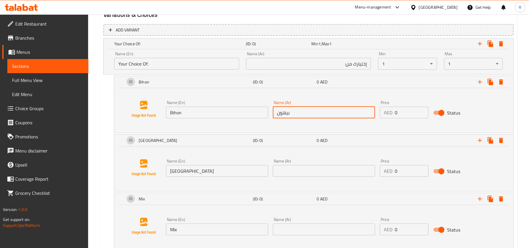
scroll to position [322, 0]
type input "بيهون"
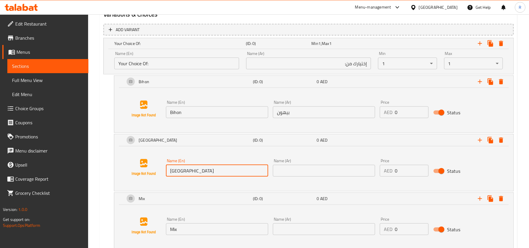
click at [220, 170] on input "Canton" at bounding box center [217, 171] width 102 height 12
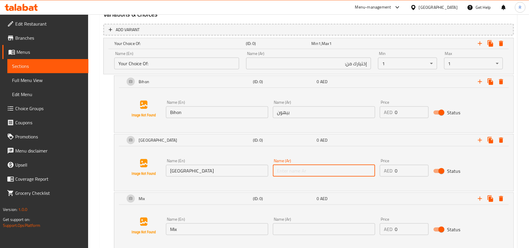
click at [335, 171] on input "text" at bounding box center [324, 171] width 102 height 12
paste input "كانتون"
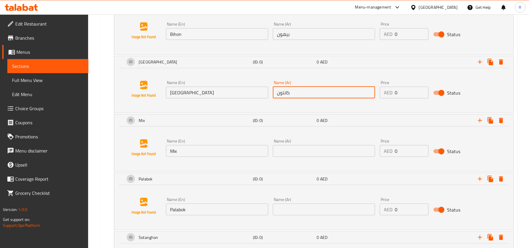
scroll to position [401, 0]
type input "كانتون"
click at [303, 157] on div "Name (Ar) Name (Ar)" at bounding box center [323, 147] width 107 height 23
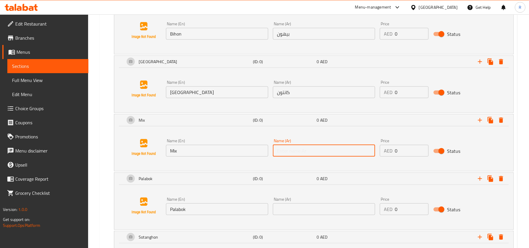
click at [303, 149] on input "text" at bounding box center [324, 151] width 102 height 12
type input "مشكل"
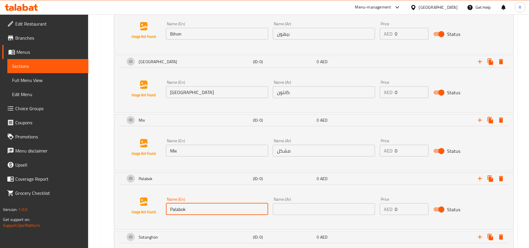
click at [221, 206] on input "Palabok" at bounding box center [217, 209] width 102 height 12
click at [220, 206] on input "Palabok" at bounding box center [217, 209] width 102 height 12
click at [309, 211] on input "text" at bounding box center [324, 209] width 102 height 12
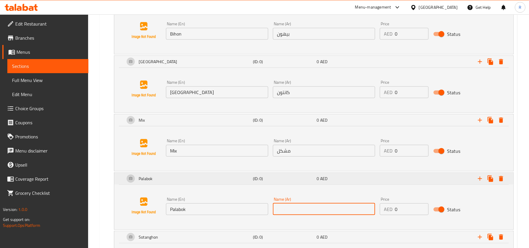
paste input "بالابوك"
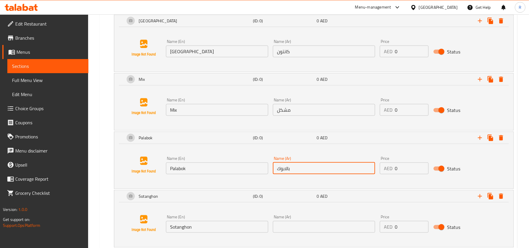
scroll to position [479, 0]
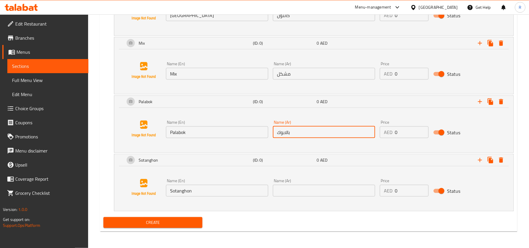
type input "بالابوك"
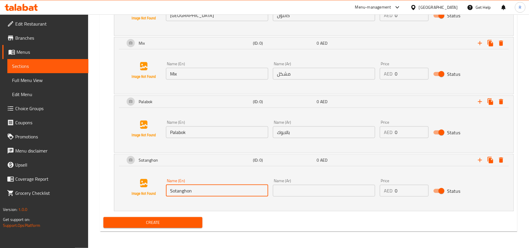
click at [216, 187] on input "Sotanghon" at bounding box center [217, 191] width 102 height 12
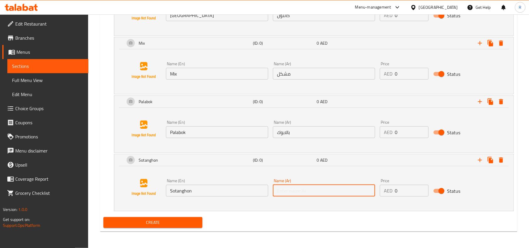
click at [297, 185] on input "text" at bounding box center [324, 191] width 102 height 12
paste input "سوتانغون"
type input "سوتانغون"
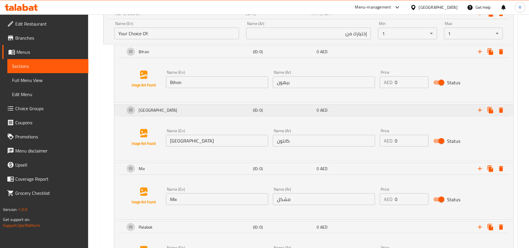
scroll to position [322, 0]
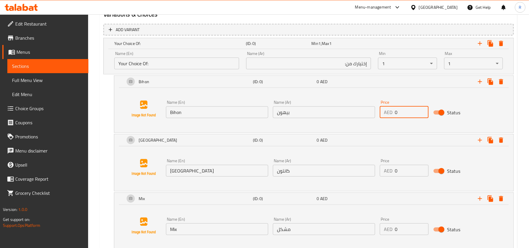
drag, startPoint x: 394, startPoint y: 111, endPoint x: 404, endPoint y: 112, distance: 10.3
click at [404, 112] on input "0" at bounding box center [412, 112] width 34 height 12
type input "153"
drag, startPoint x: 397, startPoint y: 173, endPoint x: 392, endPoint y: 171, distance: 4.9
click at [392, 171] on div "AED 0 Price" at bounding box center [404, 171] width 49 height 12
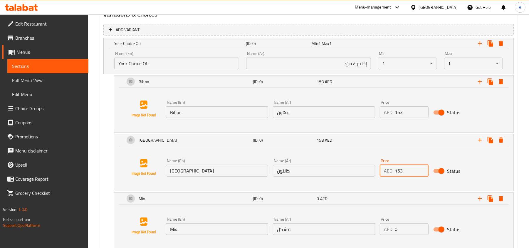
type input "153"
drag, startPoint x: 400, startPoint y: 228, endPoint x: 388, endPoint y: 228, distance: 12.0
click at [388, 228] on div "AED 0 Price" at bounding box center [404, 229] width 49 height 12
type input "153"
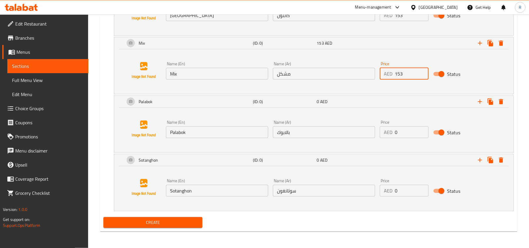
scroll to position [479, 0]
drag, startPoint x: 400, startPoint y: 133, endPoint x: 393, endPoint y: 131, distance: 7.0
click at [393, 131] on div "AED 0 Price" at bounding box center [404, 132] width 49 height 12
type input "163"
drag, startPoint x: 396, startPoint y: 194, endPoint x: 392, endPoint y: 192, distance: 5.4
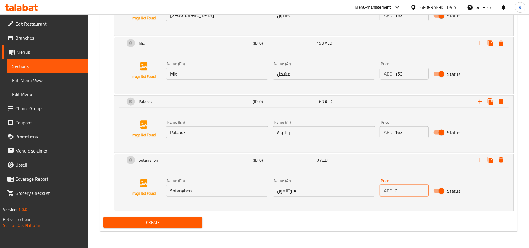
click at [392, 192] on div "AED 0 Price" at bounding box center [404, 191] width 49 height 12
type input "163"
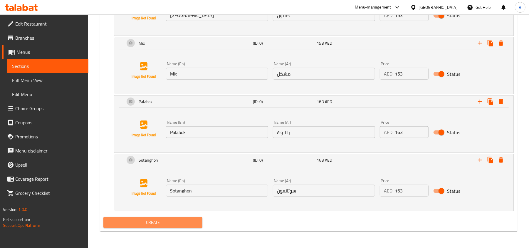
click at [188, 218] on button "Create" at bounding box center [152, 222] width 99 height 11
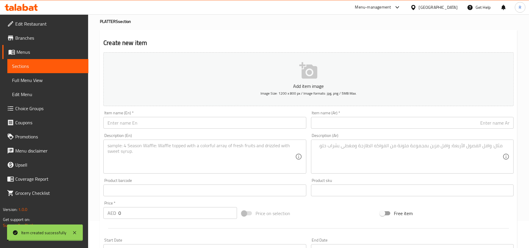
scroll to position [5, 0]
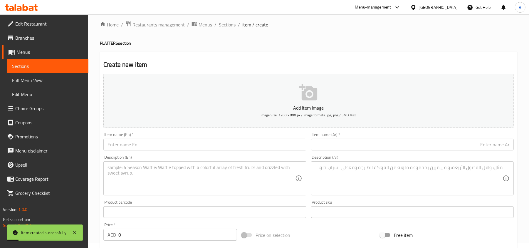
click at [227, 21] on span "Sections" at bounding box center [227, 24] width 17 height 7
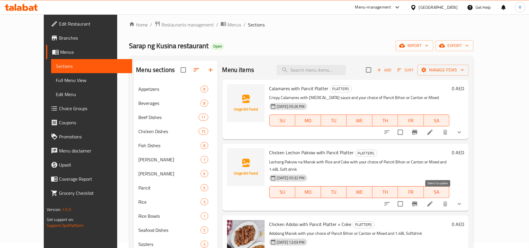
click at [406, 198] on input "checkbox" at bounding box center [400, 204] width 12 height 12
click at [427, 72] on icon "button" at bounding box center [424, 70] width 6 height 6
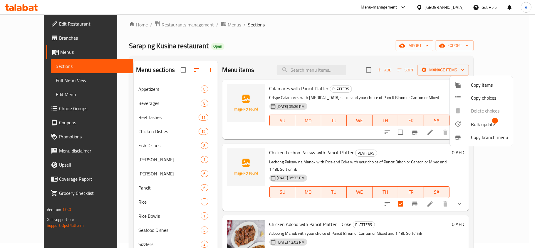
click at [480, 123] on span "Bulk update" at bounding box center [483, 124] width 24 height 7
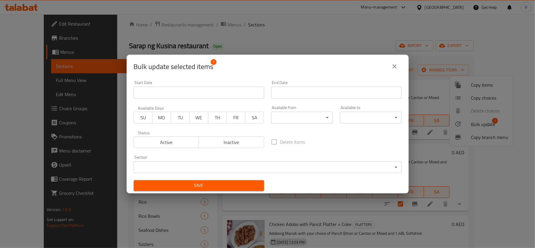
click at [238, 141] on span "Inactive" at bounding box center [231, 142] width 60 height 9
click at [226, 187] on span "Save" at bounding box center [198, 185] width 121 height 7
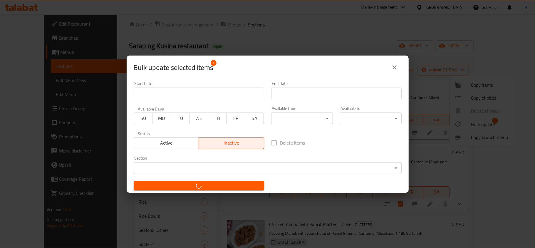
checkbox input "false"
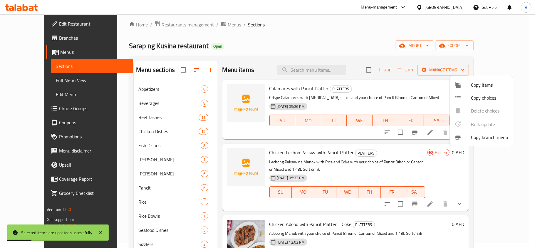
click at [392, 205] on div at bounding box center [267, 124] width 535 height 248
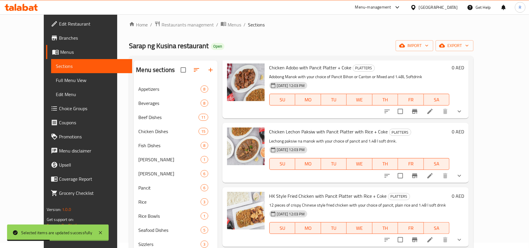
scroll to position [196, 0]
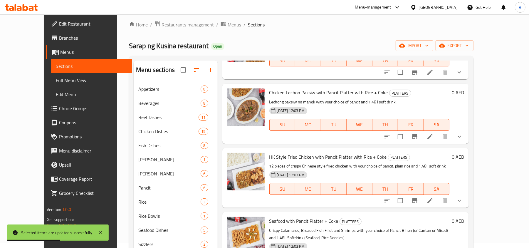
click at [463, 133] on icon "show more" at bounding box center [459, 136] width 7 height 7
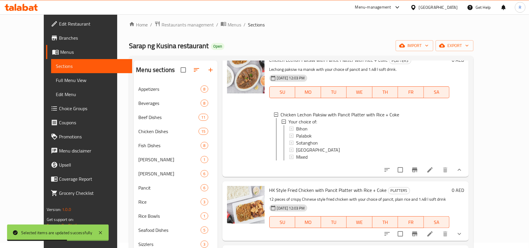
scroll to position [274, 0]
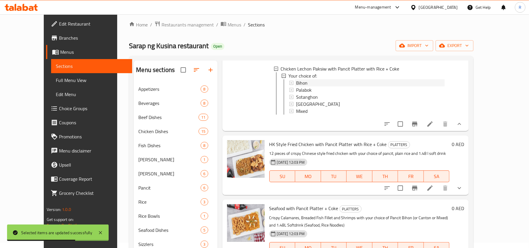
click at [296, 79] on span "Bihon" at bounding box center [301, 82] width 11 height 7
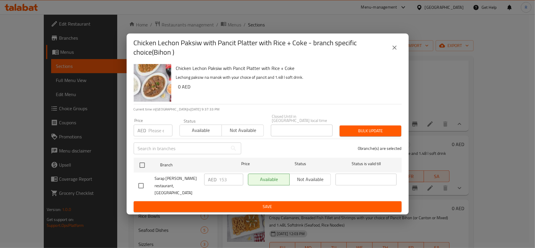
click at [395, 48] on icon "close" at bounding box center [394, 47] width 7 height 7
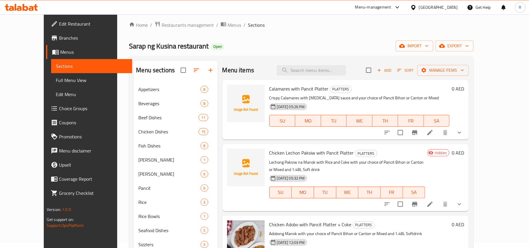
scroll to position [0, 0]
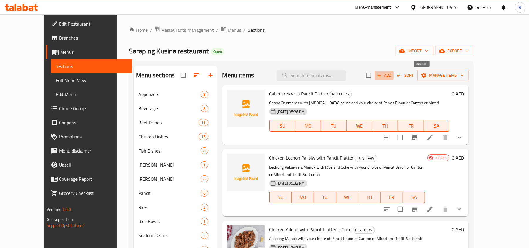
click at [392, 74] on span "Add" at bounding box center [384, 75] width 16 height 7
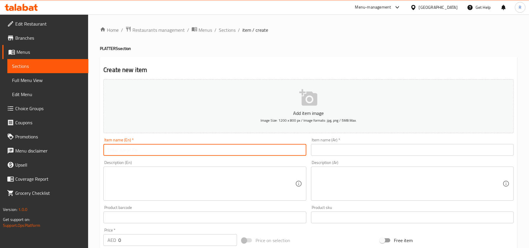
paste input "Butter-fried Chicken with Pancit Platter"
type input "Butter-fried Chicken with Pancit Platter"
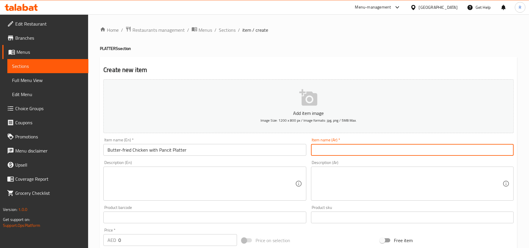
paste input "طبق دجاج مقلي بالزبدة مع البانسيت"
click at [447, 152] on input "طبق دجاج مقلي بالزبدة مع البانسيت" at bounding box center [412, 150] width 203 height 12
type input "طبق دجاج مقلي بالزبدة مع البانكيت"
click at [222, 186] on textarea at bounding box center [200, 184] width 187 height 28
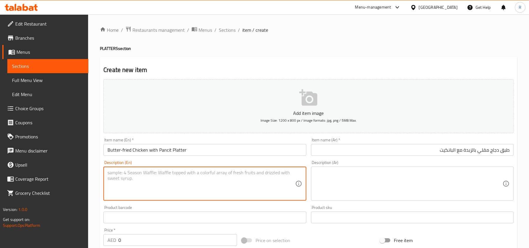
paste textarea "Butter-fried Chicken (12 pcs) with your choice of Pancit Bihon (or Canton or Mi…"
click at [150, 172] on textarea "Butter-fried Chicken (12 pcs) with your choice of Pancit Bihon (or Canton or Mi…" at bounding box center [200, 184] width 187 height 28
click at [162, 171] on textarea "Butter-fried Chicken 12 pcs) with your choice of Pancit Bihon (or Canton or Mix…" at bounding box center [200, 184] width 187 height 28
click at [227, 173] on textarea "Butter-fried Chicken 12 pcs with your choice of Pancit Bihon (or Canton or Mixe…" at bounding box center [200, 184] width 187 height 28
click at [270, 172] on textarea "Butter-fried Chicken 12 pcs with your choice of Pancit Bihon or Canton or Mixed)" at bounding box center [200, 184] width 187 height 28
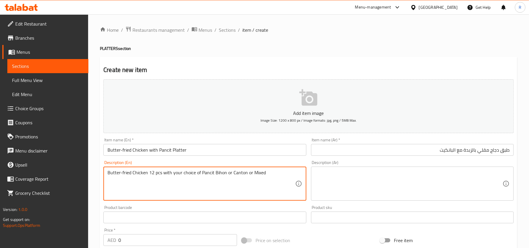
click at [188, 175] on textarea "Butter-fried Chicken 12 pcs with your choice of Pancit Bihon or Canton or Mixed" at bounding box center [200, 184] width 187 height 28
type textarea "Butter-fried Chicken 12 pcs with your choice of Pancit Bihon or Canton or Mixed"
click at [362, 192] on textarea at bounding box center [408, 184] width 187 height 28
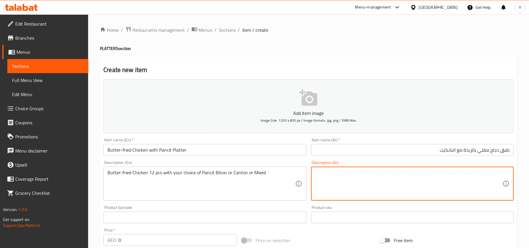
paste textarea "دجاج مقلي بالزبدة (12 قطعة) مع اختيارك من بانسيت بيهون (أو كانتون أو مختلط)"
click at [465, 173] on textarea "دجاج مقلي بالزبدة (12 قطعة) مع اختيارك من بانسيت بيهون (أو كانتون أو مختلط)" at bounding box center [408, 184] width 187 height 28
click at [446, 173] on textarea "دجاج مقلي بالزبدة 12 قطعة) مع اختيارك من بانسيت بيهون (أو كانتون أو مختلط)" at bounding box center [408, 184] width 187 height 28
click at [412, 172] on textarea "دجاج مقلي بالزبدة 12 قطعة)مع اختيارك من بانسيت بيهون (أو كانتون أو مختلط)" at bounding box center [408, 184] width 187 height 28
click at [388, 172] on textarea "دجاج مقلي بالزبدة 12 قطعة)مع اختيارك من بانكيت بيهون (أو كانتون أو مختلط)" at bounding box center [408, 184] width 187 height 28
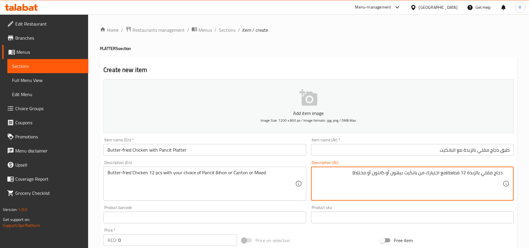
click at [353, 172] on textarea "دجاج مقلي بالزبدة 12 قطعة)مع اختيارك من بانكيت بيهون أو كانتون أو مختلط)" at bounding box center [408, 184] width 187 height 28
type textarea "دجاج مقلي بالزبدة 12 قطعة)مع اختيارك من بانكيت بيهون أو كانتون أو مشكل"
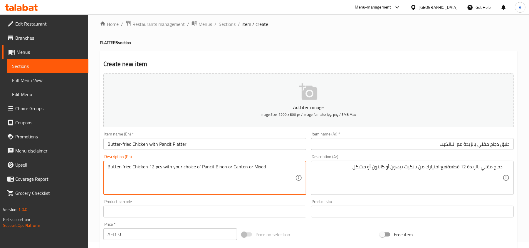
scroll to position [5, 0]
click at [277, 172] on textarea "Butter-fried Chicken 12 pcs with your choice of Pancit Bihon or Canton or Mixed" at bounding box center [200, 178] width 187 height 28
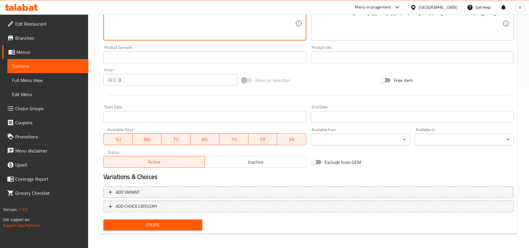
scroll to position [162, 0]
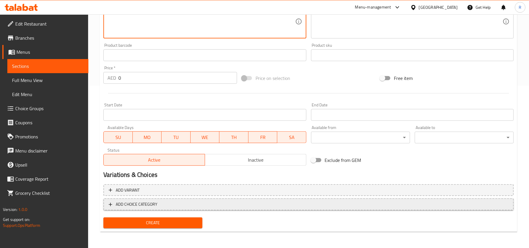
click at [166, 203] on span "ADD CHOICE CATEGORY" at bounding box center [309, 204] width 400 height 7
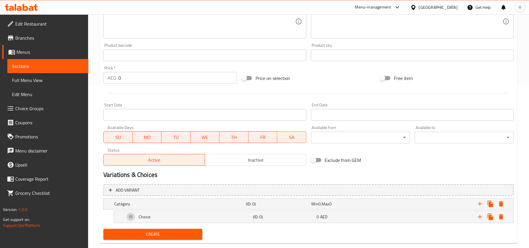
scroll to position [174, 0]
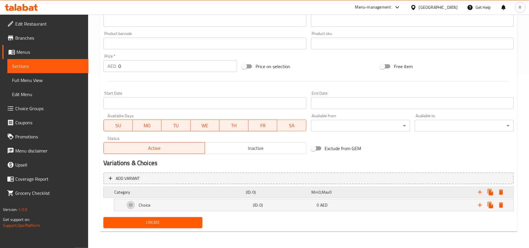
click at [189, 190] on h5 "Category" at bounding box center [178, 192] width 129 height 6
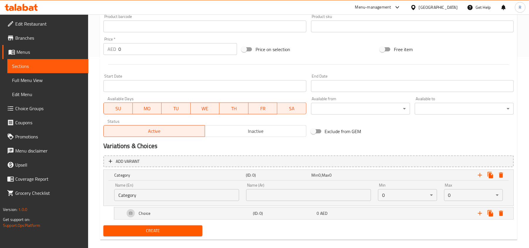
scroll to position [200, 0]
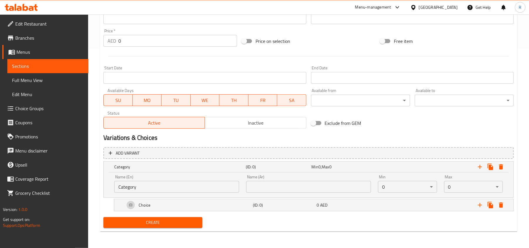
click at [157, 180] on div "Name (En) Category Name (En)" at bounding box center [176, 184] width 125 height 18
click at [157, 187] on input "Category" at bounding box center [176, 187] width 125 height 12
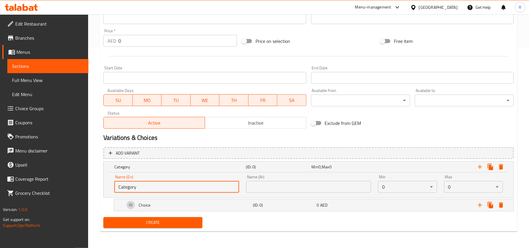
click at [157, 187] on input "Category" at bounding box center [176, 187] width 125 height 12
click at [157, 187] on input "text" at bounding box center [176, 187] width 125 height 12
type input "Your Choice Of:"
click at [277, 183] on input "text" at bounding box center [308, 187] width 125 height 12
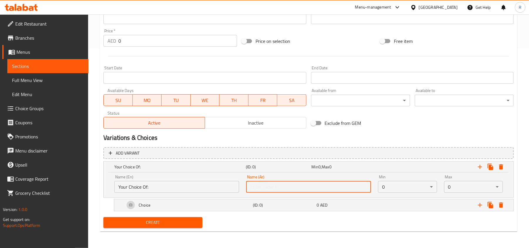
type input "إختيارك من:"
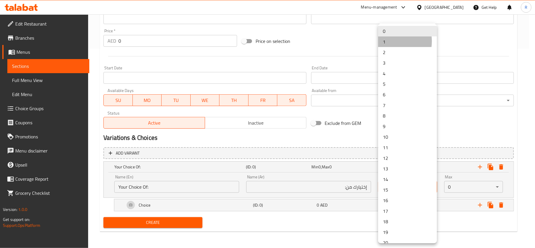
click at [388, 41] on li "1" at bounding box center [407, 41] width 59 height 11
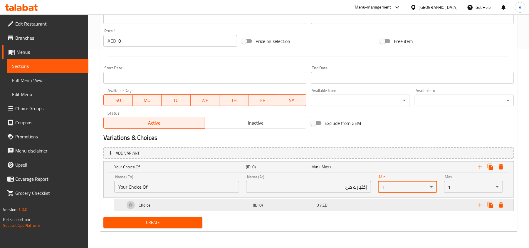
click at [207, 207] on div "Choice" at bounding box center [188, 205] width 128 height 14
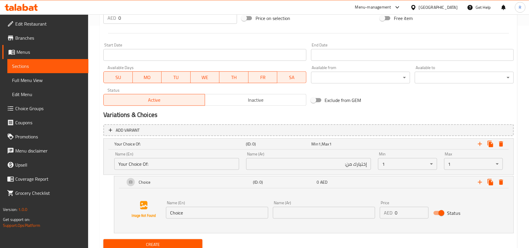
scroll to position [245, 0]
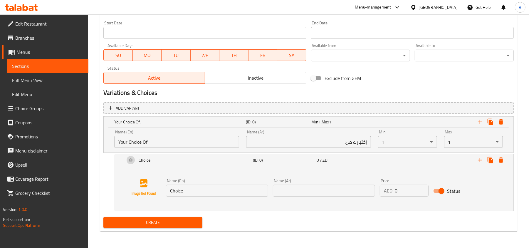
click at [187, 192] on input "Choice" at bounding box center [217, 191] width 102 height 12
paste input "Bihon"
type input "Bihon"
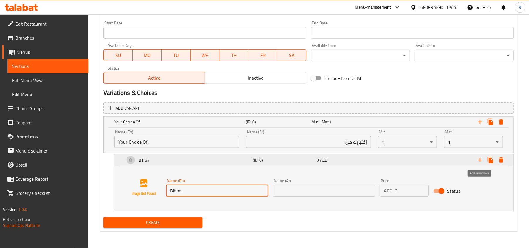
click at [479, 163] on icon "Expand" at bounding box center [479, 159] width 7 height 7
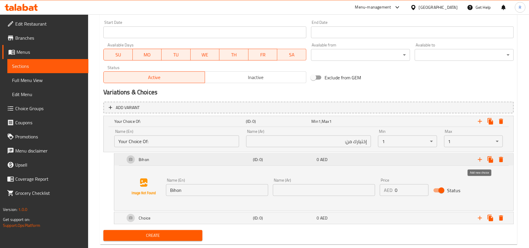
click at [479, 163] on icon "Expand" at bounding box center [479, 159] width 7 height 7
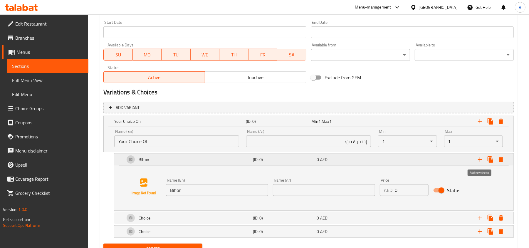
click at [479, 163] on icon "Expand" at bounding box center [479, 159] width 7 height 7
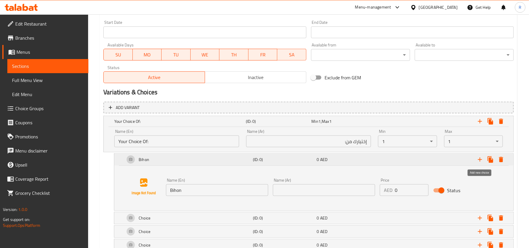
click at [479, 163] on icon "Expand" at bounding box center [479, 159] width 7 height 7
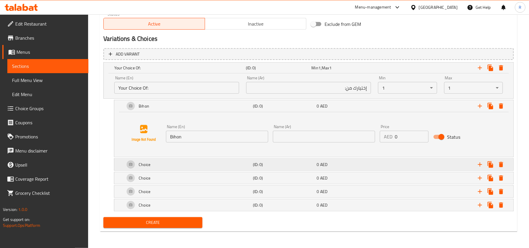
scroll to position [299, 0]
click at [189, 158] on div "Choice" at bounding box center [188, 164] width 128 height 14
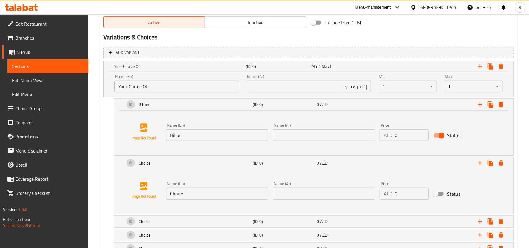
click at [194, 191] on input "Choice" at bounding box center [217, 194] width 102 height 12
paste input "Canton"
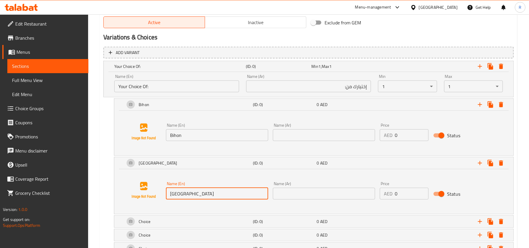
type input "Canton"
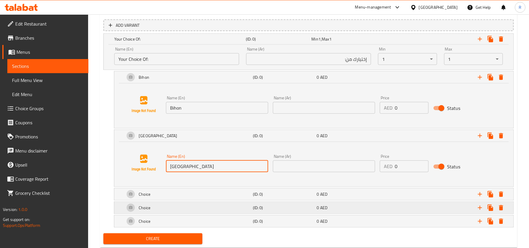
scroll to position [344, 0]
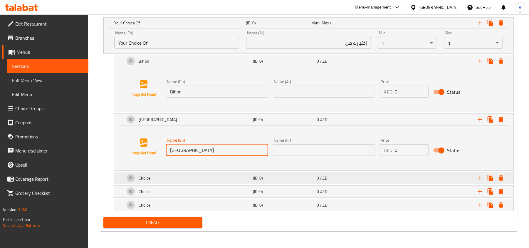
click at [181, 176] on div "Choice" at bounding box center [188, 178] width 128 height 14
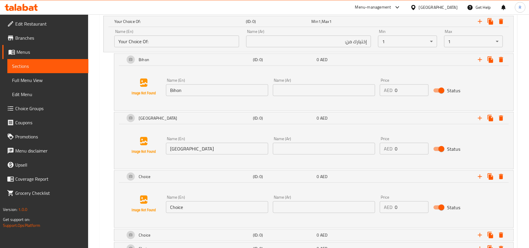
click at [186, 210] on input "Choice" at bounding box center [217, 207] width 102 height 12
paste
type input "Mix"
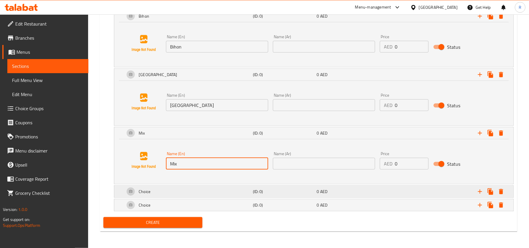
click at [196, 191] on div "Choice" at bounding box center [188, 191] width 128 height 14
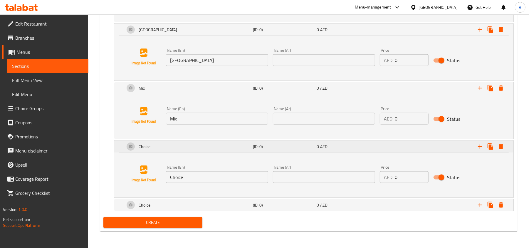
scroll to position [434, 0]
click at [200, 175] on input "Choice" at bounding box center [217, 177] width 102 height 12
type input "Palabok"
click at [229, 207] on div "Choice" at bounding box center [188, 205] width 128 height 14
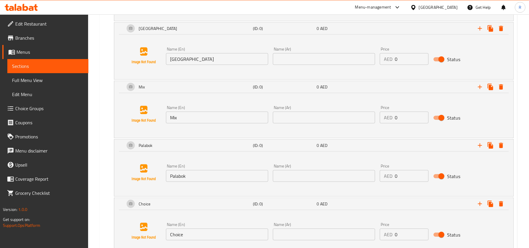
scroll to position [479, 0]
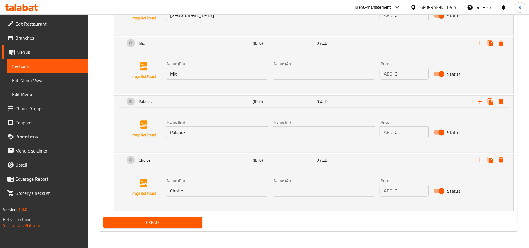
click at [206, 194] on input "Choice" at bounding box center [217, 191] width 102 height 12
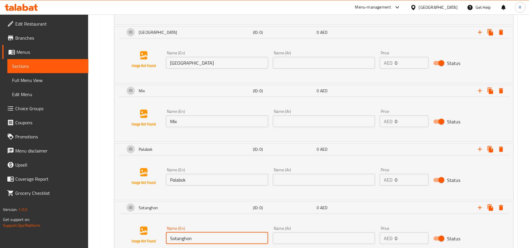
scroll to position [322, 0]
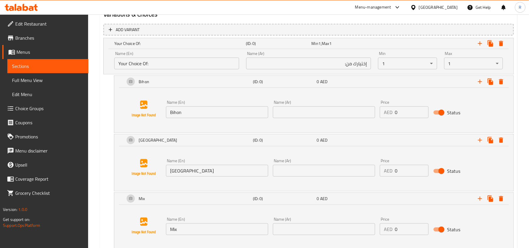
type input "Sotanghon"
click at [203, 107] on input "Bihon" at bounding box center [217, 112] width 102 height 12
click at [315, 110] on input "text" at bounding box center [324, 112] width 102 height 12
type input "بيهون"
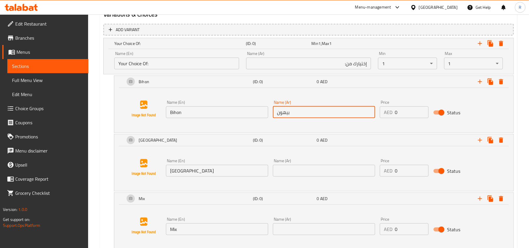
click at [283, 171] on input "text" at bounding box center [324, 171] width 102 height 12
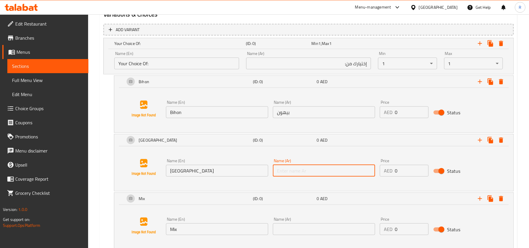
click at [306, 169] on input "text" at bounding box center [324, 171] width 102 height 12
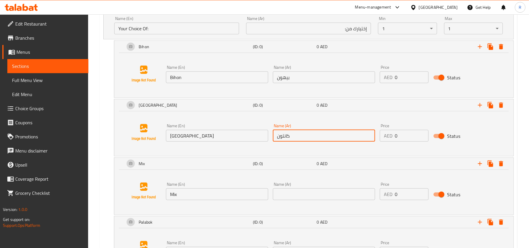
scroll to position [401, 0]
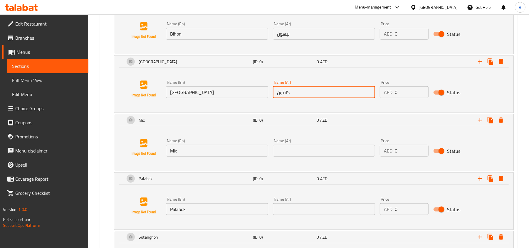
type input "كانتون"
click at [316, 152] on input "text" at bounding box center [324, 151] width 102 height 12
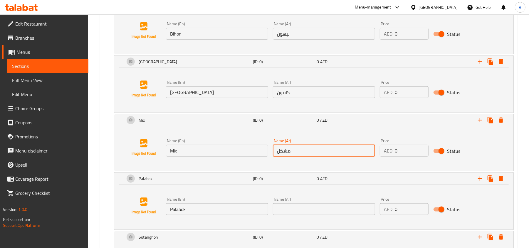
type input "مشكل"
click at [235, 214] on input "Palabok" at bounding box center [217, 209] width 102 height 12
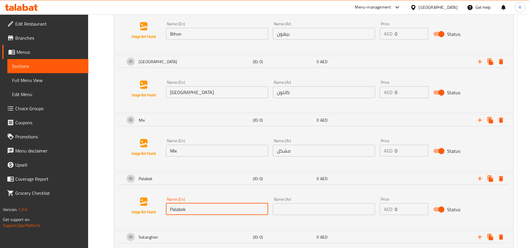
click at [235, 214] on input "Palabok" at bounding box center [217, 209] width 102 height 12
click at [314, 208] on input "text" at bounding box center [324, 209] width 102 height 12
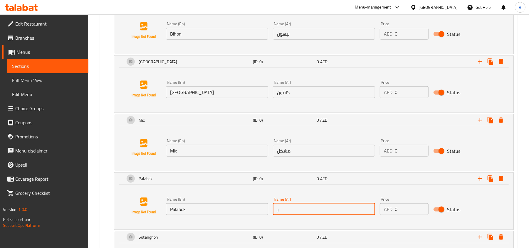
click at [285, 214] on input "ر" at bounding box center [324, 209] width 102 height 12
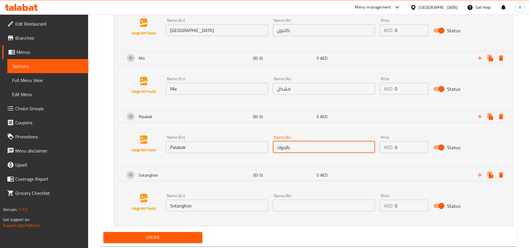
scroll to position [479, 0]
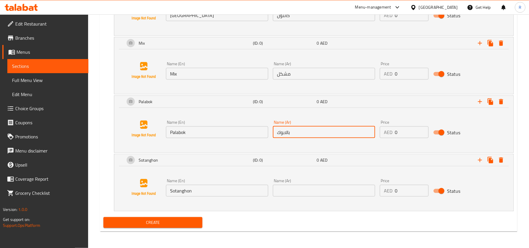
type input "بالابوك"
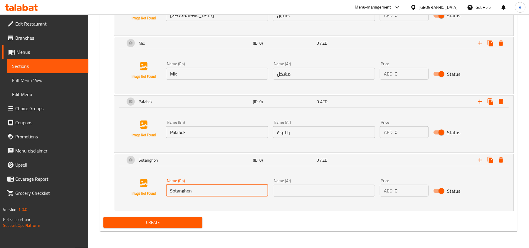
click at [237, 188] on input "Sotanghon" at bounding box center [217, 191] width 102 height 12
click at [303, 189] on input "text" at bounding box center [324, 191] width 102 height 12
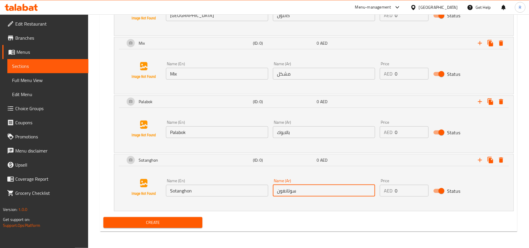
type input "سوتانغون"
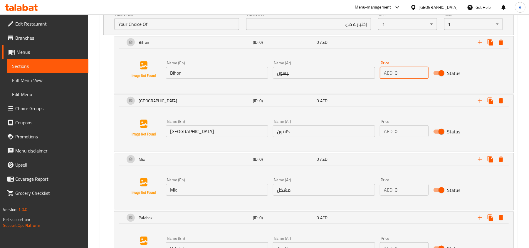
drag, startPoint x: 399, startPoint y: 73, endPoint x: 390, endPoint y: 74, distance: 8.6
click at [390, 74] on div "AED 0 Price" at bounding box center [404, 73] width 49 height 12
type input "130"
click at [392, 131] on div "AED 0 Price" at bounding box center [404, 131] width 49 height 12
type input "130"
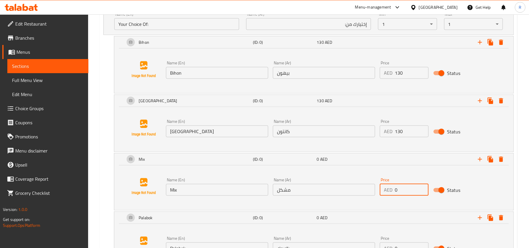
drag, startPoint x: 397, startPoint y: 191, endPoint x: 390, endPoint y: 191, distance: 7.3
click at [390, 191] on div "AED 0 Price" at bounding box center [404, 190] width 49 height 12
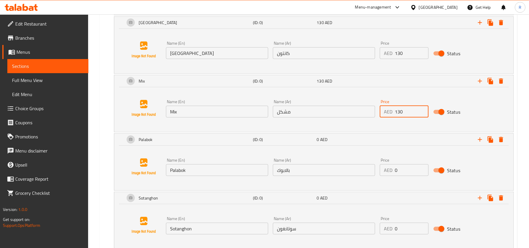
type input "130"
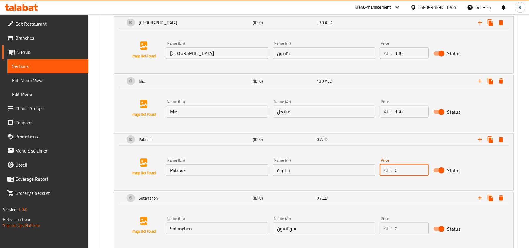
drag, startPoint x: 398, startPoint y: 171, endPoint x: 394, endPoint y: 171, distance: 4.7
click at [394, 171] on div "AED 0 Price" at bounding box center [404, 170] width 49 height 12
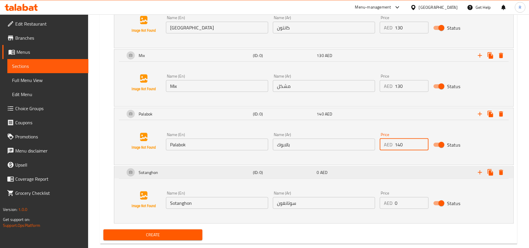
scroll to position [479, 0]
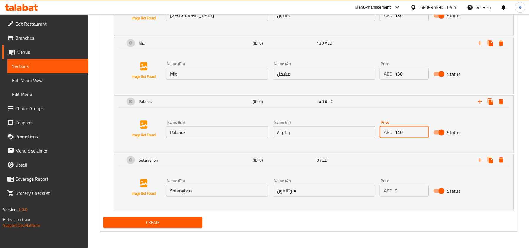
type input "140"
drag, startPoint x: 397, startPoint y: 189, endPoint x: 391, endPoint y: 189, distance: 5.9
click at [391, 189] on div "AED 0 Price" at bounding box center [404, 191] width 49 height 12
type input "140"
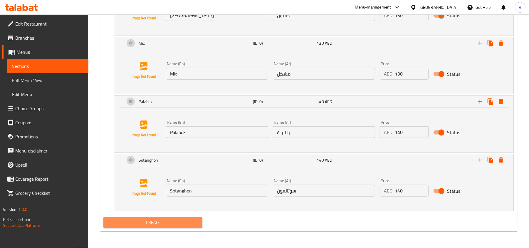
click at [181, 220] on span "Create" at bounding box center [153, 222] width 90 height 7
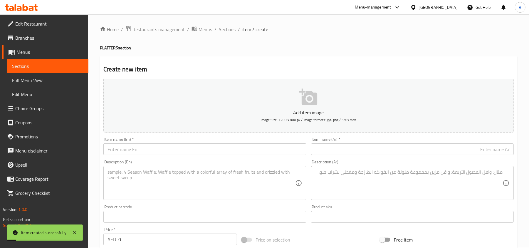
scroll to position [0, 0]
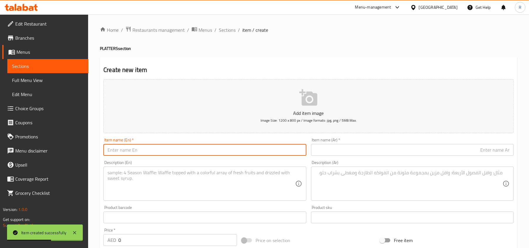
click at [190, 148] on input "text" at bounding box center [204, 150] width 203 height 12
click at [179, 152] on input "Butter-fried Chicken with Shanghai + Pancit Platter" at bounding box center [204, 150] width 203 height 12
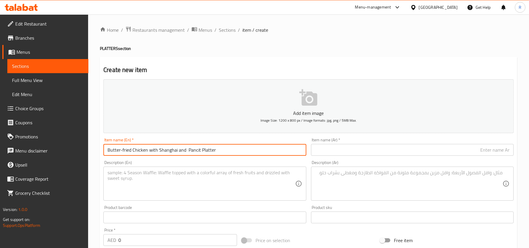
click at [221, 153] on input "Butter-fried Chicken with Shanghai and Pancit Platter" at bounding box center [204, 150] width 203 height 12
click at [337, 150] on input "text" at bounding box center [412, 150] width 203 height 12
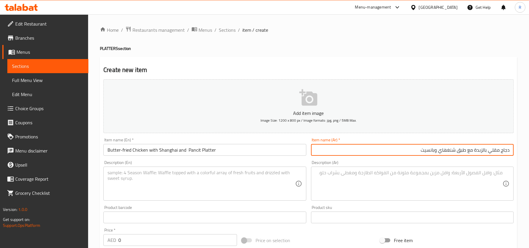
click at [216, 186] on textarea at bounding box center [200, 184] width 187 height 28
click at [427, 150] on input "دجاج مقلي بالزبدة مع طبق شنغهاي وبانسيت" at bounding box center [412, 150] width 203 height 12
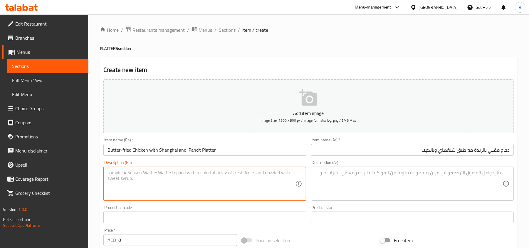
click at [253, 182] on textarea at bounding box center [200, 184] width 187 height 28
click at [243, 191] on textarea at bounding box center [200, 184] width 187 height 28
click at [149, 173] on textarea "Butter-fried Chicken (12 pcs) and Shanghai rolls (10 pcs) with your choice of P…" at bounding box center [200, 184] width 187 height 28
click at [161, 172] on textarea "Butter-fried Chicken 12 pcs) and Shanghai rolls (10 pcs) with your choice of Pa…" at bounding box center [200, 184] width 187 height 28
click at [279, 173] on textarea "Butter-fried Chicken 12 pc and Shanghai rolls (10 pcs) with your choice of Panc…" at bounding box center [200, 184] width 187 height 28
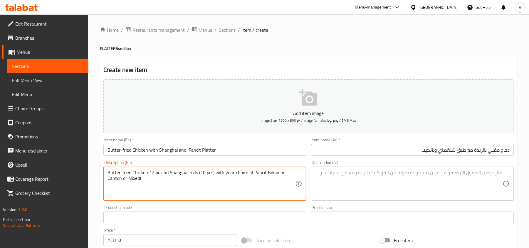
click at [144, 179] on textarea "Butter-fried Chicken 12 pc and Shanghai rolls (10 pcs) with your choice of Panc…" at bounding box center [200, 184] width 187 height 28
click at [159, 172] on textarea "Butter-fried Chicken 12 pc and Shanghai rolls (10 pcs) with your choice of Panc…" at bounding box center [200, 184] width 187 height 28
click at [205, 174] on textarea "Butter-fried Chicken 12 pc and Shanghai rolls (10 pcs) with your choice of Panc…" at bounding box center [200, 184] width 187 height 28
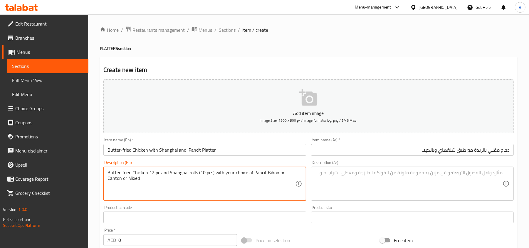
click at [199, 173] on textarea "Butter-fried Chicken 12 pc and Shanghai rolls (10 pcs) with your choice of Panc…" at bounding box center [200, 184] width 187 height 28
click at [212, 172] on textarea "Butter-fried Chicken 12 pc and Shanghai rolls 10 pcs) with your choice of Panci…" at bounding box center [200, 184] width 187 height 28
click at [211, 173] on textarea "Butter-fried Chicken 12 pc and Shanghai rolls 10 pcs) with your choice of Panci…" at bounding box center [200, 184] width 187 height 28
click at [224, 176] on textarea "Butter-fried Chicken 12 pc and Shanghai rolls 10 pcs with your choice of Pancit…" at bounding box center [200, 184] width 187 height 28
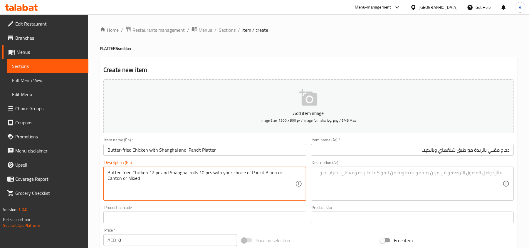
click at [224, 176] on textarea "Butter-fried Chicken 12 pc and Shanghai rolls 10 pcs with your choice of Pancit…" at bounding box center [200, 184] width 187 height 28
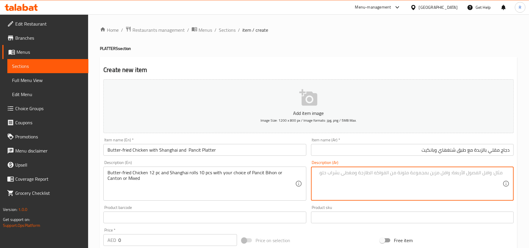
click at [357, 184] on textarea at bounding box center [408, 184] width 187 height 28
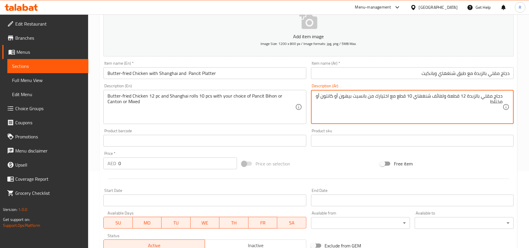
scroll to position [78, 0]
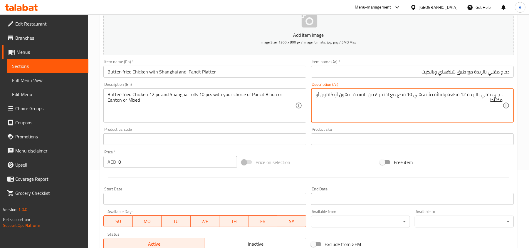
click at [494, 100] on textarea "دجاج مقلي بالزبدة 12 قطعة ولفائف شنغهاي 10 قطع مع اختيارك من بانسيت بيهون أو كا…" at bounding box center [408, 106] width 187 height 28
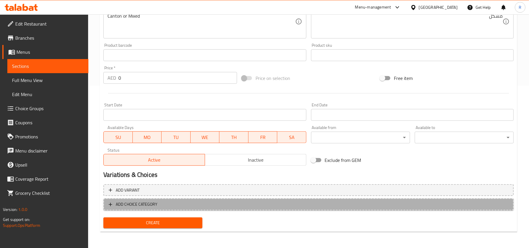
click at [199, 202] on span "ADD CHOICE CATEGORY" at bounding box center [309, 204] width 400 height 7
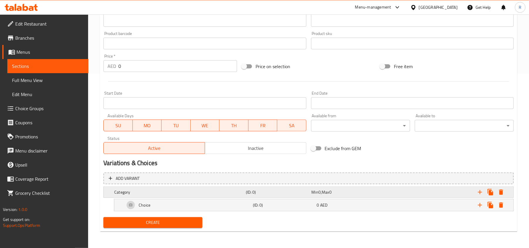
click at [201, 193] on h5 "Category" at bounding box center [178, 192] width 129 height 6
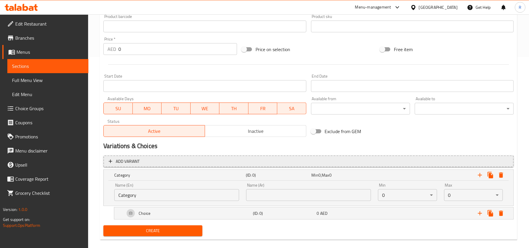
scroll to position [200, 0]
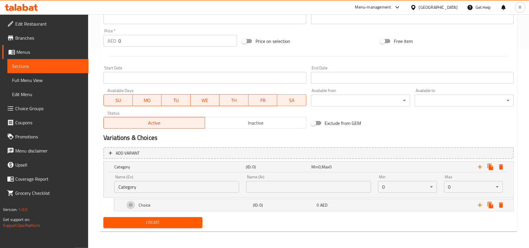
click at [176, 184] on input "Category" at bounding box center [176, 187] width 125 height 12
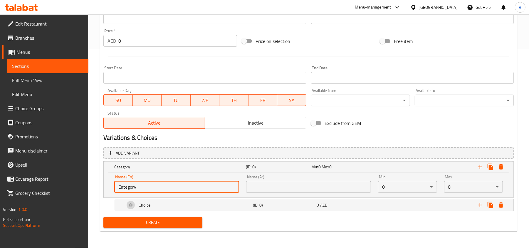
click at [176, 184] on input "Category" at bounding box center [176, 187] width 125 height 12
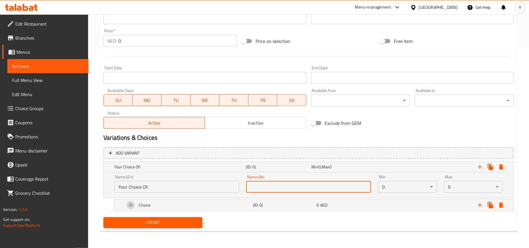
drag, startPoint x: 258, startPoint y: 186, endPoint x: 262, endPoint y: 186, distance: 4.4
click at [258, 186] on input "text" at bounding box center [308, 187] width 125 height 12
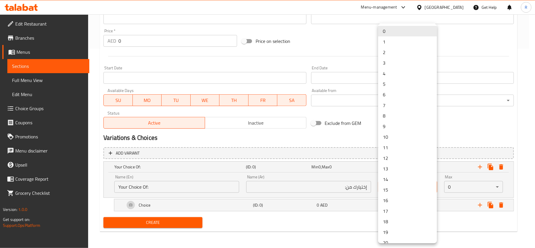
click at [389, 38] on li "1" at bounding box center [407, 41] width 59 height 11
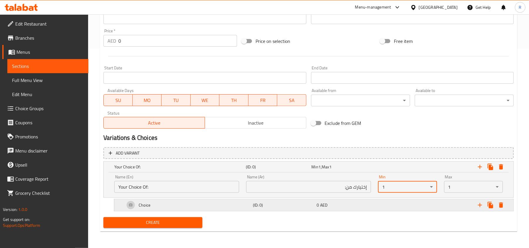
click at [208, 203] on div "Choice" at bounding box center [188, 205] width 128 height 14
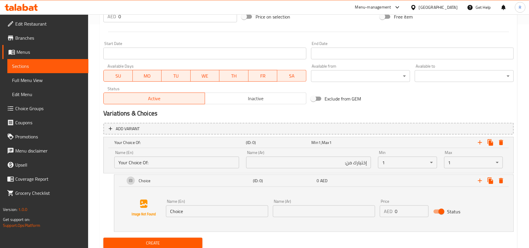
scroll to position [245, 0]
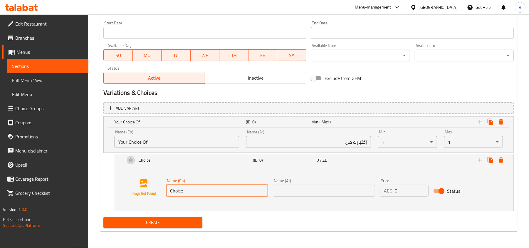
click at [195, 191] on input "Choice" at bounding box center [217, 191] width 102 height 12
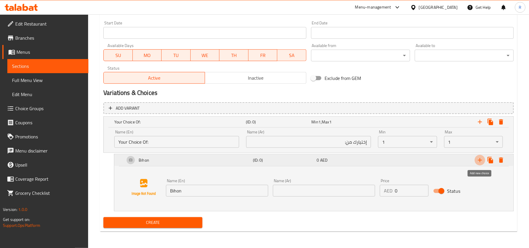
click at [477, 160] on icon "Expand" at bounding box center [479, 159] width 7 height 7
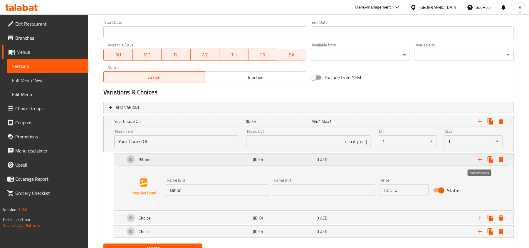
click at [477, 160] on icon "Expand" at bounding box center [479, 159] width 7 height 7
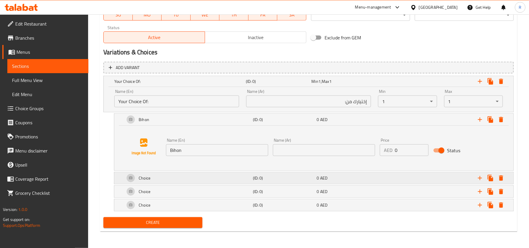
scroll to position [286, 0]
click at [196, 171] on div "Choice" at bounding box center [188, 178] width 128 height 14
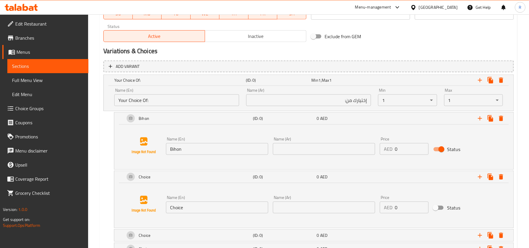
click at [217, 207] on input "Choice" at bounding box center [217, 207] width 102 height 12
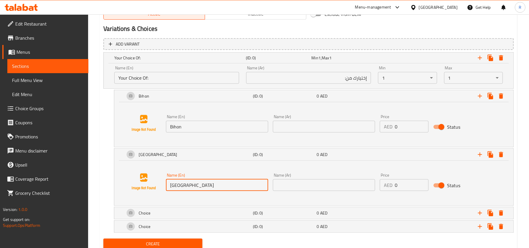
scroll to position [331, 0]
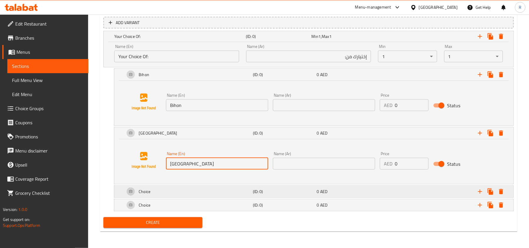
click at [206, 191] on div "Choice" at bounding box center [188, 191] width 128 height 14
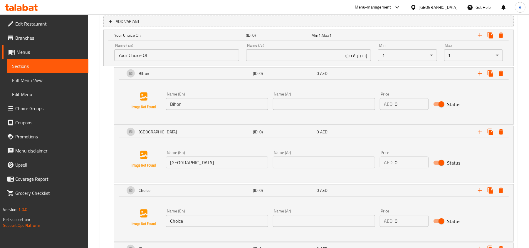
click at [203, 216] on input "Choice" at bounding box center [217, 221] width 102 height 12
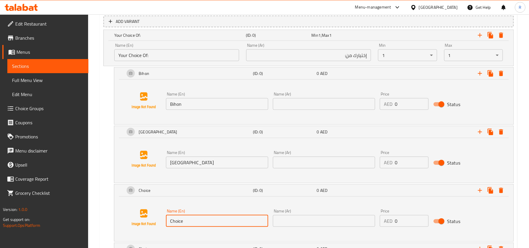
click at [203, 216] on input "Choice" at bounding box center [217, 221] width 102 height 12
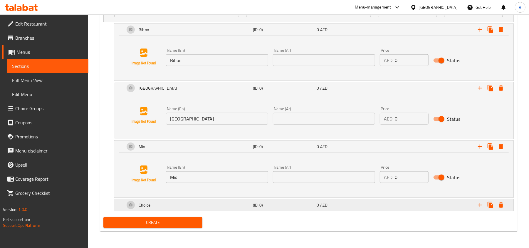
click at [248, 210] on div "Choice" at bounding box center [188, 205] width 128 height 14
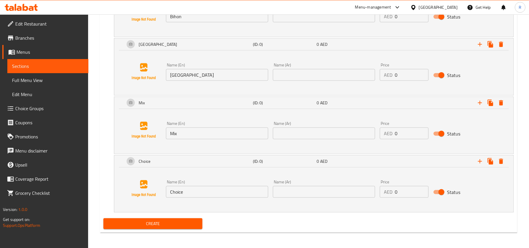
scroll to position [420, 0]
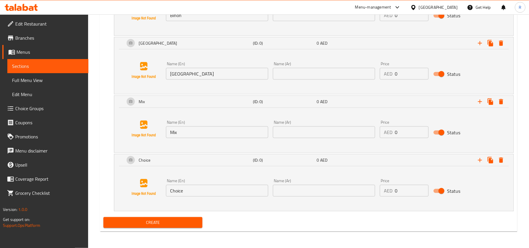
click at [200, 195] on input "Choice" at bounding box center [217, 191] width 102 height 12
click at [478, 164] on button "Expand" at bounding box center [479, 160] width 11 height 11
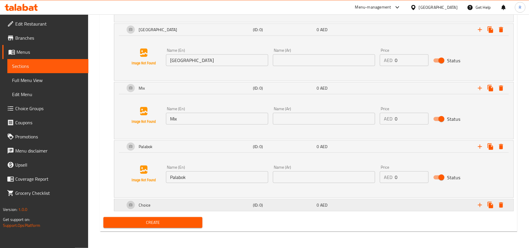
click at [226, 207] on div "Choice" at bounding box center [188, 205] width 128 height 14
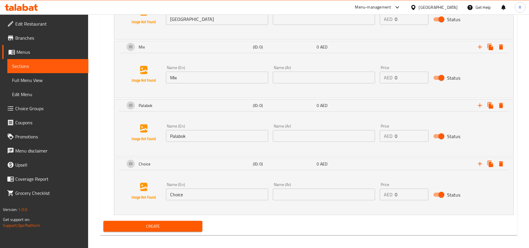
scroll to position [479, 0]
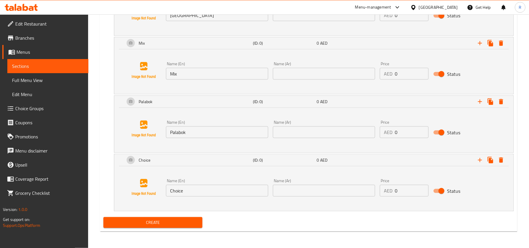
click at [218, 192] on input "Choice" at bounding box center [217, 191] width 102 height 12
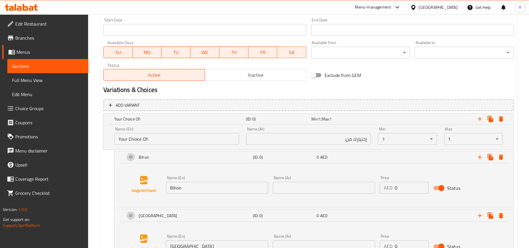
scroll to position [244, 0]
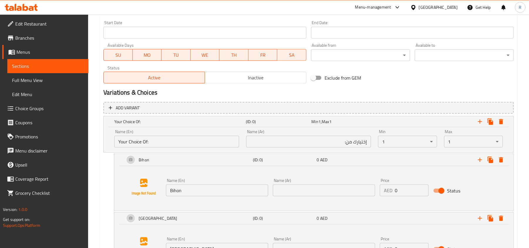
click at [290, 187] on input "text" at bounding box center [324, 190] width 102 height 12
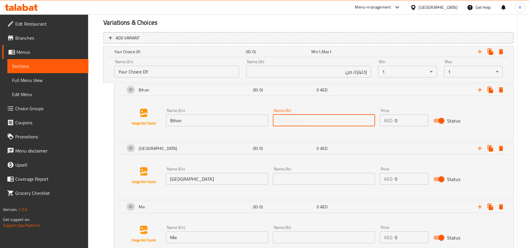
scroll to position [322, 0]
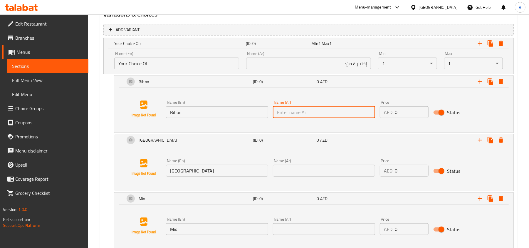
click at [191, 116] on input "Bihon" at bounding box center [217, 112] width 102 height 12
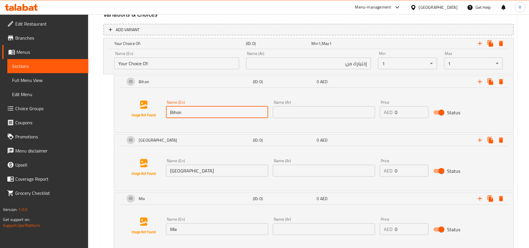
click at [191, 116] on input "Bihon" at bounding box center [217, 112] width 102 height 12
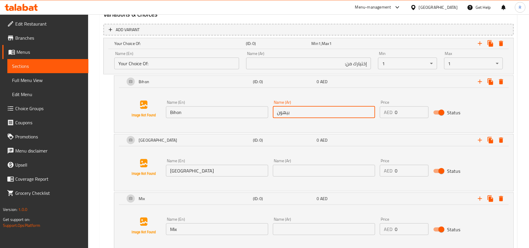
click at [187, 173] on input "Canton" at bounding box center [217, 171] width 102 height 12
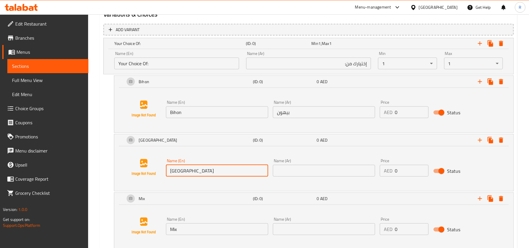
click at [187, 173] on input "Canton" at bounding box center [217, 171] width 102 height 12
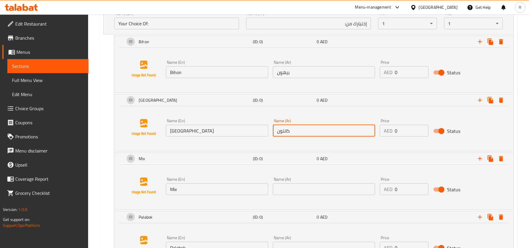
scroll to position [401, 0]
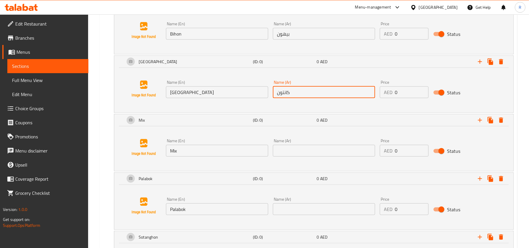
click at [297, 150] on input "text" at bounding box center [324, 151] width 102 height 12
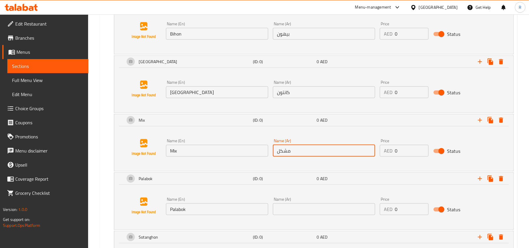
click at [220, 213] on input "Palabok" at bounding box center [217, 209] width 102 height 12
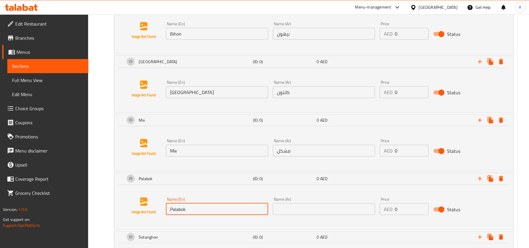
click at [220, 213] on input "Palabok" at bounding box center [217, 209] width 102 height 12
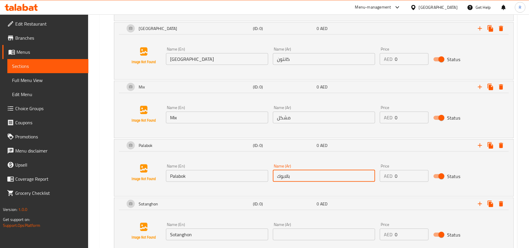
scroll to position [479, 0]
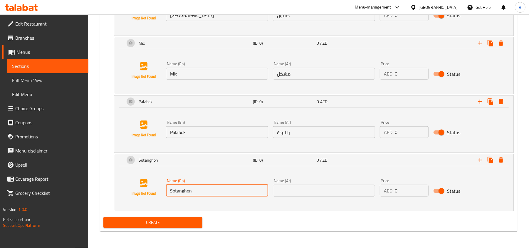
click at [209, 193] on input "Sotanghon" at bounding box center [217, 191] width 102 height 12
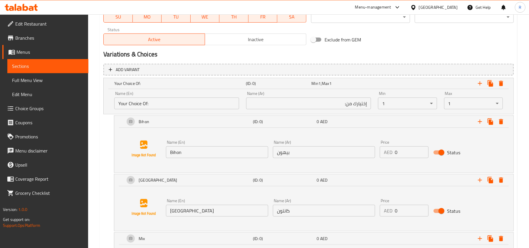
scroll to position [244, 0]
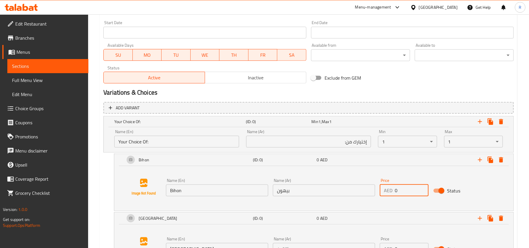
drag, startPoint x: 400, startPoint y: 193, endPoint x: 393, endPoint y: 193, distance: 7.1
click at [393, 193] on div "AED 0 Price" at bounding box center [404, 190] width 49 height 12
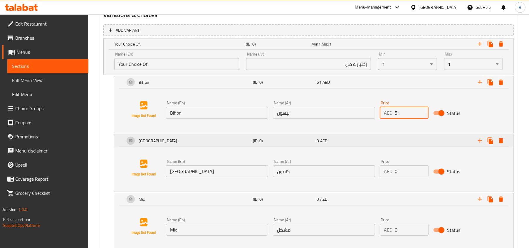
scroll to position [322, 0]
drag, startPoint x: 405, startPoint y: 113, endPoint x: 391, endPoint y: 108, distance: 15.3
click at [391, 108] on div "AED 51 Price" at bounding box center [404, 112] width 49 height 12
click at [404, 112] on input "11" at bounding box center [412, 112] width 34 height 12
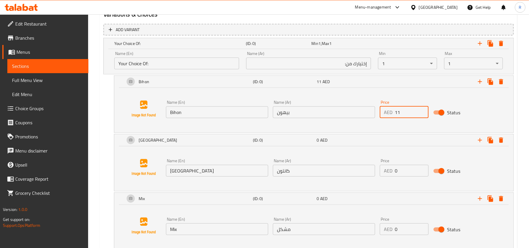
click at [404, 112] on input "11" at bounding box center [412, 112] width 34 height 12
drag, startPoint x: 398, startPoint y: 171, endPoint x: 393, endPoint y: 171, distance: 5.6
click at [393, 171] on div "AED 0 Price" at bounding box center [404, 171] width 49 height 12
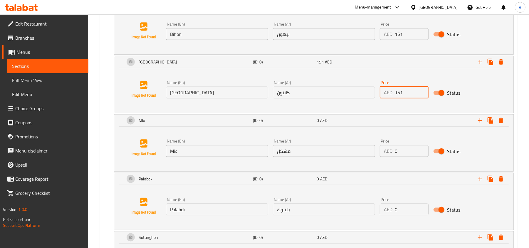
scroll to position [401, 0]
drag, startPoint x: 400, startPoint y: 152, endPoint x: 389, endPoint y: 149, distance: 11.1
click at [389, 149] on div "AED 0 Price" at bounding box center [404, 151] width 49 height 12
drag, startPoint x: 398, startPoint y: 212, endPoint x: 393, endPoint y: 210, distance: 5.9
click at [393, 210] on div "AED 0 Price" at bounding box center [404, 209] width 49 height 12
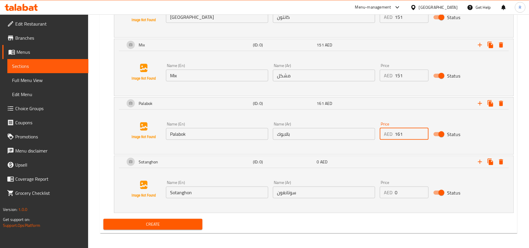
scroll to position [479, 0]
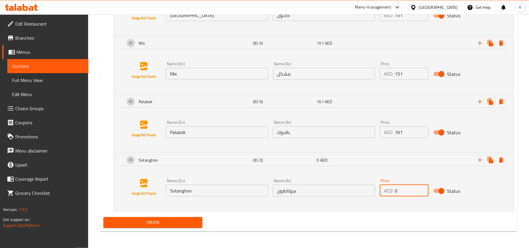
drag, startPoint x: 397, startPoint y: 191, endPoint x: 392, endPoint y: 189, distance: 6.1
click at [392, 189] on div "AED 0 Price" at bounding box center [404, 191] width 49 height 12
click at [194, 220] on span "Create" at bounding box center [153, 222] width 90 height 7
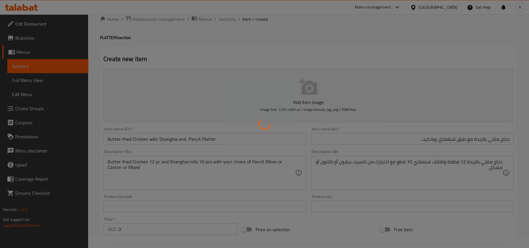
scroll to position [0, 0]
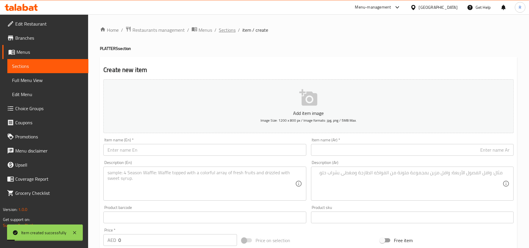
click at [226, 33] on span "Sections" at bounding box center [227, 29] width 17 height 7
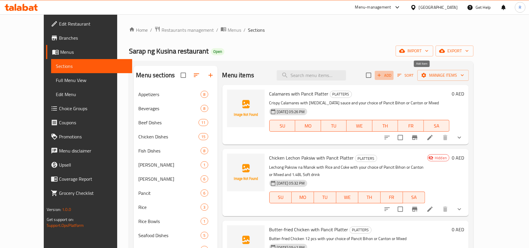
click at [392, 74] on span "Add" at bounding box center [384, 75] width 16 height 7
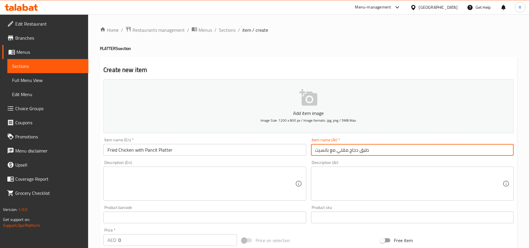
click at [242, 180] on textarea at bounding box center [200, 184] width 187 height 28
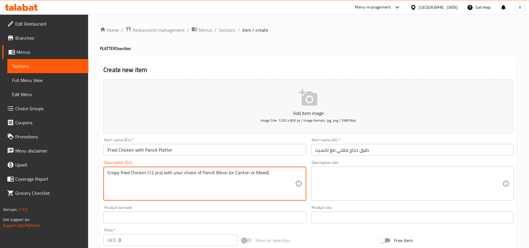
click at [229, 173] on textarea "Crispy fried Chicken (12 pcs) with your choice of Pancit Bihon (or Canton or Mi…" at bounding box center [200, 184] width 187 height 28
click at [277, 178] on textarea "Crispy fried Chicken (12 pcs) with your choice of Pancit Bihon or Canton or Mix…" at bounding box center [200, 184] width 187 height 28
click at [148, 173] on textarea "Crispy fried Chicken (12 pcs) with your choice of Pancit Bihon or Canton or Mix…" at bounding box center [200, 184] width 187 height 28
click at [161, 172] on textarea "Crispy fried Chicken 12 pcs) with your choice of Pancit Bihon or Canton or Mixed" at bounding box center [200, 184] width 187 height 28
click at [207, 174] on textarea "Crispy fried Chicken 12 pcs with your choice of Pancit Bihon or Canton or Mixed" at bounding box center [200, 184] width 187 height 28
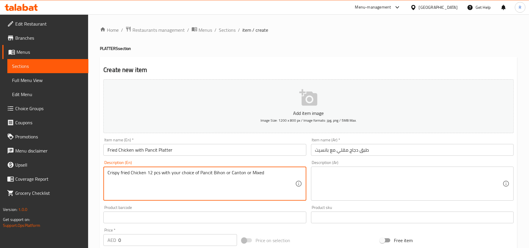
click at [207, 174] on textarea "Crispy fried Chicken 12 pcs with your choice of Pancit Bihon or Canton or Mixed" at bounding box center [200, 184] width 187 height 28
click at [376, 190] on textarea at bounding box center [408, 184] width 187 height 28
click at [212, 178] on textarea "Crispy fried Chicken 12 pcs with your choice of Pancit Bihon or Canton or Mixed" at bounding box center [200, 184] width 187 height 28
click at [348, 191] on textarea at bounding box center [408, 184] width 187 height 28
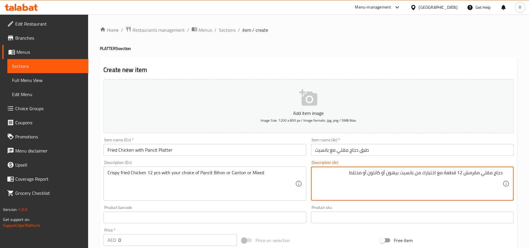
click at [357, 171] on textarea "دجاج مقلي مقرمش 12 قطعة مع اختيارك من بانسيت بيهون أو كانتون أو مختلط" at bounding box center [408, 184] width 187 height 28
click at [211, 205] on div "Product barcode Product barcode" at bounding box center [204, 214] width 207 height 23
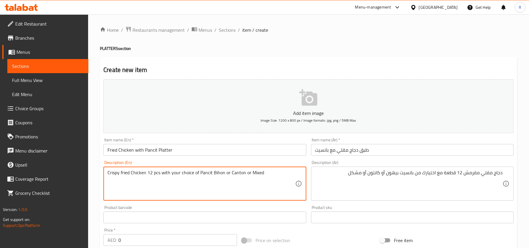
click at [265, 178] on textarea "Crispy fried Chicken 12 pcs with your choice of Pancit Bihon or Canton or Mixed" at bounding box center [200, 184] width 187 height 28
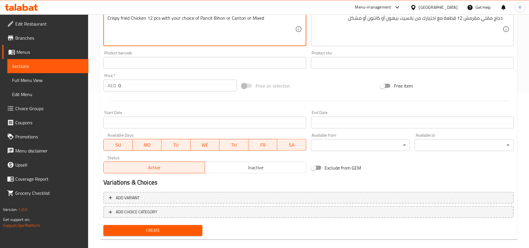
scroll to position [162, 0]
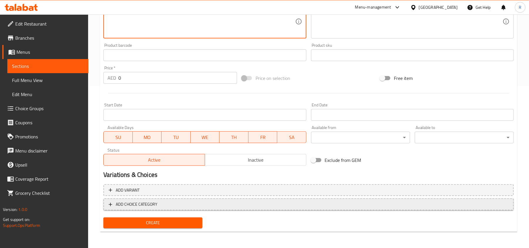
click at [163, 203] on span "ADD CHOICE CATEGORY" at bounding box center [309, 204] width 400 height 7
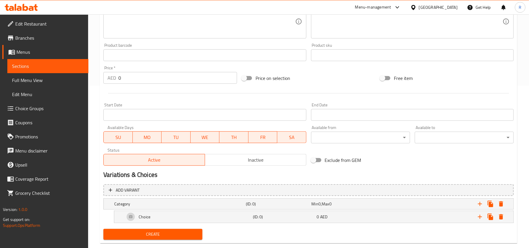
scroll to position [174, 0]
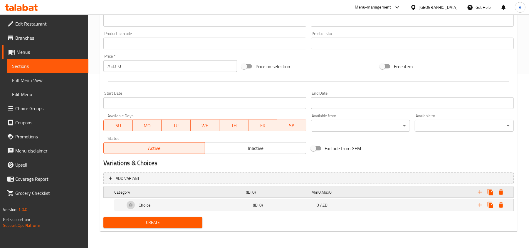
click at [154, 192] on h5 "Category" at bounding box center [178, 192] width 129 height 6
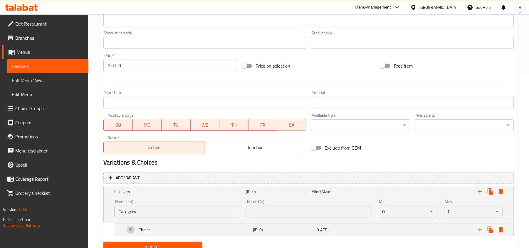
click at [149, 207] on input "Category" at bounding box center [176, 212] width 125 height 12
click at [151, 207] on input "text" at bounding box center [176, 212] width 125 height 12
click at [289, 215] on input "text" at bounding box center [308, 212] width 125 height 12
drag, startPoint x: 328, startPoint y: 213, endPoint x: 329, endPoint y: 209, distance: 3.6
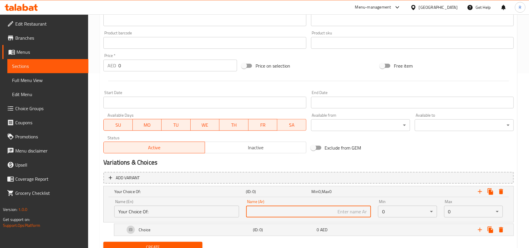
click at [328, 213] on input "text" at bounding box center [308, 212] width 125 height 12
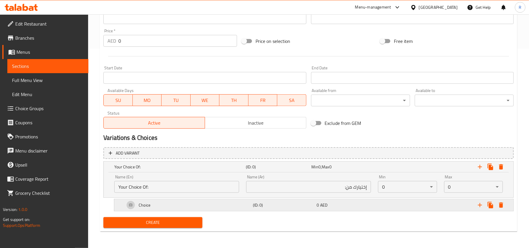
click at [205, 203] on div "Choice" at bounding box center [188, 205] width 128 height 14
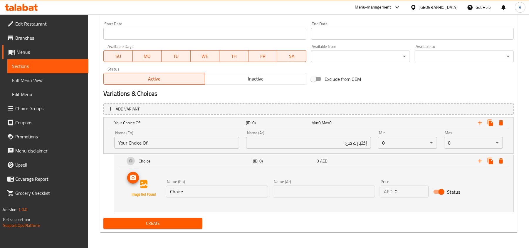
scroll to position [245, 0]
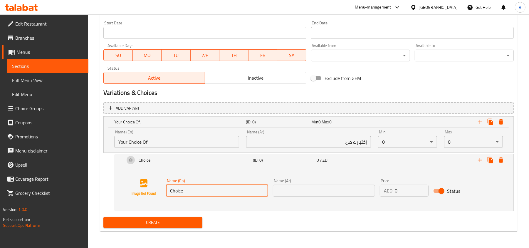
click at [185, 193] on input "Choice" at bounding box center [217, 191] width 102 height 12
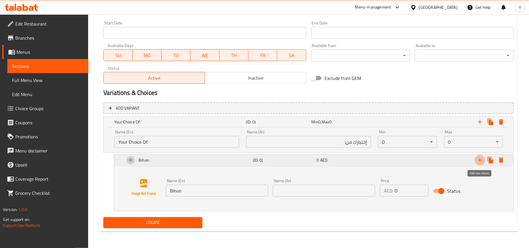
click at [479, 158] on icon "Expand" at bounding box center [479, 159] width 7 height 7
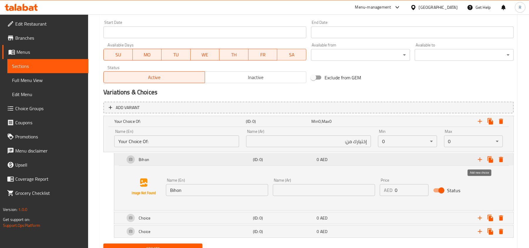
click at [479, 158] on icon "Expand" at bounding box center [479, 159] width 7 height 7
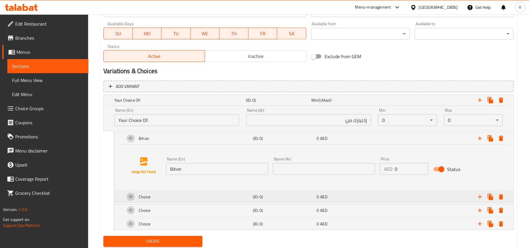
scroll to position [286, 0]
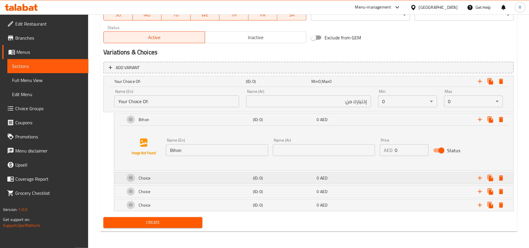
click at [184, 171] on div "Choice" at bounding box center [188, 178] width 128 height 14
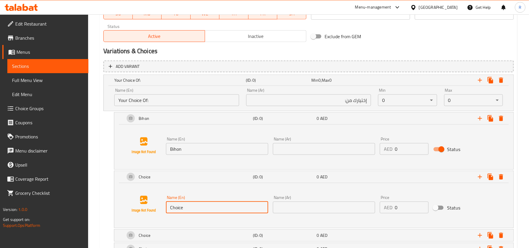
click at [176, 206] on input "Choice" at bounding box center [217, 207] width 102 height 12
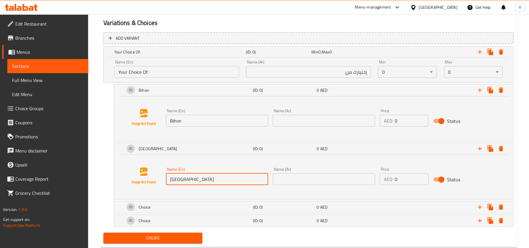
scroll to position [331, 0]
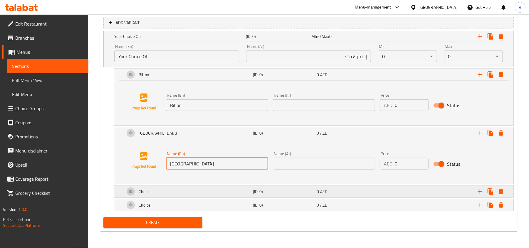
click at [209, 188] on div "Choice" at bounding box center [188, 191] width 128 height 14
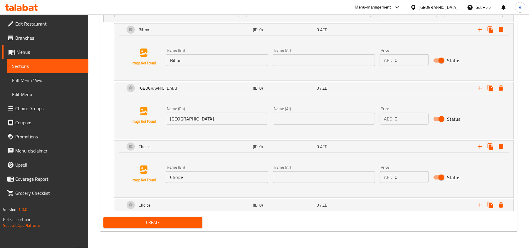
scroll to position [375, 0]
click at [179, 178] on input "Choice" at bounding box center [217, 177] width 102 height 12
click at [200, 204] on div "Choice" at bounding box center [188, 205] width 128 height 14
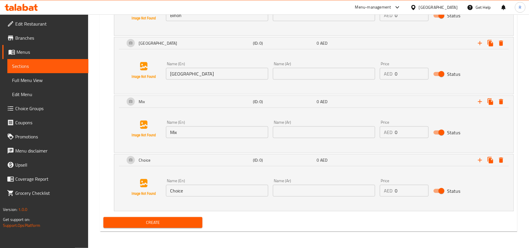
scroll to position [420, 0]
click at [193, 194] on input "Choice" at bounding box center [217, 191] width 102 height 12
click at [480, 158] on icon "Expand" at bounding box center [479, 159] width 7 height 7
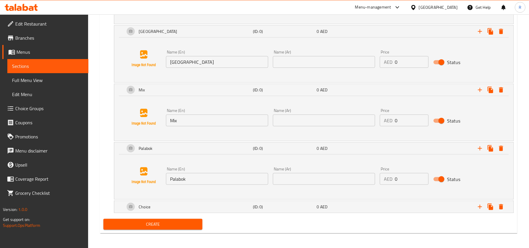
scroll to position [434, 0]
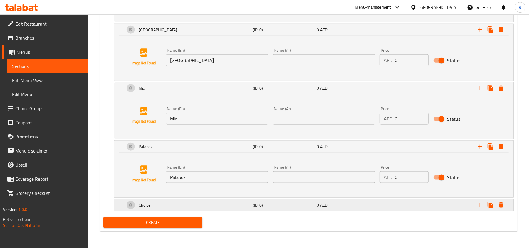
click at [183, 203] on div "Choice" at bounding box center [188, 205] width 128 height 14
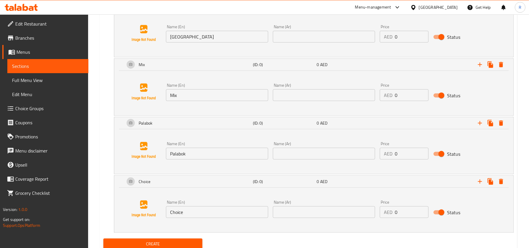
scroll to position [479, 0]
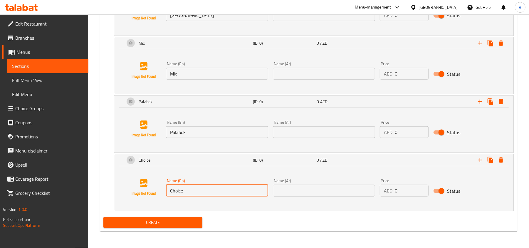
click at [191, 194] on input "Choice" at bounding box center [217, 191] width 102 height 12
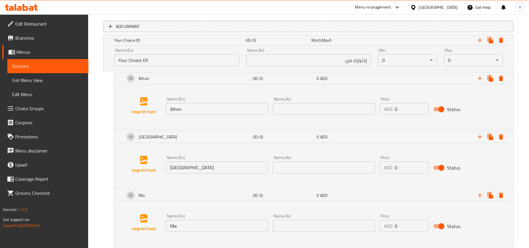
scroll to position [322, 0]
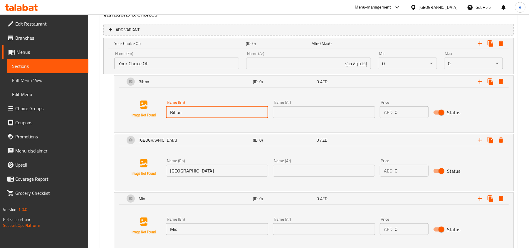
click at [219, 117] on input "Bihon" at bounding box center [217, 112] width 102 height 12
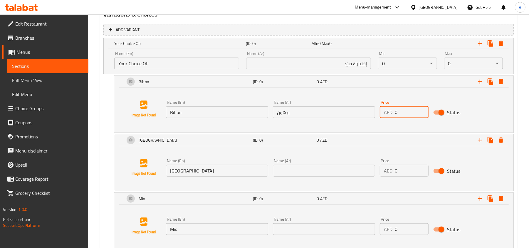
click at [395, 113] on input "0" at bounding box center [412, 112] width 34 height 12
click at [181, 176] on input "Canton" at bounding box center [217, 171] width 102 height 12
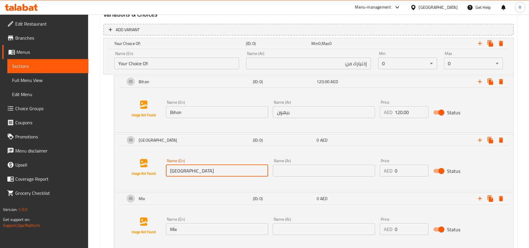
click at [181, 176] on input "Canton" at bounding box center [217, 171] width 102 height 12
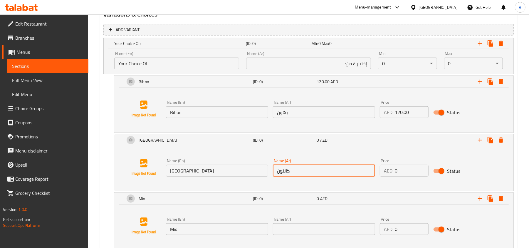
click at [400, 113] on input "120.00" at bounding box center [412, 112] width 34 height 12
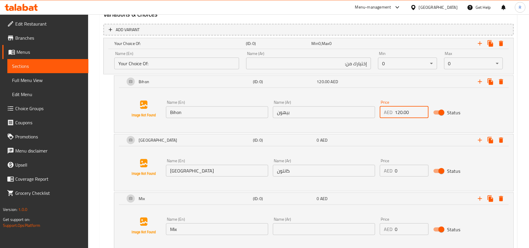
click at [400, 113] on input "120.00" at bounding box center [412, 112] width 34 height 12
click at [396, 172] on input "0" at bounding box center [412, 171] width 34 height 12
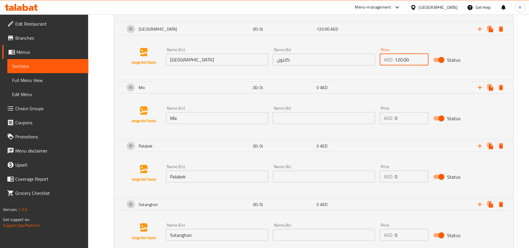
scroll to position [440, 0]
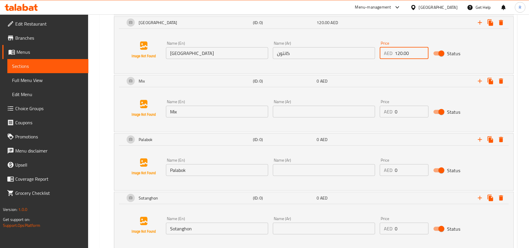
click at [282, 113] on input "text" at bounding box center [324, 112] width 102 height 12
drag, startPoint x: 405, startPoint y: 115, endPoint x: 392, endPoint y: 113, distance: 14.0
click at [392, 113] on div "AED 0 Price" at bounding box center [404, 112] width 49 height 12
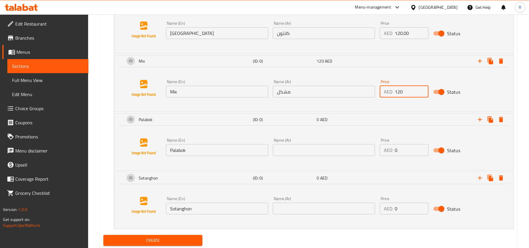
scroll to position [479, 0]
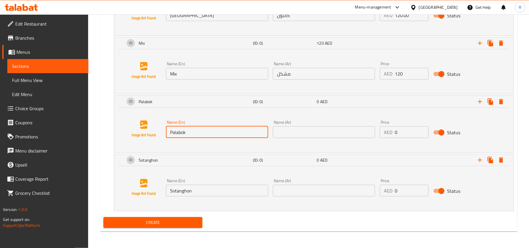
click at [204, 134] on input "Palabok" at bounding box center [217, 132] width 102 height 12
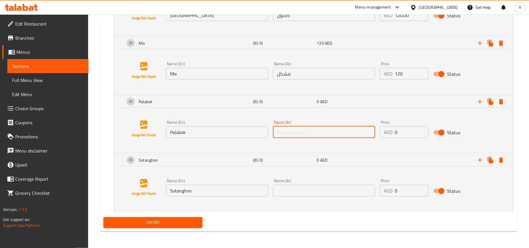
click at [342, 135] on input "text" at bounding box center [324, 132] width 102 height 12
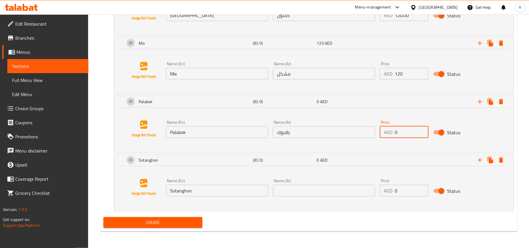
drag, startPoint x: 401, startPoint y: 129, endPoint x: 390, endPoint y: 127, distance: 10.9
click at [390, 127] on div "AED 0 Price" at bounding box center [404, 132] width 49 height 12
click at [190, 191] on input "Sotanghon" at bounding box center [217, 191] width 102 height 12
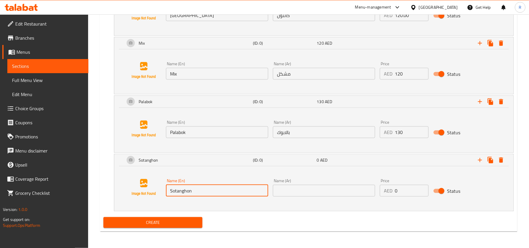
click at [190, 191] on input "Sotanghon" at bounding box center [217, 191] width 102 height 12
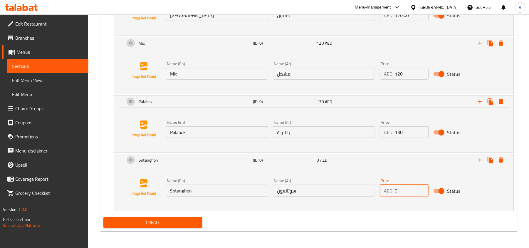
drag, startPoint x: 401, startPoint y: 191, endPoint x: 391, endPoint y: 187, distance: 10.6
click at [391, 187] on div "AED 0 Price" at bounding box center [404, 191] width 49 height 12
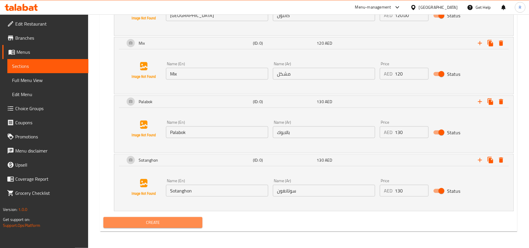
click at [182, 223] on span "Create" at bounding box center [153, 222] width 90 height 7
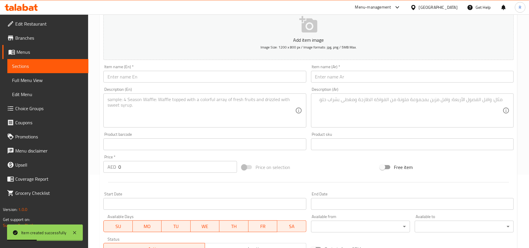
scroll to position [0, 0]
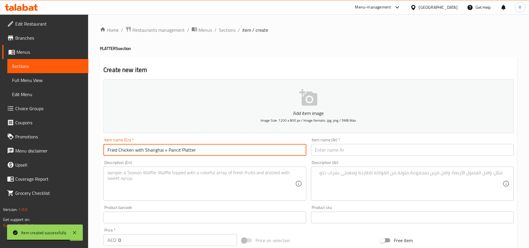
click at [166, 151] on input "Fried Chicken with Shanghai + Pancit Platter" at bounding box center [204, 150] width 203 height 12
click at [213, 155] on input "Fried Chicken with Shanghai and Pancit Platter" at bounding box center [204, 150] width 203 height 12
click at [162, 152] on input "Fried Chicken with Shanghai and Pancit Platter" at bounding box center [204, 150] width 203 height 12
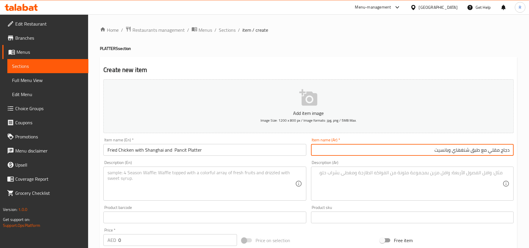
click at [231, 186] on textarea at bounding box center [200, 184] width 187 height 28
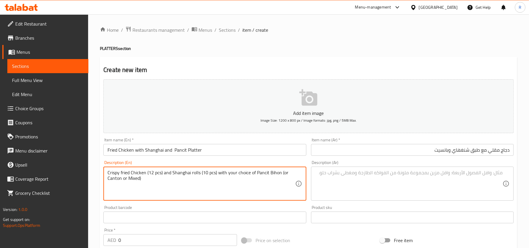
click at [149, 172] on textarea "Crispy fried Chicken (12 pcs) and Shanghai rolls (10 pcs) with your choice of P…" at bounding box center [200, 184] width 187 height 28
click at [160, 172] on textarea "Crispy fried Chicken 12 pcs) and Shanghai rolls (10 pcs) with your choice of Pa…" at bounding box center [200, 184] width 187 height 28
click at [200, 172] on textarea "Crispy fried Chicken 12 pcs and Shanghai rolls (10 pcs) with your choice of Pan…" at bounding box center [200, 184] width 187 height 28
click at [212, 170] on textarea "Crispy fried Chicken 12 pcs and Shanghai rolls 10 pcs) with your choice of Panc…" at bounding box center [200, 184] width 187 height 28
click at [277, 171] on textarea "Crispy fried Chicken 12 pcs and Shanghai rolls 10 pcs with your choice of Panci…" at bounding box center [200, 184] width 187 height 28
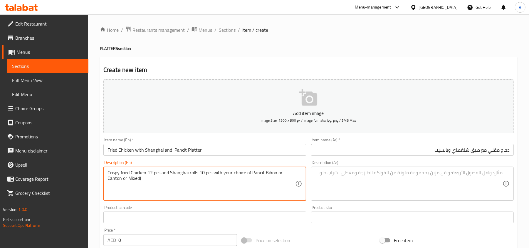
click at [146, 181] on textarea "Crispy fried Chicken 12 pcs and Shanghai rolls 10 pcs with your choice of Panci…" at bounding box center [200, 184] width 187 height 28
click at [159, 175] on textarea "Crispy fried Chicken 12 pcs and Shanghai rolls 10 pcs with your choice of Panci…" at bounding box center [200, 184] width 187 height 28
click at [358, 191] on textarea at bounding box center [408, 184] width 187 height 28
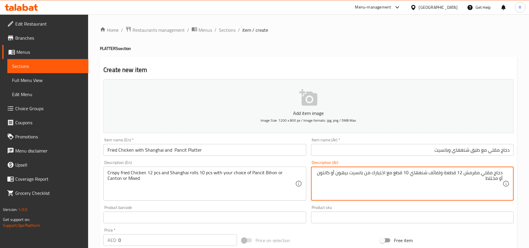
click at [487, 176] on textarea "دجاج مقلي مقرمش 12 قطعة ولفائف شنغهاي 10 قطع مع اختيارك من بانسيت بيهون أو كانت…" at bounding box center [408, 184] width 187 height 28
click at [487, 179] on textarea "دجاج مقلي مقرمش 12 قطعة ولفائف شنغهاي 10 قطع مع اختيارك من بانسيت بيهون أو كانت…" at bounding box center [408, 184] width 187 height 28
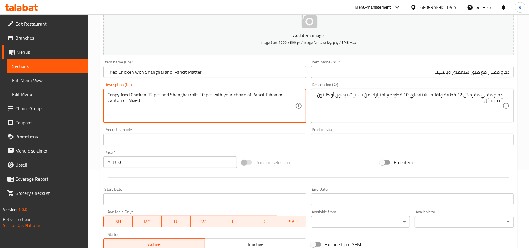
scroll to position [78, 0]
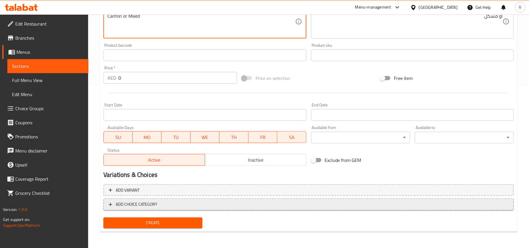
click at [167, 207] on span "ADD CHOICE CATEGORY" at bounding box center [309, 204] width 400 height 7
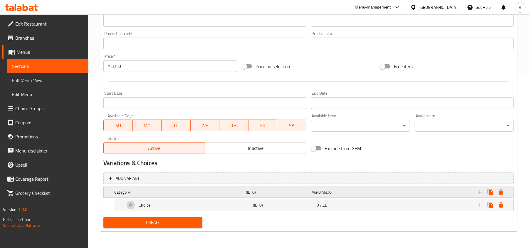
click at [160, 189] on h5 "Category" at bounding box center [178, 192] width 129 height 6
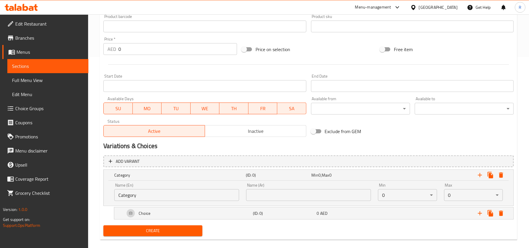
scroll to position [200, 0]
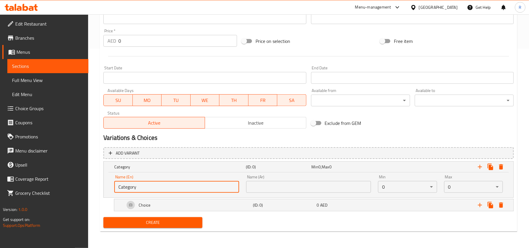
click at [160, 185] on input "Category" at bounding box center [176, 187] width 125 height 12
click at [160, 185] on input "text" at bounding box center [176, 187] width 125 height 12
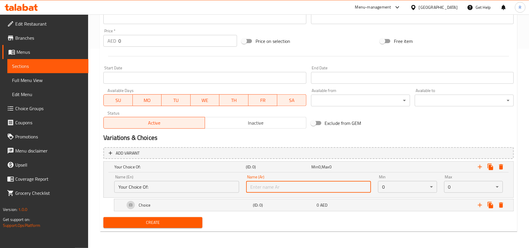
click at [317, 189] on input "text" at bounding box center [308, 187] width 125 height 12
click at [329, 187] on input "text" at bounding box center [308, 187] width 125 height 12
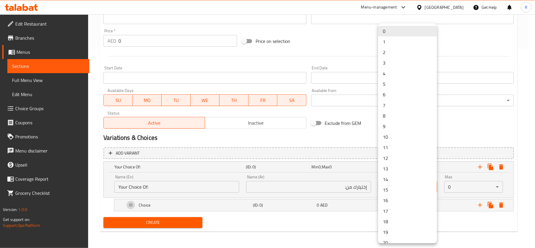
click at [388, 40] on li "1" at bounding box center [407, 41] width 59 height 11
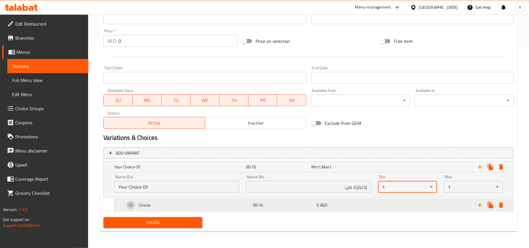
click at [248, 209] on div "Choice" at bounding box center [188, 205] width 128 height 14
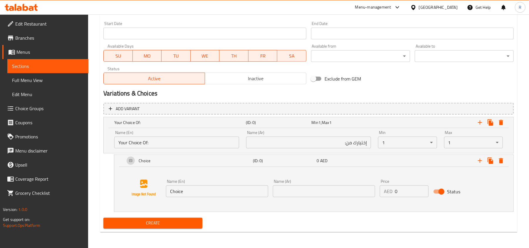
scroll to position [245, 0]
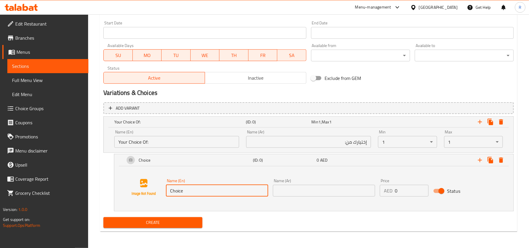
drag, startPoint x: 188, startPoint y: 190, endPoint x: 167, endPoint y: 186, distance: 21.1
click at [167, 186] on input "Choice" at bounding box center [217, 191] width 102 height 12
click at [280, 193] on input "text" at bounding box center [324, 191] width 102 height 12
click at [479, 163] on icon "Expand" at bounding box center [479, 159] width 7 height 7
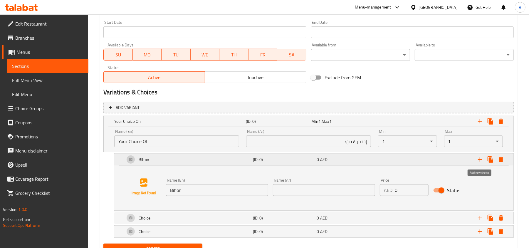
click at [479, 163] on icon "Expand" at bounding box center [479, 159] width 7 height 7
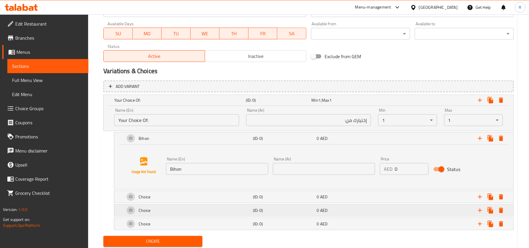
scroll to position [286, 0]
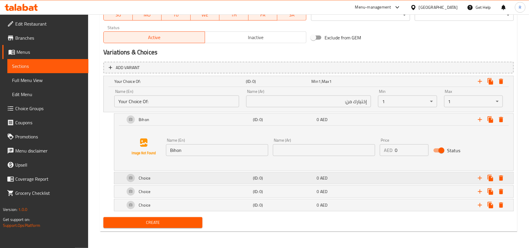
click at [189, 179] on div "Choice" at bounding box center [188, 178] width 128 height 14
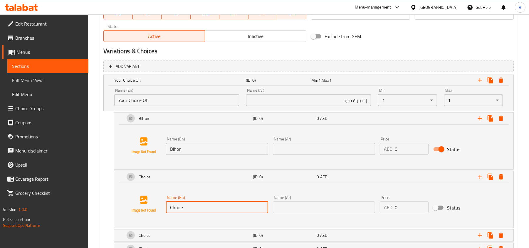
drag, startPoint x: 186, startPoint y: 205, endPoint x: 170, endPoint y: 207, distance: 16.0
click at [170, 207] on input "Choice" at bounding box center [217, 207] width 102 height 12
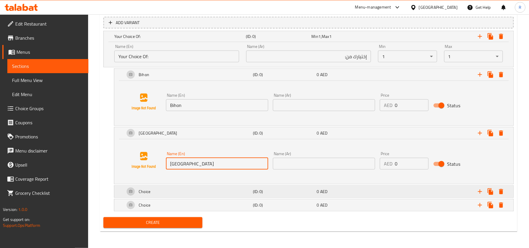
click at [197, 189] on div "Choice" at bounding box center [188, 191] width 128 height 14
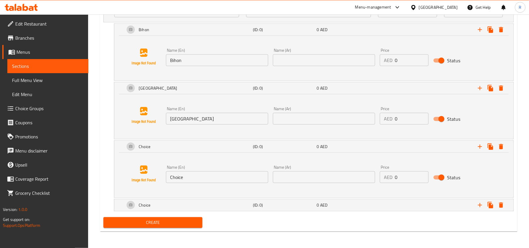
scroll to position [375, 0]
click at [191, 176] on input "Choice" at bounding box center [217, 177] width 102 height 12
click at [216, 202] on div "Choice" at bounding box center [188, 205] width 128 height 14
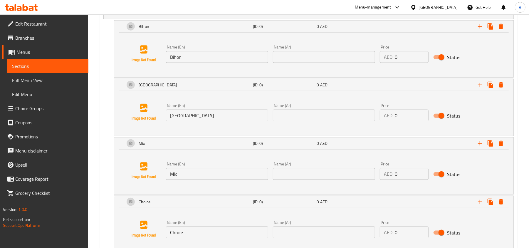
scroll to position [420, 0]
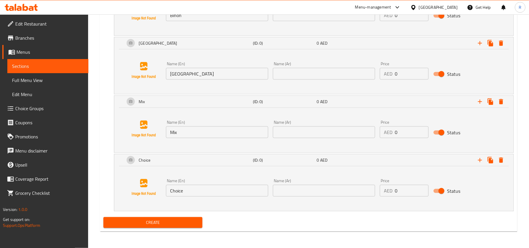
click at [207, 193] on input "Choice" at bounding box center [217, 191] width 102 height 12
click at [481, 161] on icon "Expand" at bounding box center [479, 159] width 7 height 7
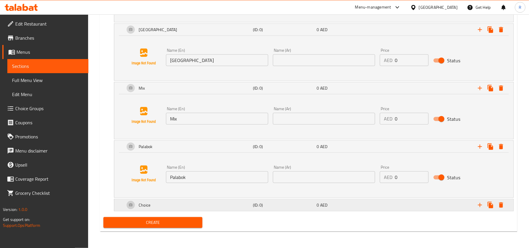
click at [210, 203] on div "Choice" at bounding box center [188, 205] width 128 height 14
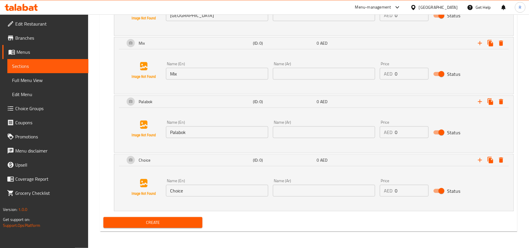
scroll to position [479, 0]
click at [202, 193] on input "Choice" at bounding box center [217, 191] width 102 height 12
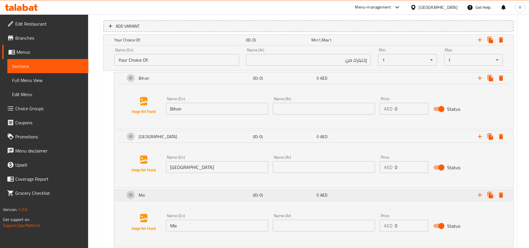
scroll to position [244, 0]
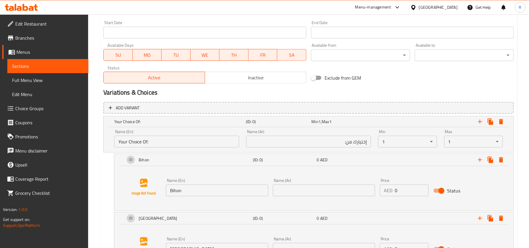
click at [294, 186] on input "text" at bounding box center [324, 190] width 102 height 12
click at [196, 188] on input "Bihon" at bounding box center [217, 190] width 102 height 12
click at [318, 191] on input "text" at bounding box center [324, 190] width 102 height 12
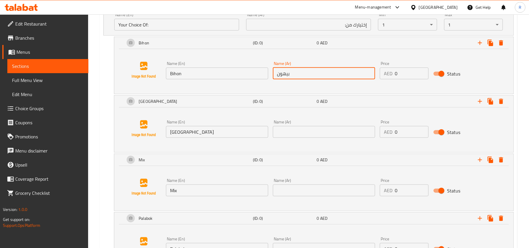
scroll to position [362, 0]
click at [190, 134] on input "Canton" at bounding box center [217, 131] width 102 height 12
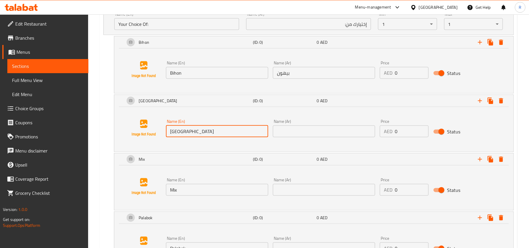
click at [190, 134] on input "Canton" at bounding box center [217, 131] width 102 height 12
click at [304, 121] on div "Name (Ar) Name (Ar)" at bounding box center [324, 128] width 102 height 18
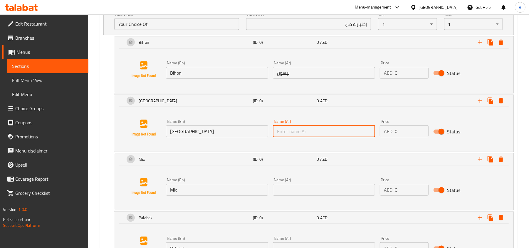
click at [304, 131] on input "text" at bounding box center [324, 131] width 102 height 12
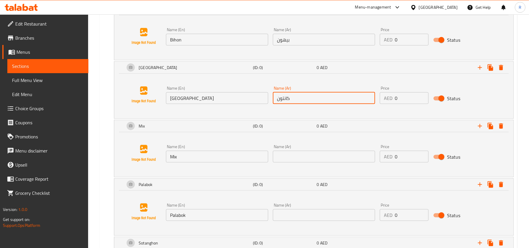
scroll to position [440, 0]
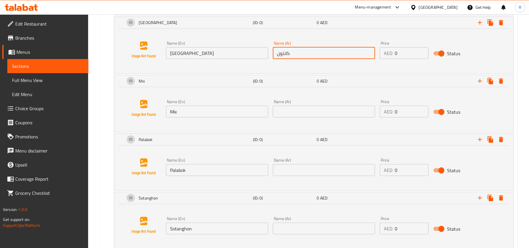
click at [189, 108] on input "Mix" at bounding box center [217, 112] width 102 height 12
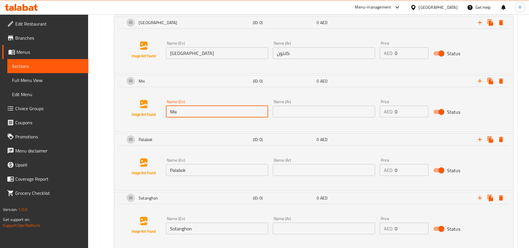
click at [189, 108] on input "Mix" at bounding box center [217, 112] width 102 height 12
click at [314, 169] on input "text" at bounding box center [324, 170] width 102 height 12
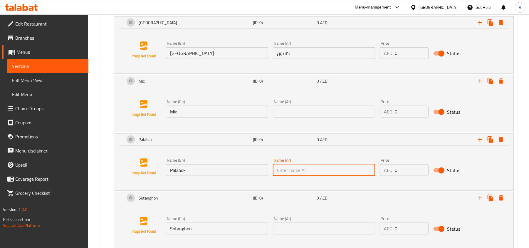
click at [292, 112] on input "text" at bounding box center [324, 112] width 102 height 12
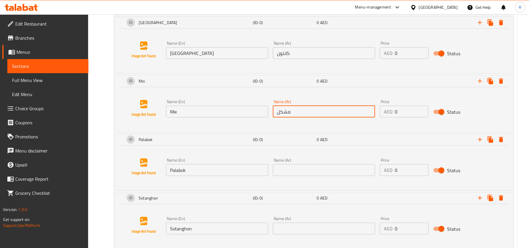
click at [207, 172] on input "Palabok" at bounding box center [217, 170] width 102 height 12
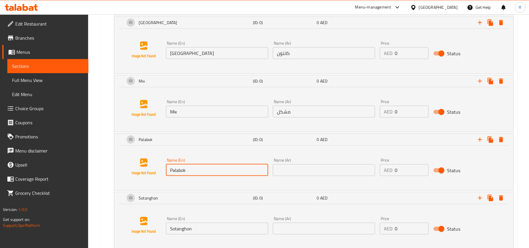
click at [207, 172] on input "Palabok" at bounding box center [217, 170] width 102 height 12
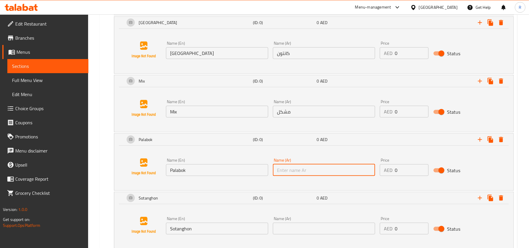
click at [339, 168] on input "text" at bounding box center [324, 170] width 102 height 12
click at [214, 228] on input "Sotanghon" at bounding box center [217, 229] width 102 height 12
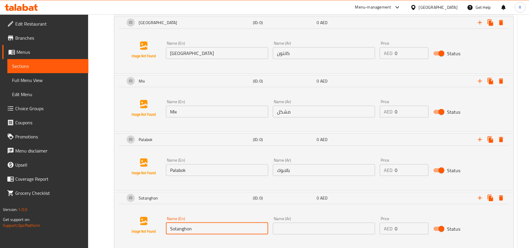
click at [214, 228] on input "Sotanghon" at bounding box center [217, 229] width 102 height 12
click at [313, 231] on input "text" at bounding box center [324, 229] width 102 height 12
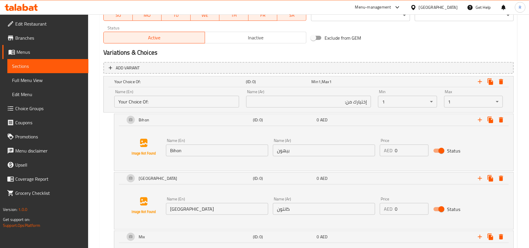
scroll to position [283, 0]
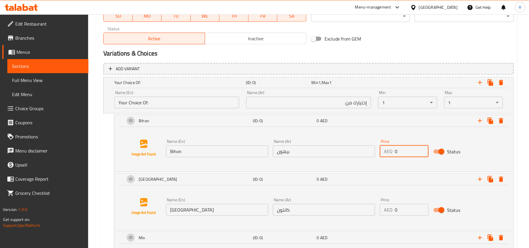
drag, startPoint x: 396, startPoint y: 152, endPoint x: 383, endPoint y: 150, distance: 13.0
click at [383, 150] on div "AED 0 Price" at bounding box center [404, 151] width 49 height 12
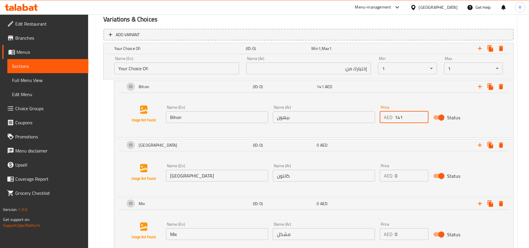
scroll to position [362, 0]
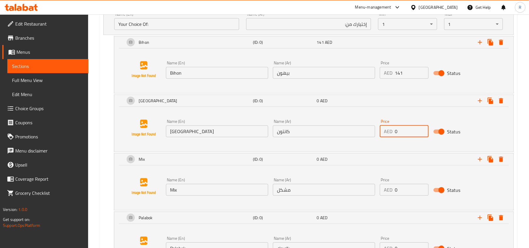
drag, startPoint x: 401, startPoint y: 132, endPoint x: 387, endPoint y: 132, distance: 14.1
click at [387, 132] on div "AED 0 Price" at bounding box center [404, 131] width 49 height 12
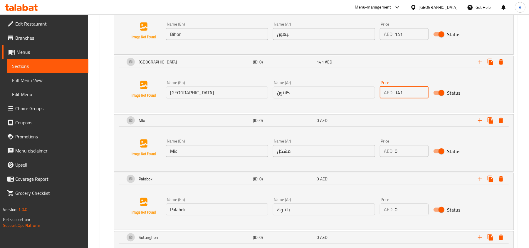
scroll to position [440, 0]
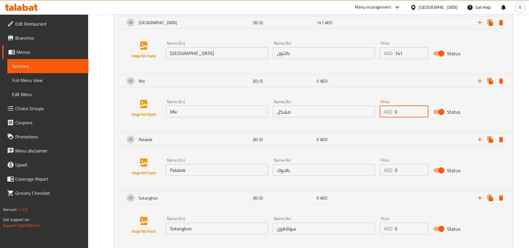
drag, startPoint x: 399, startPoint y: 114, endPoint x: 386, endPoint y: 110, distance: 13.6
click at [386, 110] on div "AED 0 Price" at bounding box center [404, 112] width 49 height 12
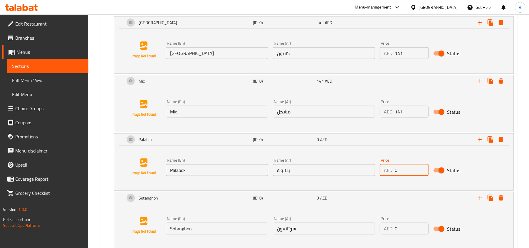
drag, startPoint x: 398, startPoint y: 170, endPoint x: 389, endPoint y: 170, distance: 9.4
click at [389, 170] on div "AED 0 Price" at bounding box center [404, 170] width 49 height 12
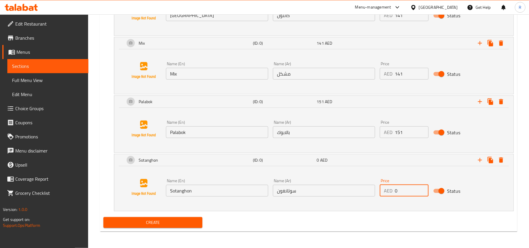
drag, startPoint x: 397, startPoint y: 190, endPoint x: 386, endPoint y: 188, distance: 11.3
click at [386, 188] on div "AED 0 Price" at bounding box center [404, 191] width 49 height 12
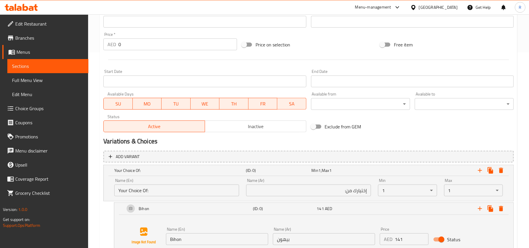
scroll to position [0, 0]
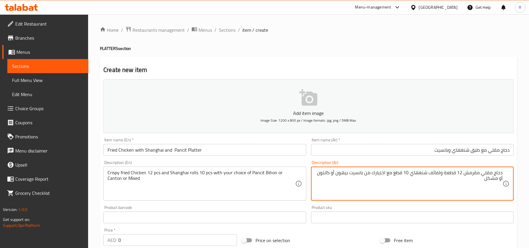
click at [435, 171] on textarea "دجاج مقلي مقرمش 12 قطعة ولفائف شنغهاي 10 قطع مع اختيارك من بانسيت بيهون أو كانت…" at bounding box center [408, 184] width 187 height 28
click at [361, 173] on textarea "دجاج مقلي مقرمش 12 قطعة و رول شنغهاي 10 قطع مع اختيارك من بانسيت بيهون أو كانتو…" at bounding box center [408, 184] width 187 height 28
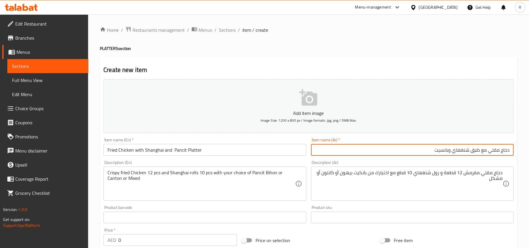
click at [441, 150] on input "دجاج مقلي مع طبق شنغهاي وبانسيت" at bounding box center [412, 150] width 203 height 12
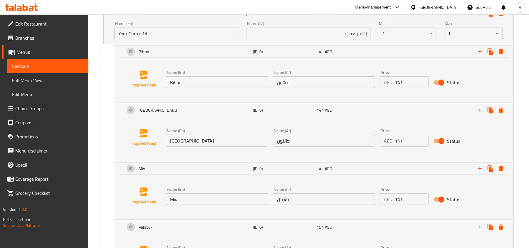
scroll to position [479, 0]
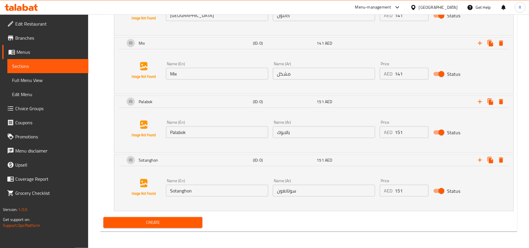
click at [183, 226] on button "Create" at bounding box center [152, 222] width 99 height 11
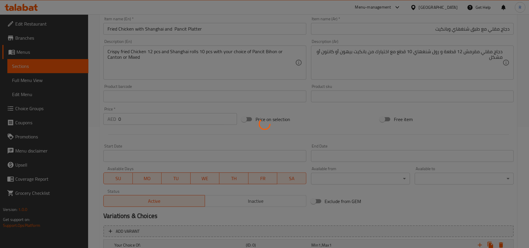
scroll to position [0, 0]
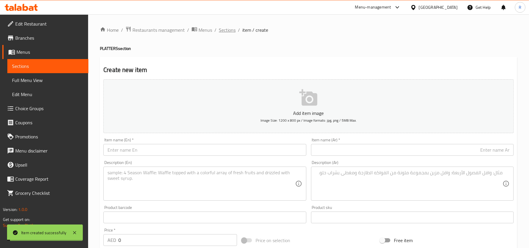
click at [220, 32] on span "Sections" at bounding box center [227, 29] width 17 height 7
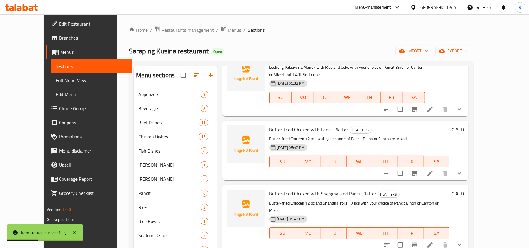
scroll to position [117, 0]
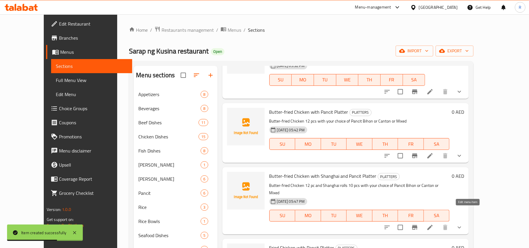
click at [433, 225] on icon at bounding box center [429, 227] width 5 height 5
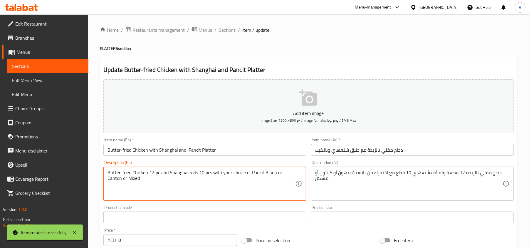
click at [159, 172] on textarea "Butter-fried Chicken 12 pc and Shanghai rolls 10 pcs with your choice of Pancit…" at bounding box center [200, 184] width 187 height 28
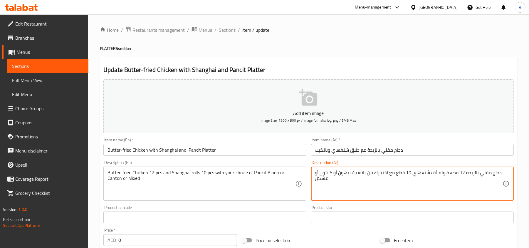
click at [437, 175] on textarea "دجاج مقلي بالزبدة 12 قطعة ولفائف شنغهاي 10 قطع مع اختيارك من بانسيت بيهون أو كا…" at bounding box center [408, 184] width 187 height 28
click at [431, 172] on textarea "دجاج مقلي بالزبدة 12 قطعة ولفائف شنغهاي 10 قطع مع اختيارك من بانسيت بيهون أو كا…" at bounding box center [408, 184] width 187 height 28
drag, startPoint x: 431, startPoint y: 172, endPoint x: 442, endPoint y: 171, distance: 10.9
click at [442, 171] on textarea "دجاج مقلي بالزبدة 12 قطعة ولفائف شنغهاي 10 قطع مع اختيارك من بانسيت بيهون أو كا…" at bounding box center [408, 184] width 187 height 28
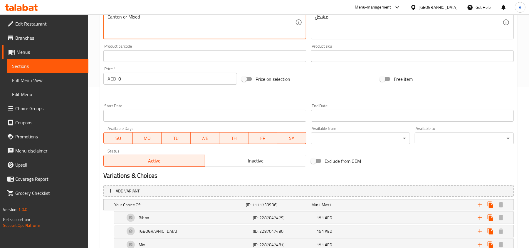
scroll to position [229, 0]
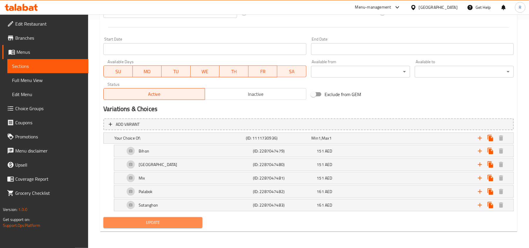
click at [161, 220] on span "Update" at bounding box center [153, 222] width 90 height 7
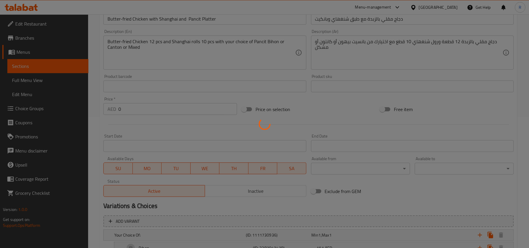
scroll to position [0, 0]
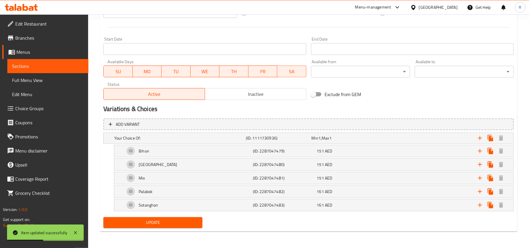
click at [169, 225] on span "Update" at bounding box center [153, 222] width 90 height 7
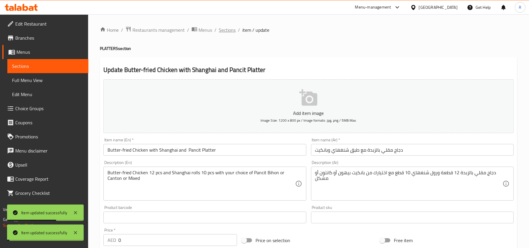
click at [222, 31] on span "Sections" at bounding box center [227, 29] width 17 height 7
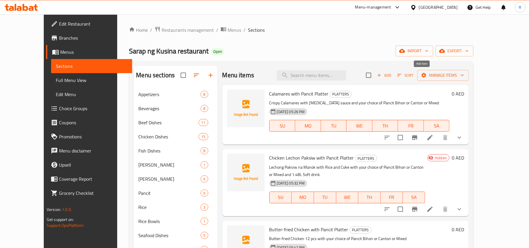
click at [392, 73] on span "Add" at bounding box center [384, 75] width 16 height 7
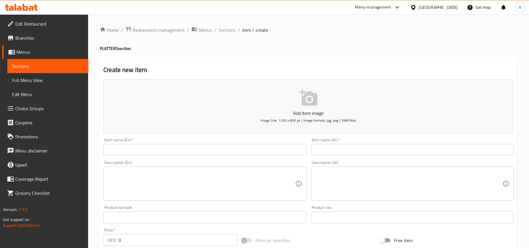
click at [189, 147] on input "text" at bounding box center [204, 150] width 203 height 12
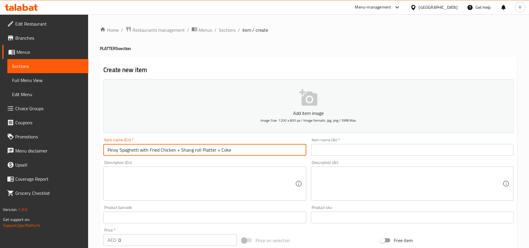
click at [176, 150] on input "Pinoy Spaghetti with Fried Chicken + Shang roll Platter + Coke" at bounding box center [204, 150] width 203 height 12
click at [222, 150] on input "Pinoy Spaghetti with Fried Chicken and Shang roll Platter + Coke" at bounding box center [204, 150] width 203 height 12
drag, startPoint x: 184, startPoint y: 150, endPoint x: 177, endPoint y: 150, distance: 7.6
click at [177, 150] on input "Pinoy Spaghetti with Fried Chicken and Shang roll Platter and Coke" at bounding box center [204, 150] width 203 height 12
click at [235, 149] on input "Pinoy Spaghetti with Fried Chicken, Shang roll Platter and Coke" at bounding box center [204, 150] width 203 height 12
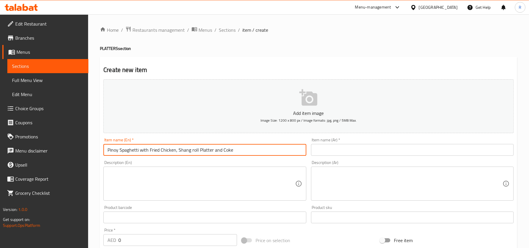
click at [226, 152] on input "Pinoy Spaghetti with Fried Chicken, Shang roll Platter and Coke" at bounding box center [204, 150] width 203 height 12
click at [321, 155] on input "text" at bounding box center [412, 150] width 203 height 12
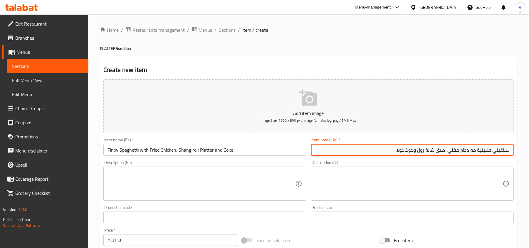
click at [216, 189] on textarea at bounding box center [200, 184] width 187 height 28
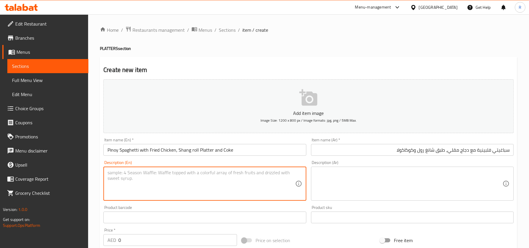
scroll to position [117, 0]
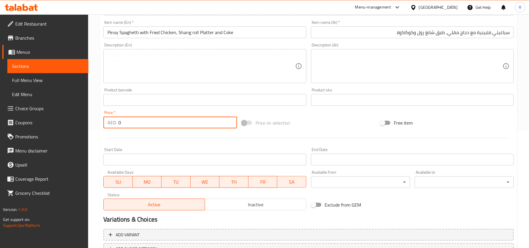
drag, startPoint x: 120, startPoint y: 122, endPoint x: 111, endPoint y: 121, distance: 9.4
click at [111, 121] on div "AED 0 Price *" at bounding box center [170, 123] width 134 height 12
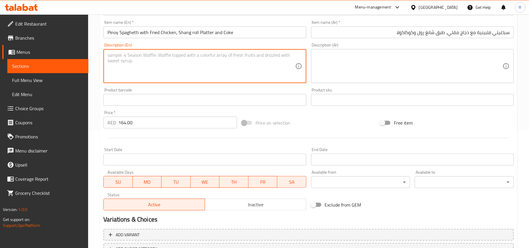
click at [203, 71] on textarea at bounding box center [200, 66] width 187 height 28
click at [255, 54] on textarea "Pinoy-style Spaghetti with Crispy fried Chicken (12 pcs) and Shanghai Rolls (10…" at bounding box center [200, 66] width 187 height 28
click at [269, 55] on textarea "Pinoy-style Spaghetti with Crispy fried Chicken (12 pcs) and Shanghai Rolls 10 …" at bounding box center [200, 66] width 187 height 28
click at [201, 53] on textarea "Pinoy-style Spaghetti with Crispy fried Chicken (12 pcs) and Shanghai Rolls 10 …" at bounding box center [200, 66] width 187 height 28
click at [214, 56] on textarea "Pinoy-style Spaghetti with Crispy fried Chicken 12 pcs) and Shanghai Rolls 10 p…" at bounding box center [200, 66] width 187 height 28
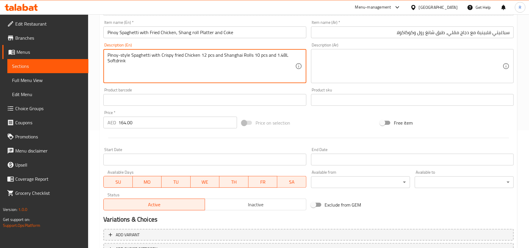
click at [209, 59] on textarea "Pinoy-style Spaghetti with Crispy fried Chicken 12 pcs and Shanghai Rolls 10 pc…" at bounding box center [200, 66] width 187 height 28
click at [341, 65] on textarea at bounding box center [408, 66] width 187 height 28
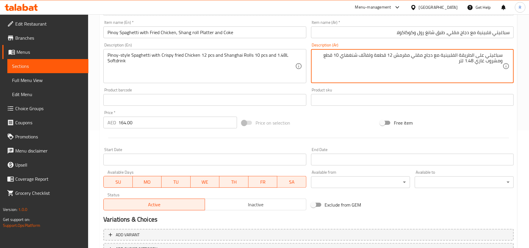
click at [366, 55] on textarea "سباغيتي على الطريقة الفلبينية مع دجاج مقلي مقرمش 12 قطعة ولفائف شنغهاي 10 قطع و…" at bounding box center [408, 66] width 187 height 28
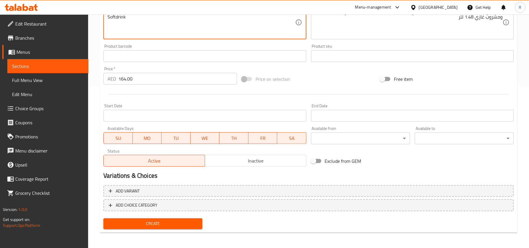
scroll to position [162, 0]
click at [175, 227] on button "Create" at bounding box center [152, 222] width 99 height 11
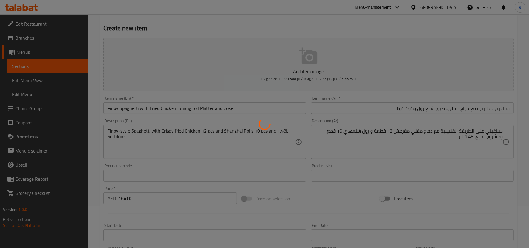
scroll to position [0, 0]
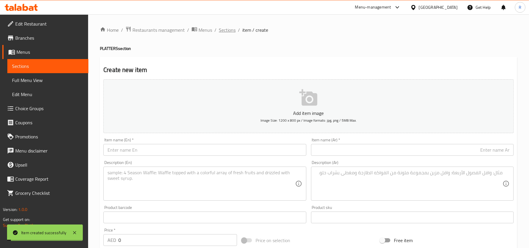
click at [229, 33] on span "Sections" at bounding box center [227, 29] width 17 height 7
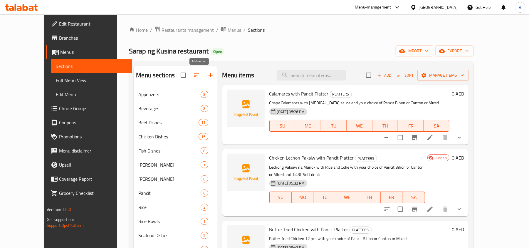
click at [207, 74] on icon "button" at bounding box center [210, 75] width 7 height 7
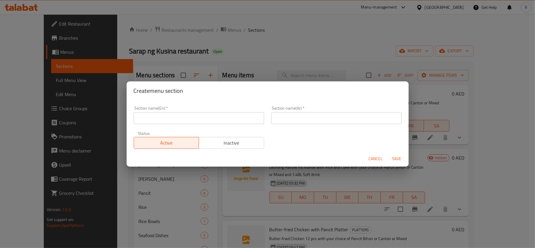
click at [186, 119] on input "text" at bounding box center [199, 118] width 130 height 12
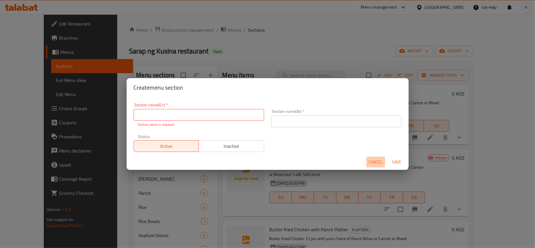
click at [382, 164] on button "Cancel" at bounding box center [375, 161] width 19 height 11
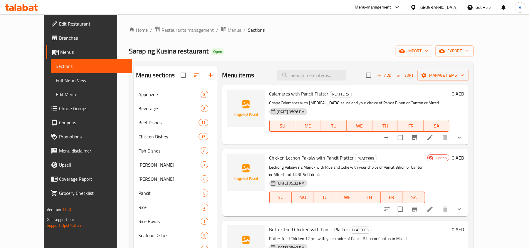
click at [469, 51] on span "export" at bounding box center [454, 50] width 28 height 7
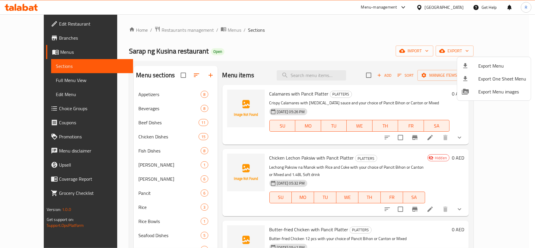
click at [484, 70] on li "Export Menu" at bounding box center [494, 65] width 74 height 13
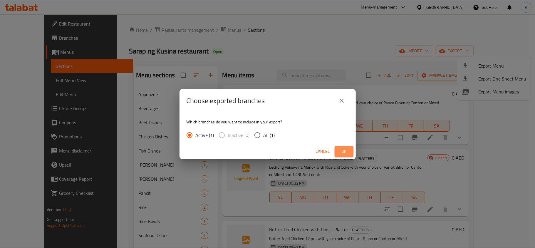
click at [343, 154] on span "Ok" at bounding box center [343, 151] width 9 height 7
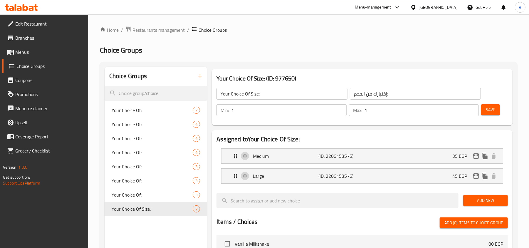
scroll to position [274, 0]
